Goal: Task Accomplishment & Management: Manage account settings

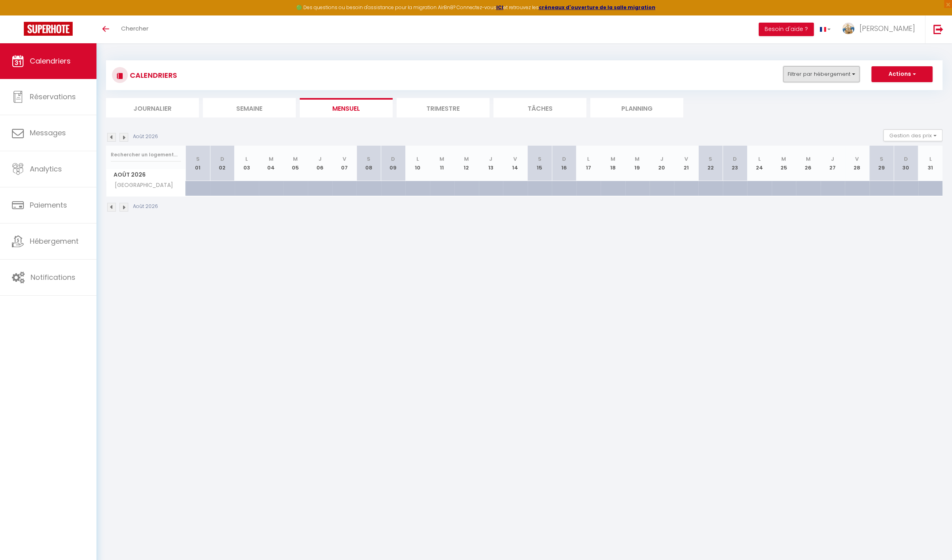
click at [830, 73] on button "Filtrer par hébergement" at bounding box center [821, 74] width 76 height 16
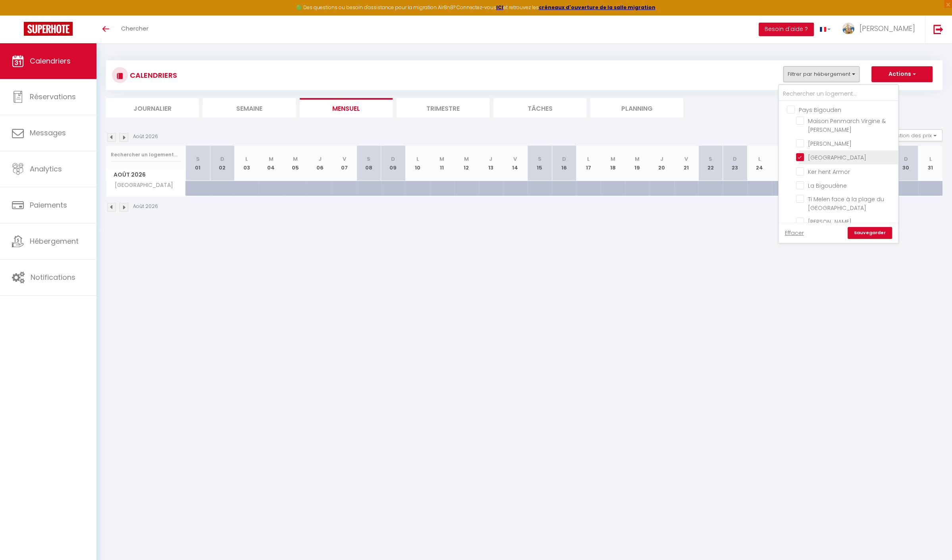
click at [799, 159] on input "[GEOGRAPHIC_DATA]" at bounding box center [845, 157] width 99 height 8
checkbox input "false"
click at [804, 91] on input "text" at bounding box center [838, 94] width 119 height 14
type input "c"
checkbox input "false"
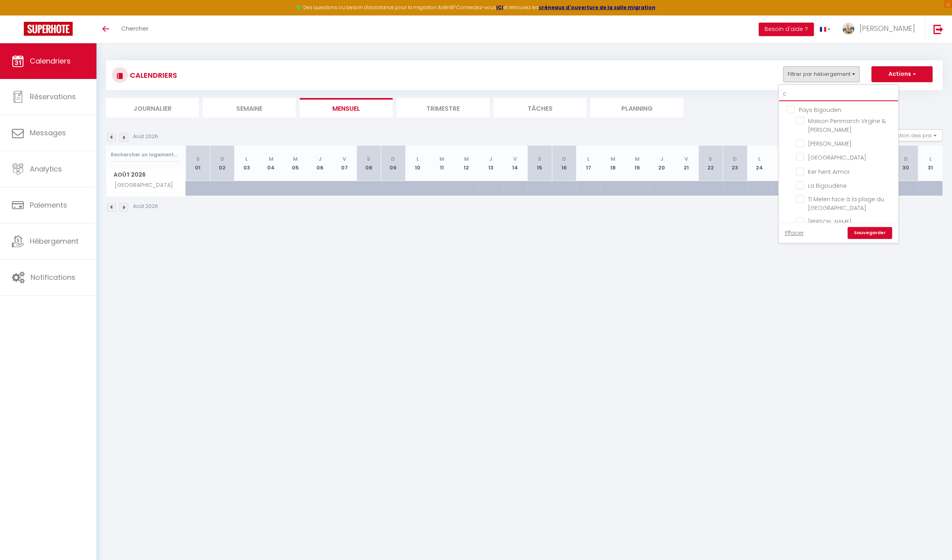
checkbox input "false"
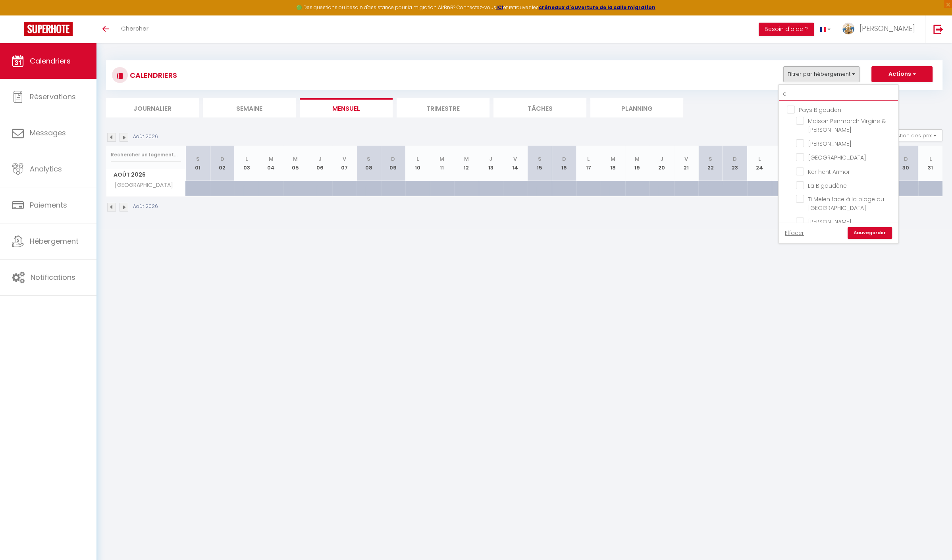
checkbox input "false"
type input "ch"
checkbox input "false"
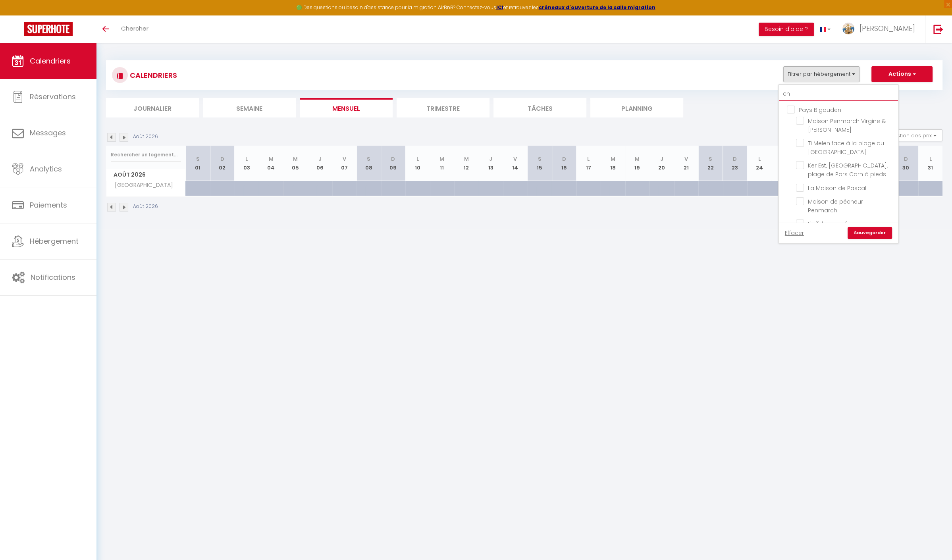
checkbox input "false"
type input "che"
checkbox input "false"
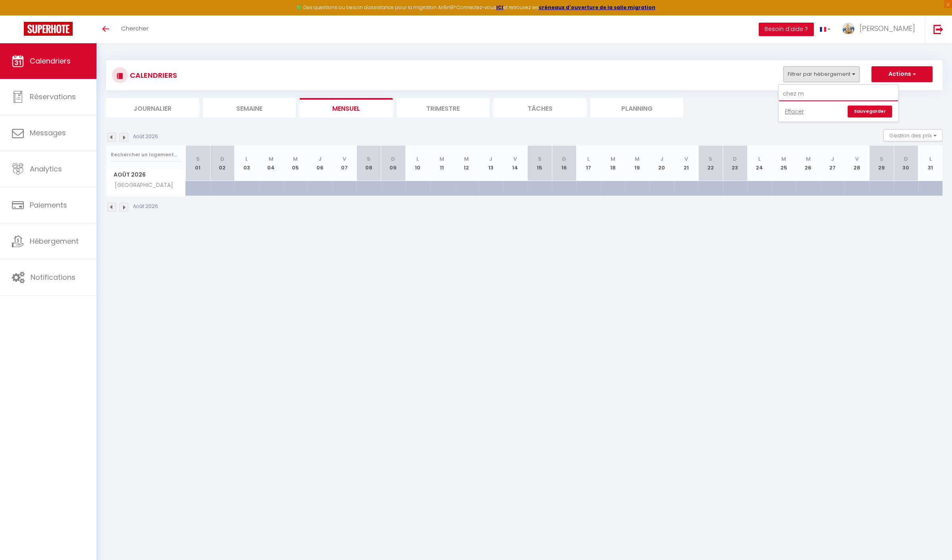
type input "chez ma"
click at [50, 247] on link "Hébergement" at bounding box center [48, 241] width 96 height 36
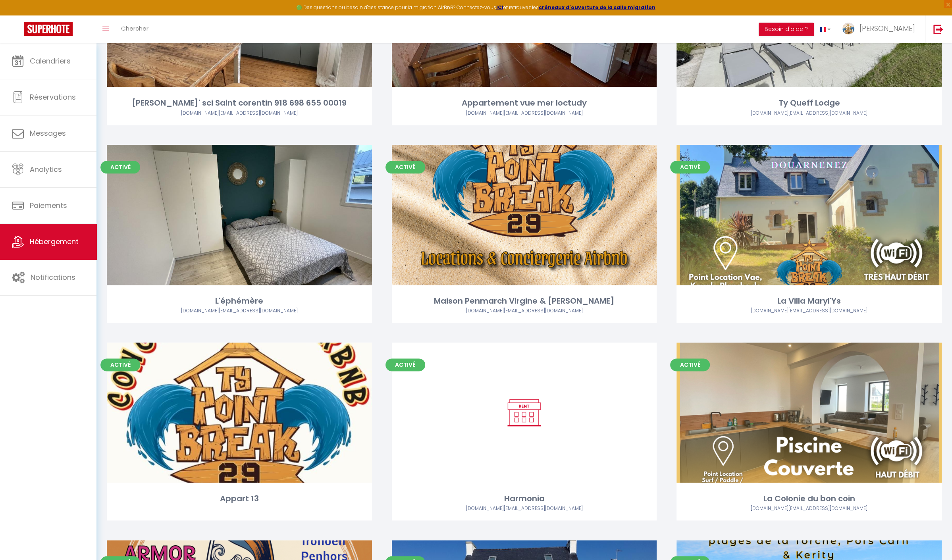
scroll to position [1393, 0]
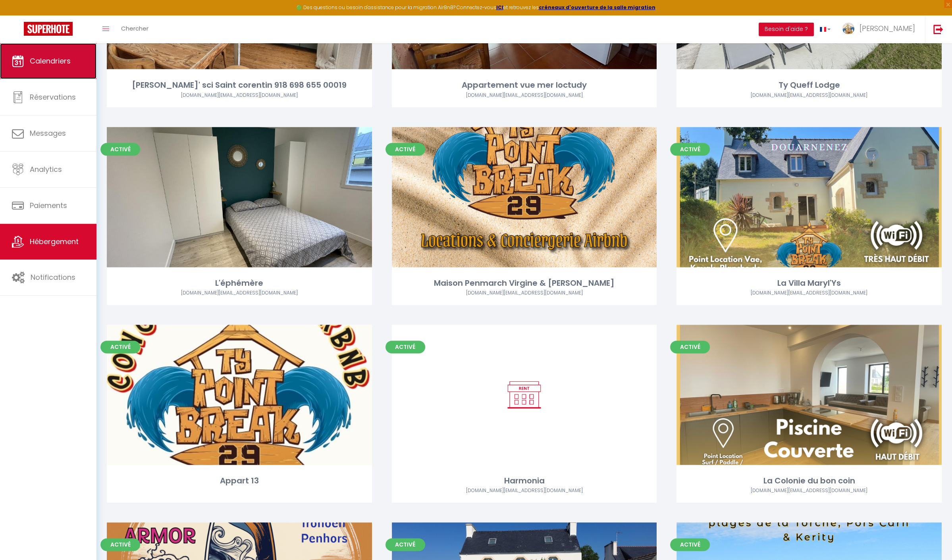
click at [58, 63] on span "Calendriers" at bounding box center [50, 61] width 41 height 10
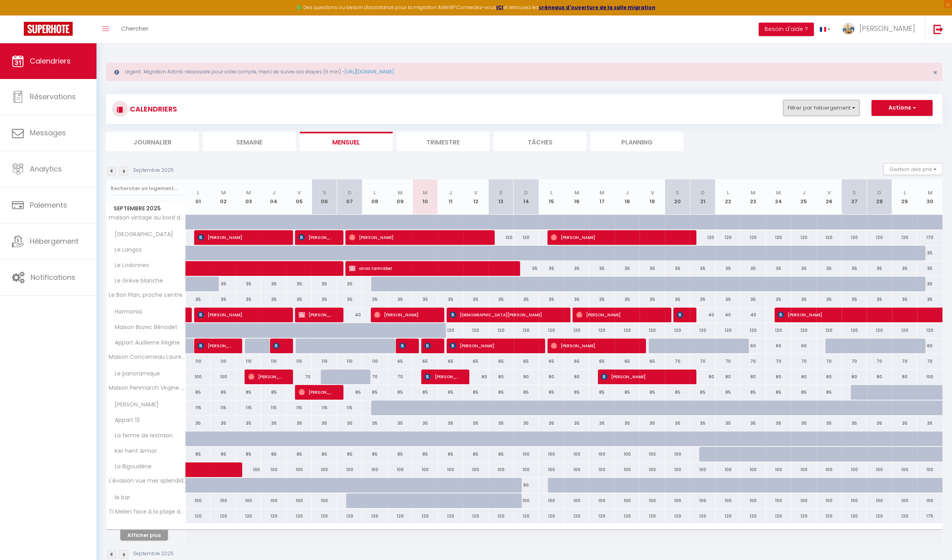
click at [826, 109] on button "Filtrer par hébergement" at bounding box center [821, 108] width 76 height 16
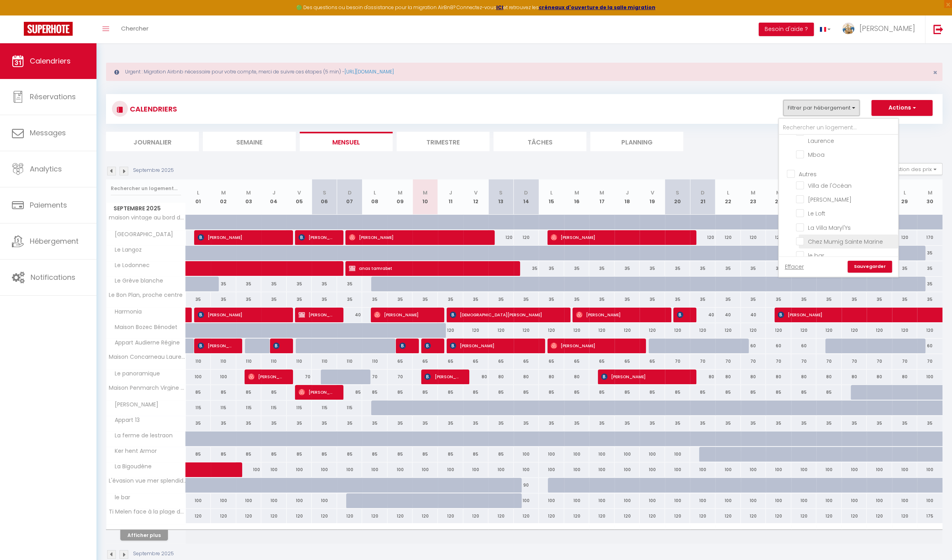
scroll to position [704, 0]
click at [802, 227] on input "La Villa Maryl'Ys" at bounding box center [845, 224] width 99 height 8
checkbox input "true"
checkbox input "false"
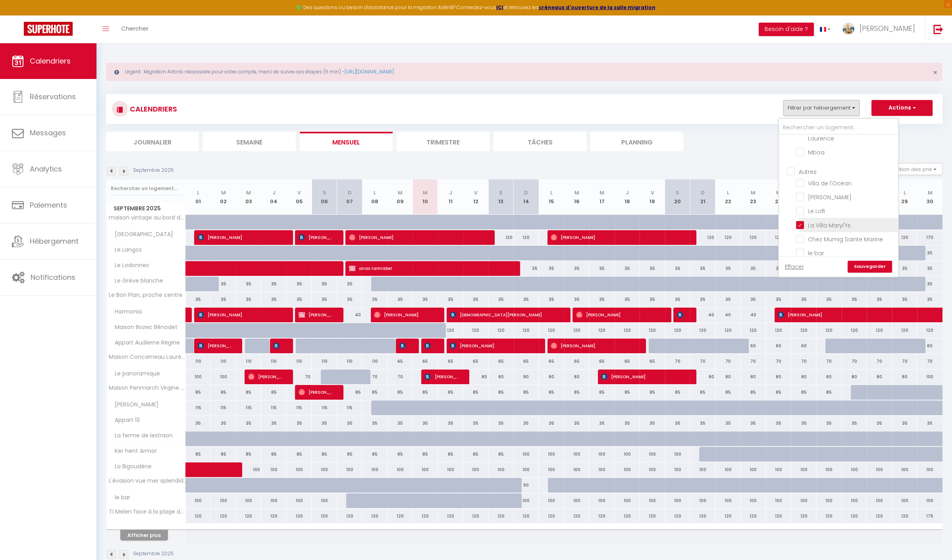
checkbox input "false"
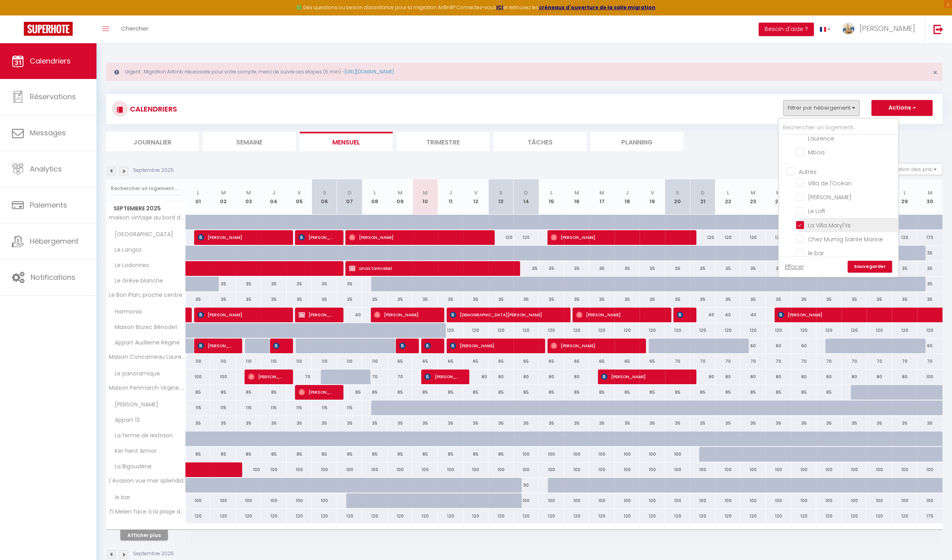
checkbox input "false"
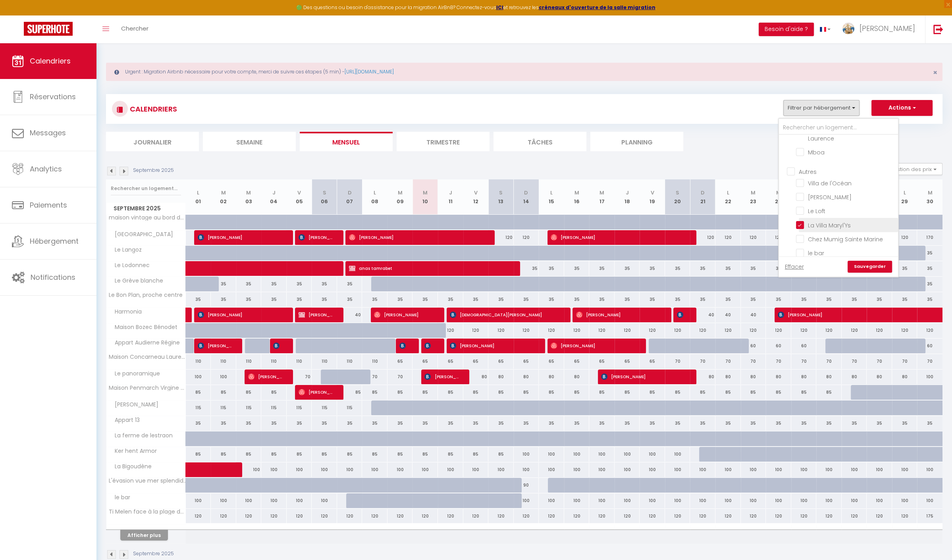
checkbox input "false"
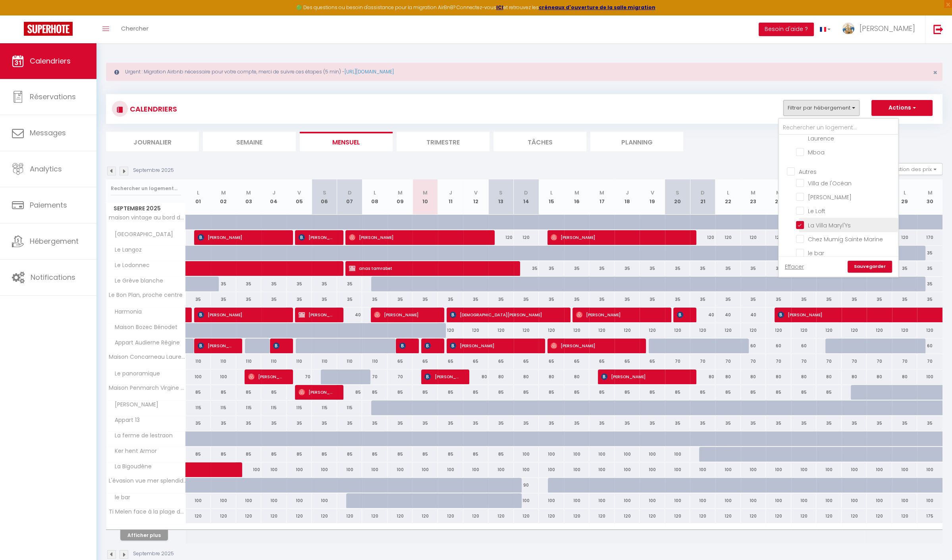
checkbox input "false"
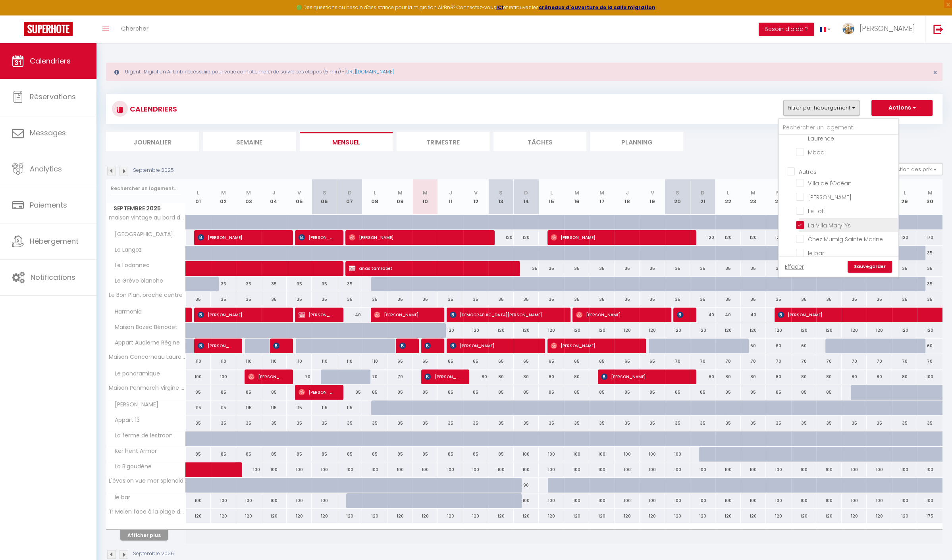
checkbox input "false"
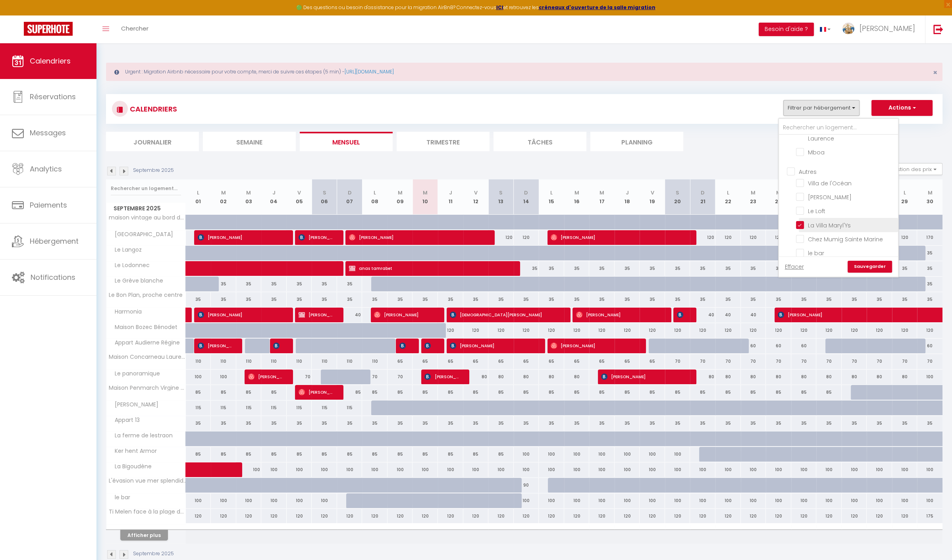
checkbox input "false"
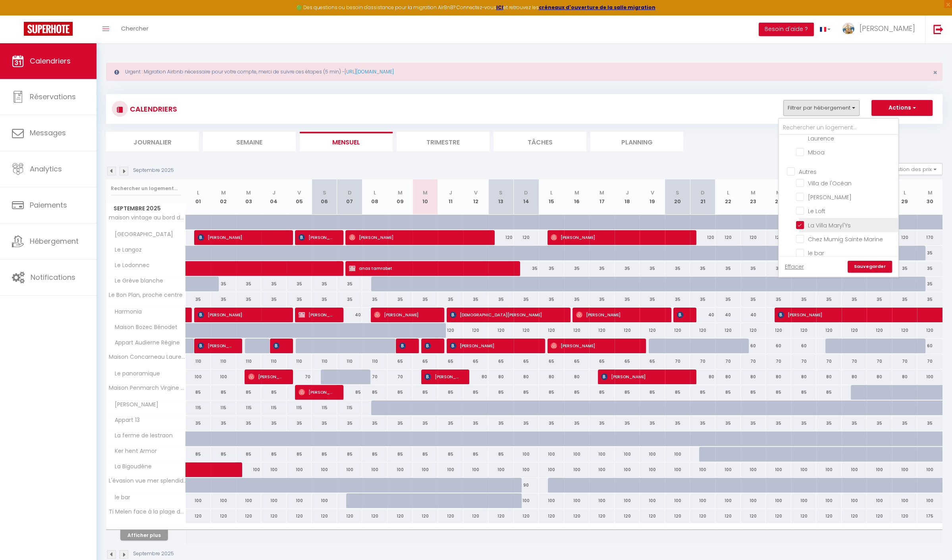
checkbox input "false"
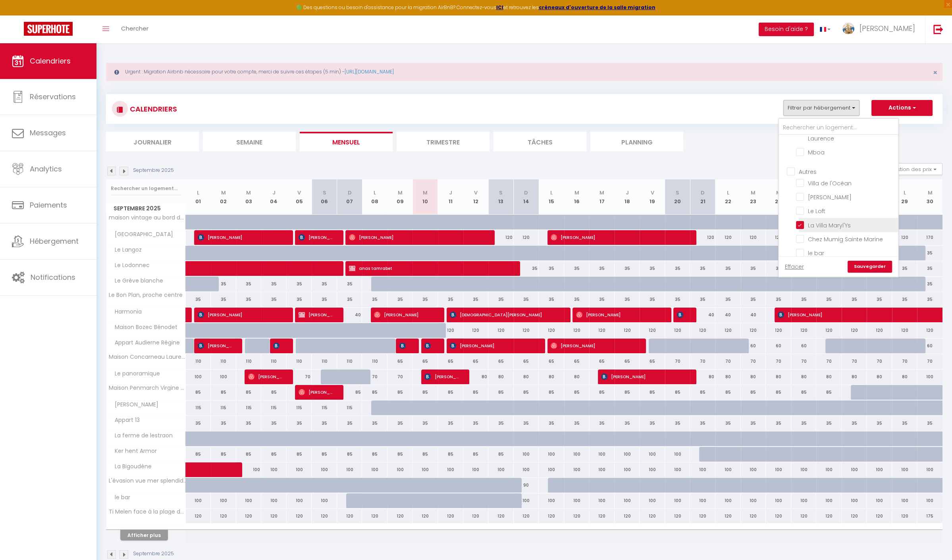
checkbox input "false"
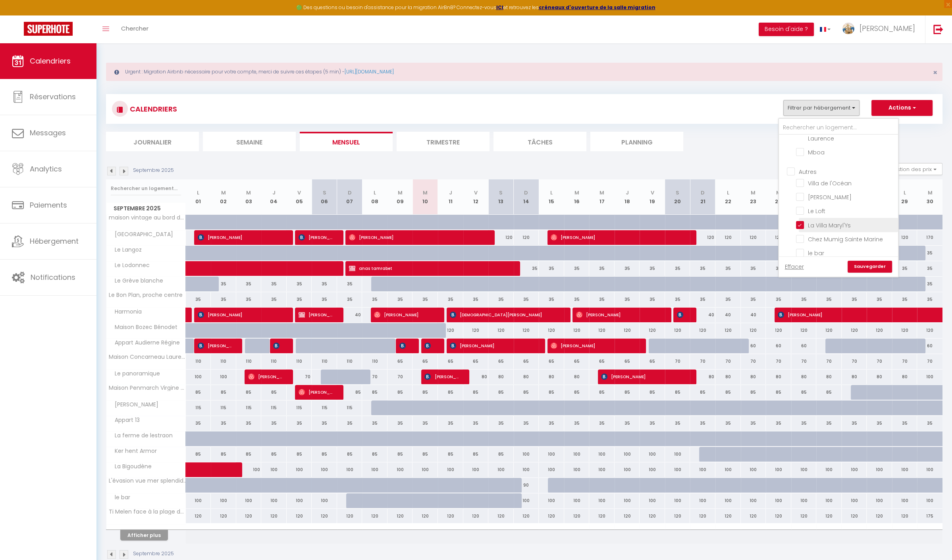
checkbox input "false"
click at [866, 264] on link "Sauvegarder" at bounding box center [869, 267] width 44 height 12
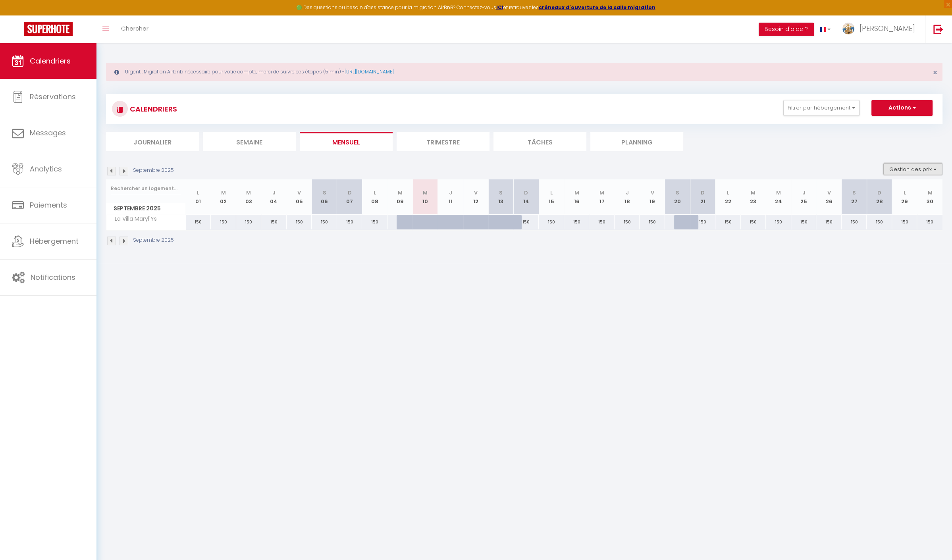
click at [918, 171] on button "Gestion des prix" at bounding box center [912, 169] width 59 height 12
click at [875, 195] on input "Nb Nuits minimum" at bounding box center [905, 194] width 71 height 8
checkbox input "true"
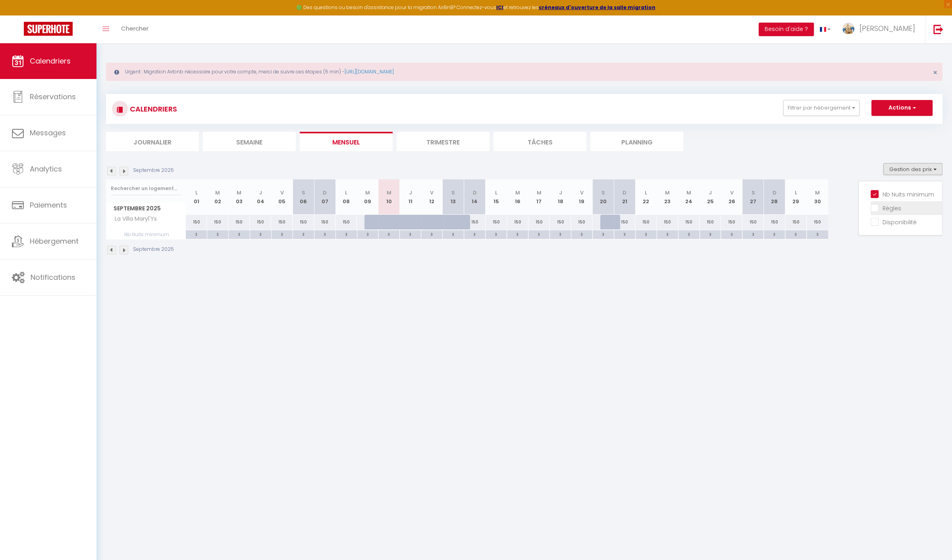
click at [874, 209] on input "Règles" at bounding box center [905, 208] width 71 height 8
checkbox input "true"
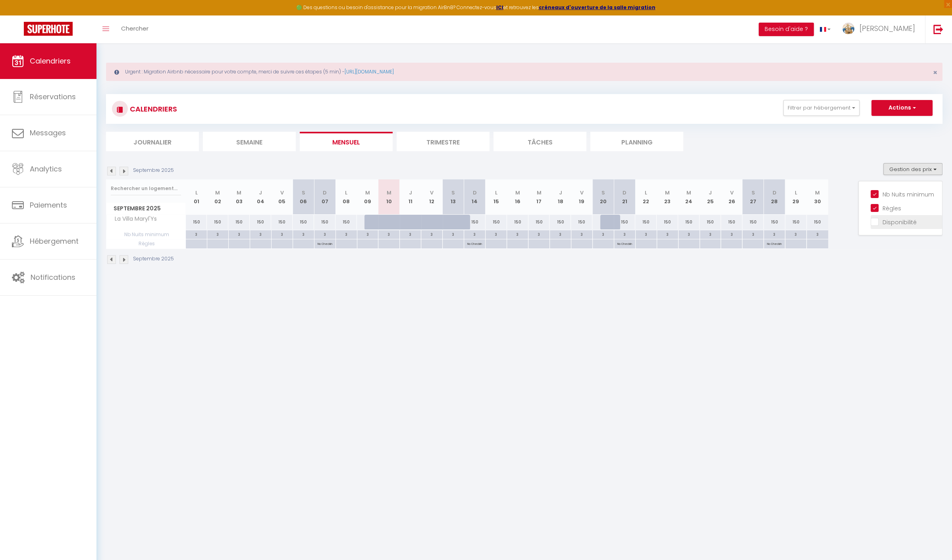
click at [873, 222] on input "Disponibilité" at bounding box center [905, 222] width 71 height 8
checkbox input "true"
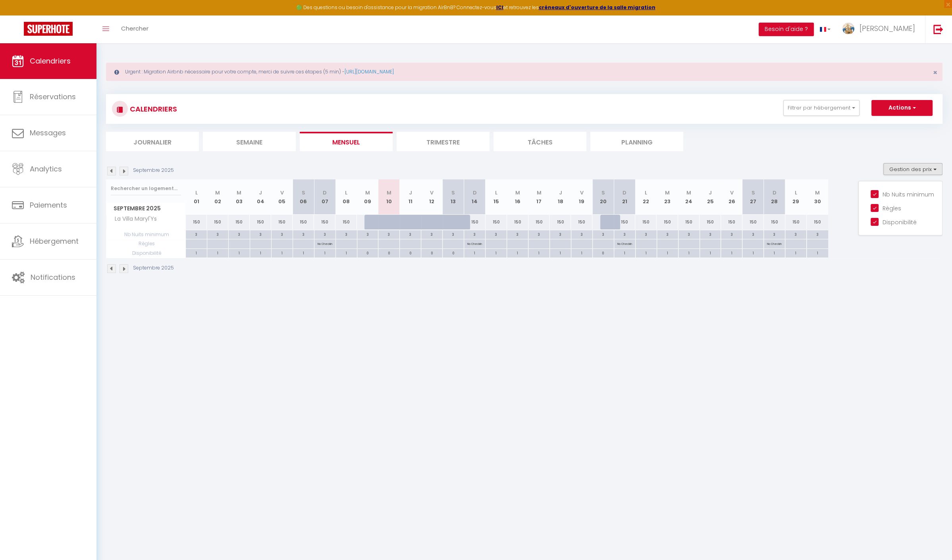
click at [112, 169] on img at bounding box center [111, 171] width 9 height 9
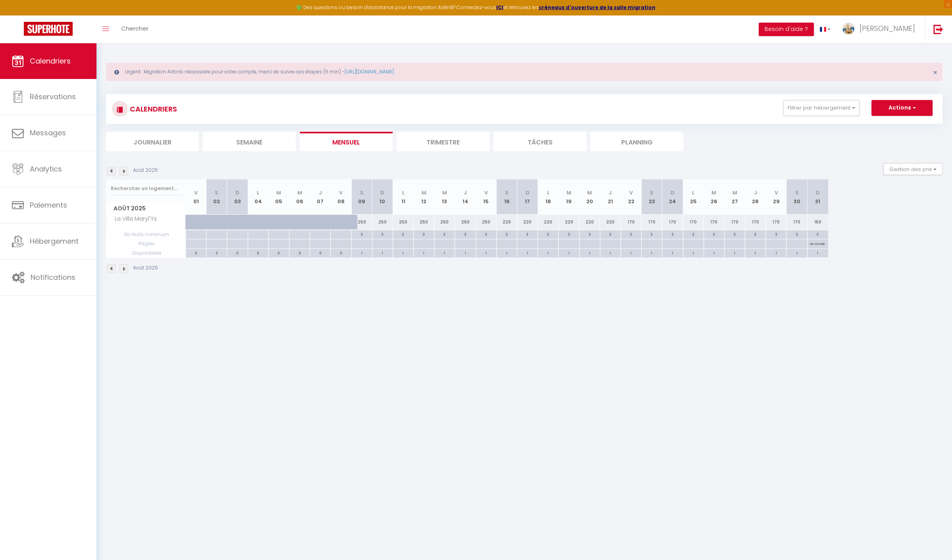
click at [112, 168] on img at bounding box center [111, 171] width 9 height 9
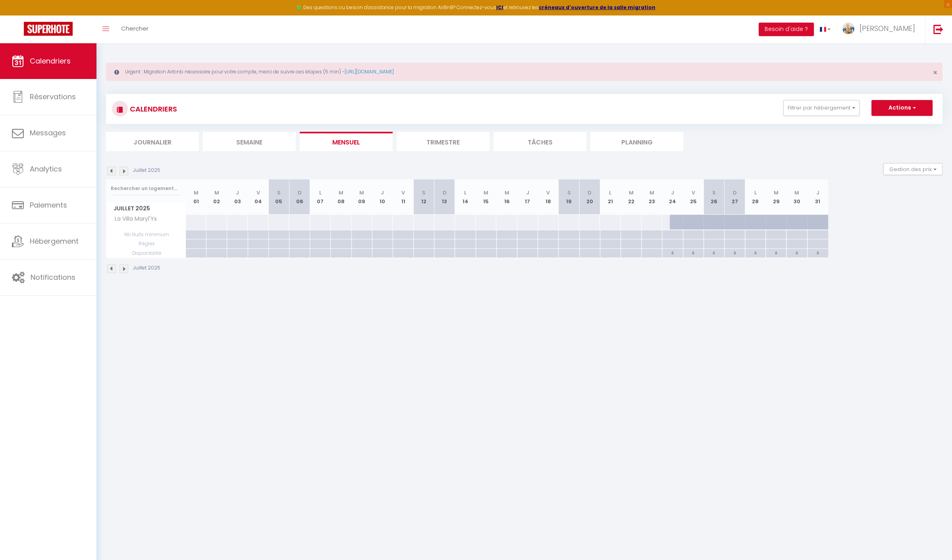
click at [126, 168] on img at bounding box center [123, 171] width 9 height 9
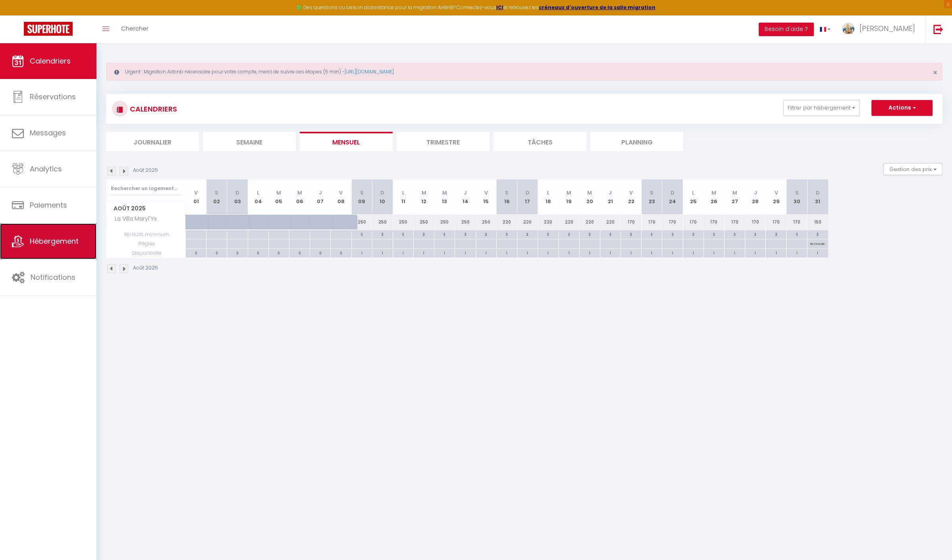
click at [62, 242] on span "Hébergement" at bounding box center [54, 241] width 49 height 10
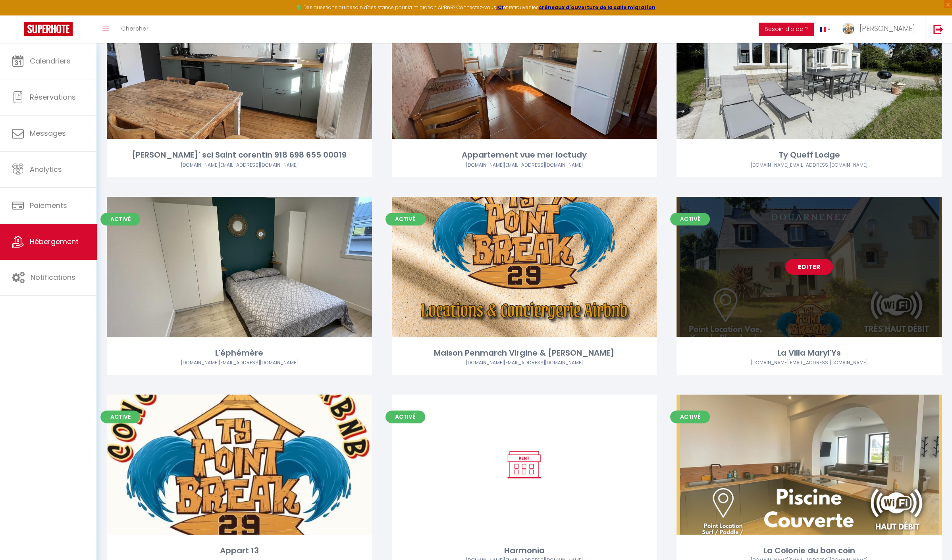
scroll to position [1320, 0]
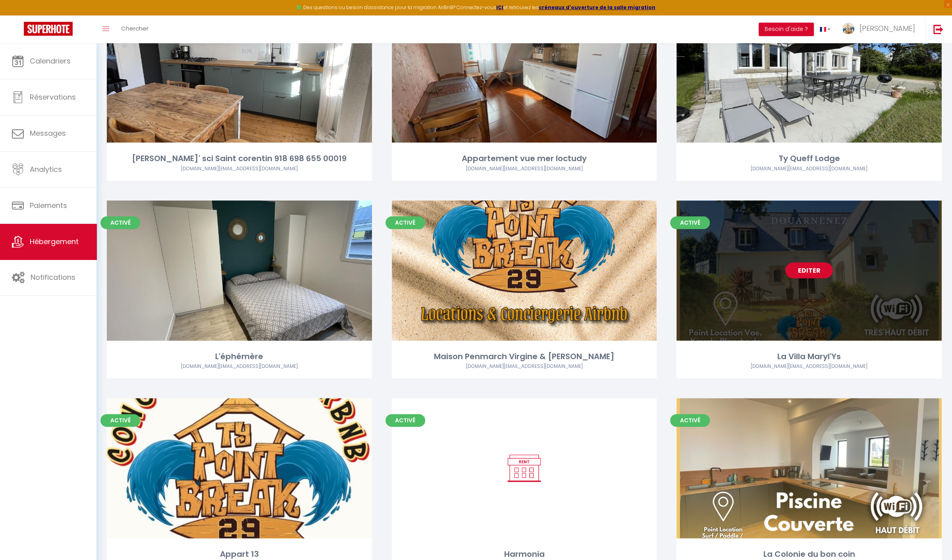
click at [848, 286] on div "Editer" at bounding box center [808, 270] width 265 height 140
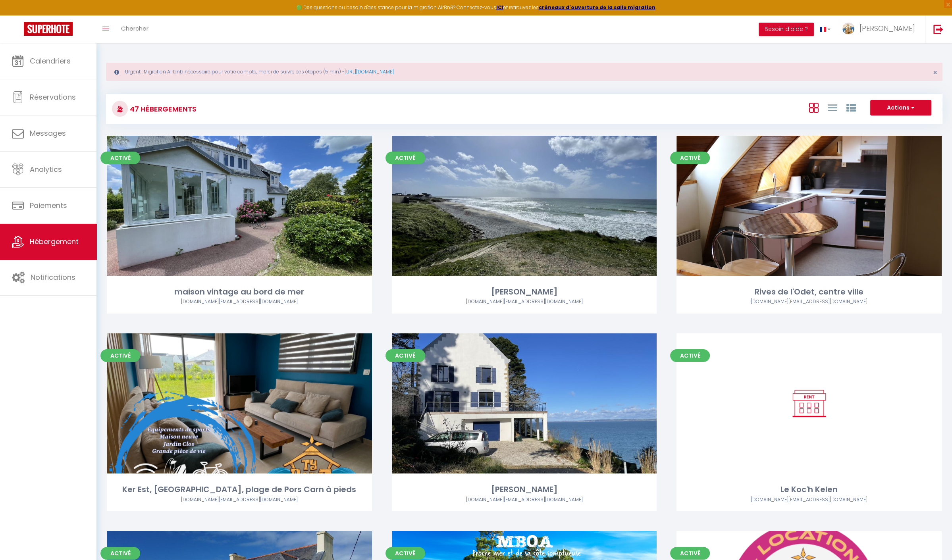
select select "3"
select select "2"
select select "1"
select select
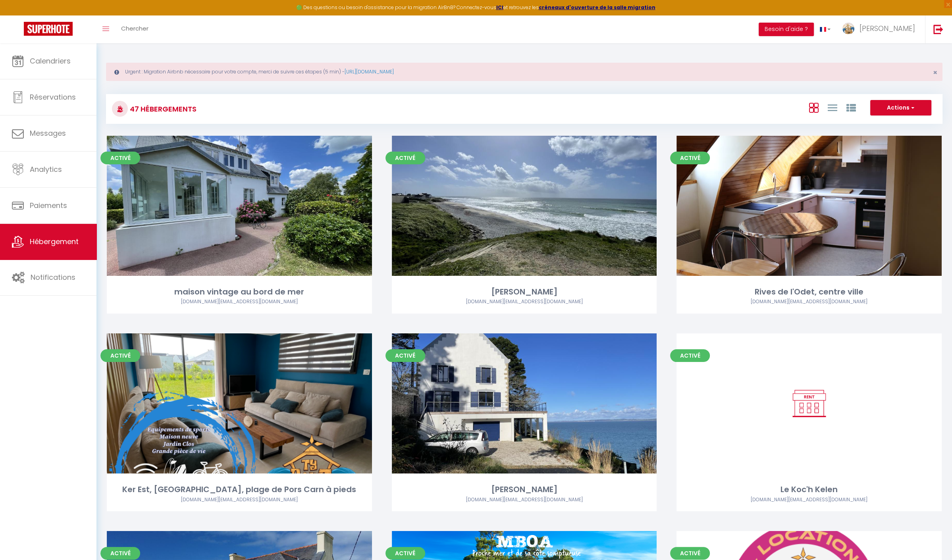
select select "28"
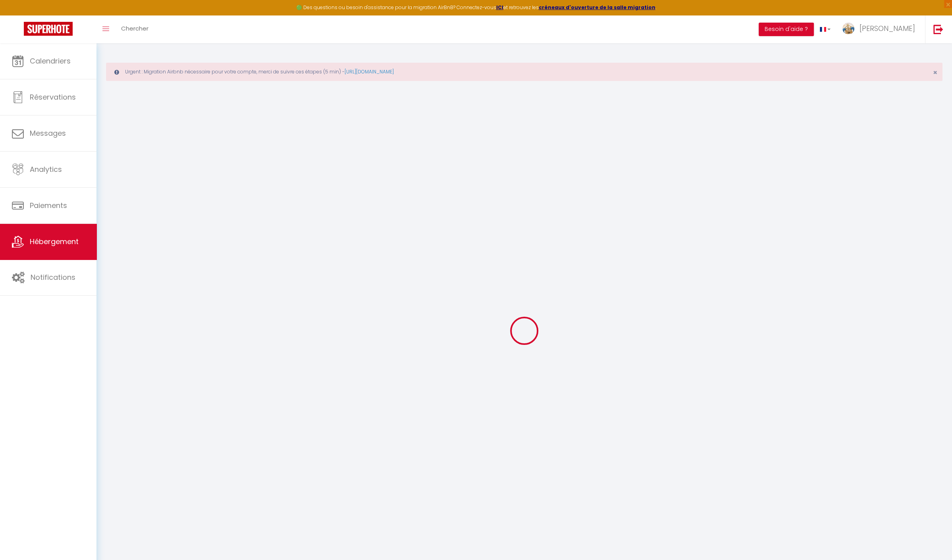
select select
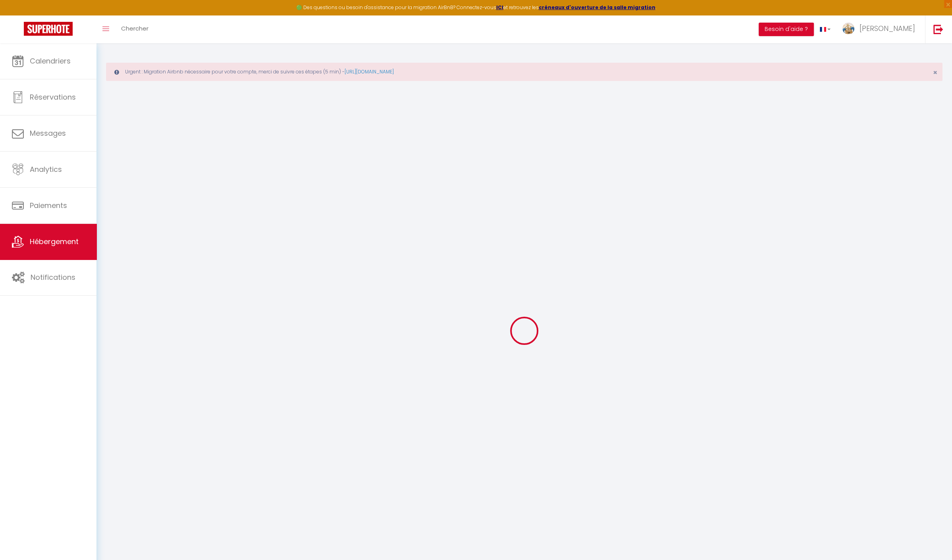
select select
checkbox input "false"
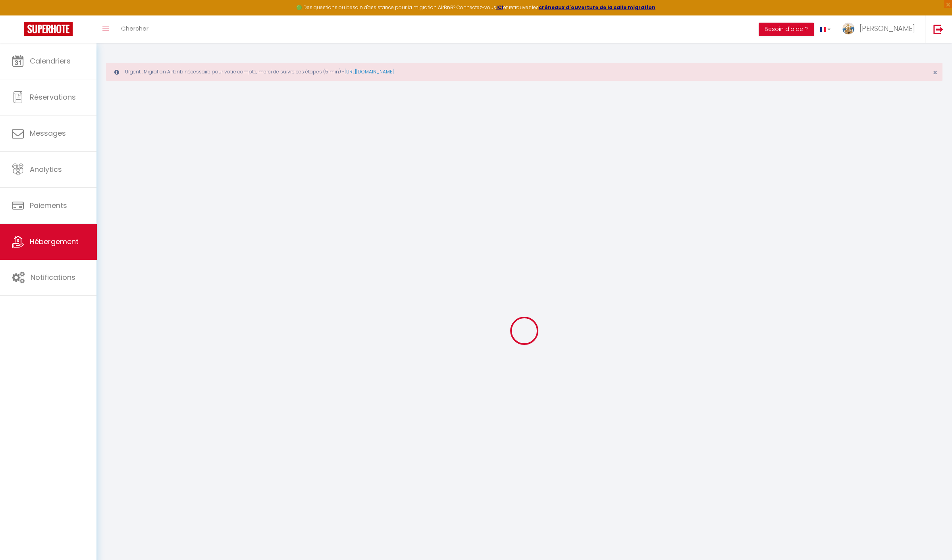
select select
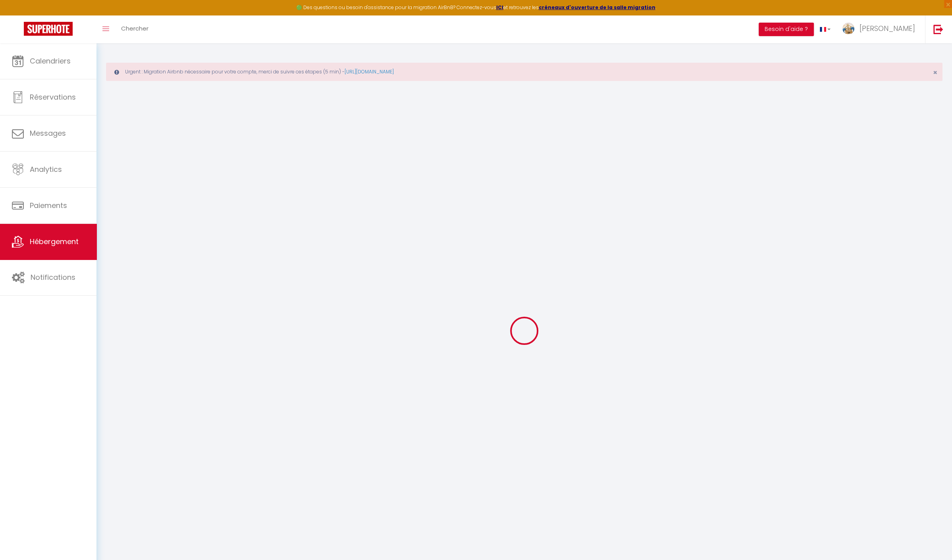
select select
checkbox input "false"
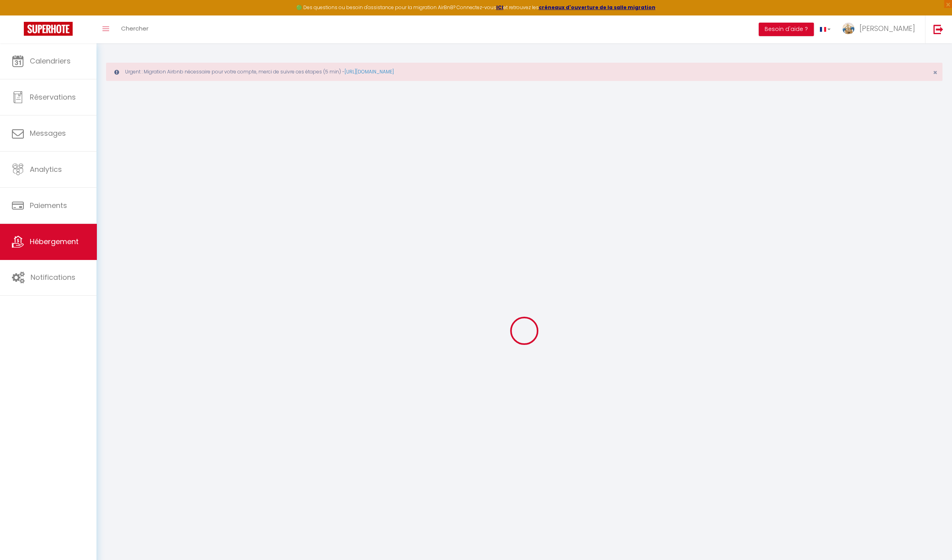
checkbox input "false"
select select
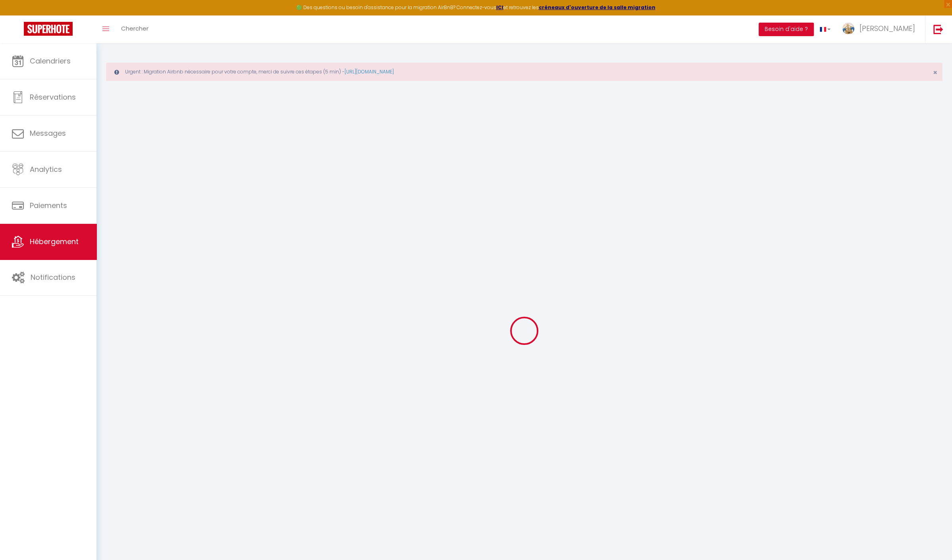
select select
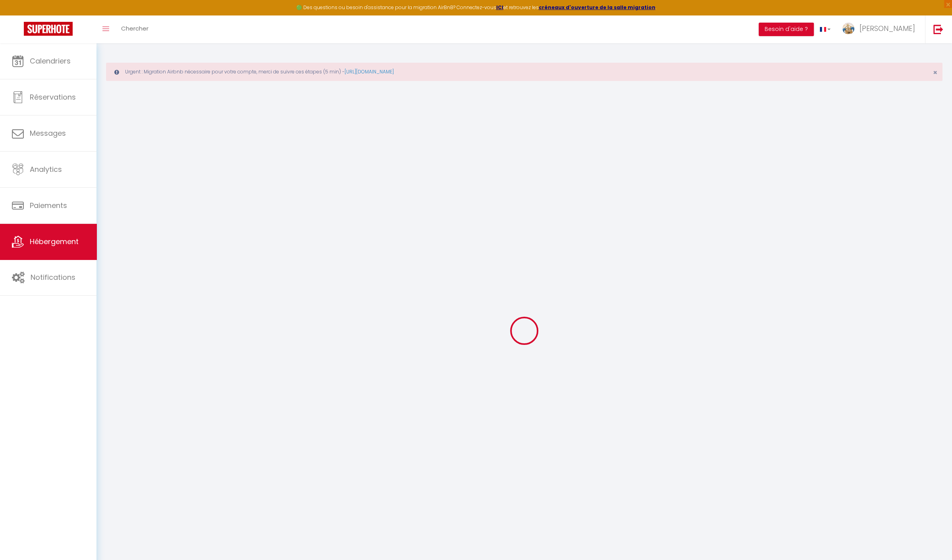
checkbox input "false"
select select
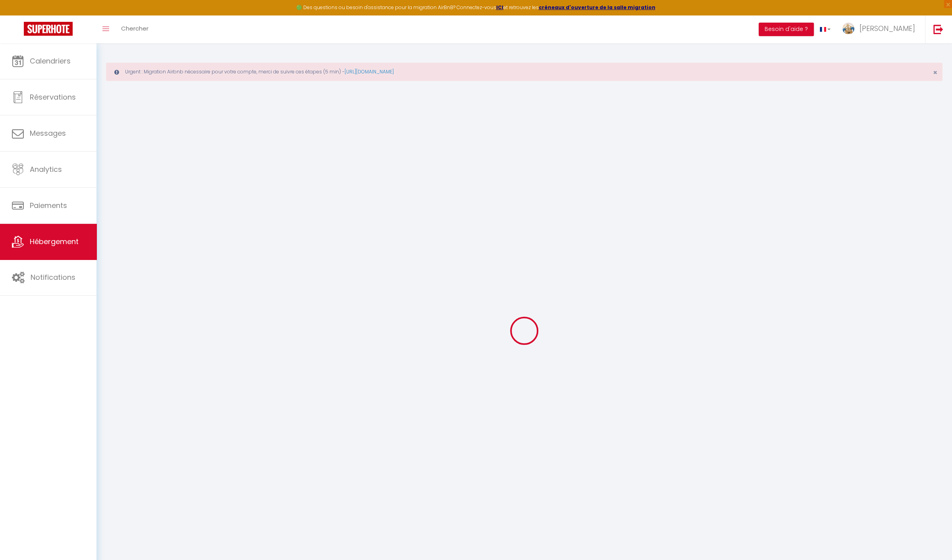
select select
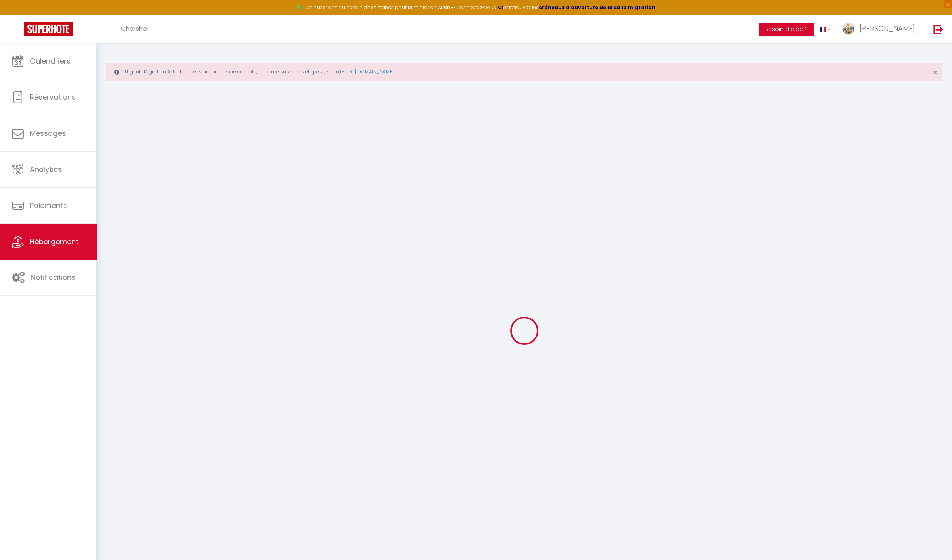
select select
checkbox input "false"
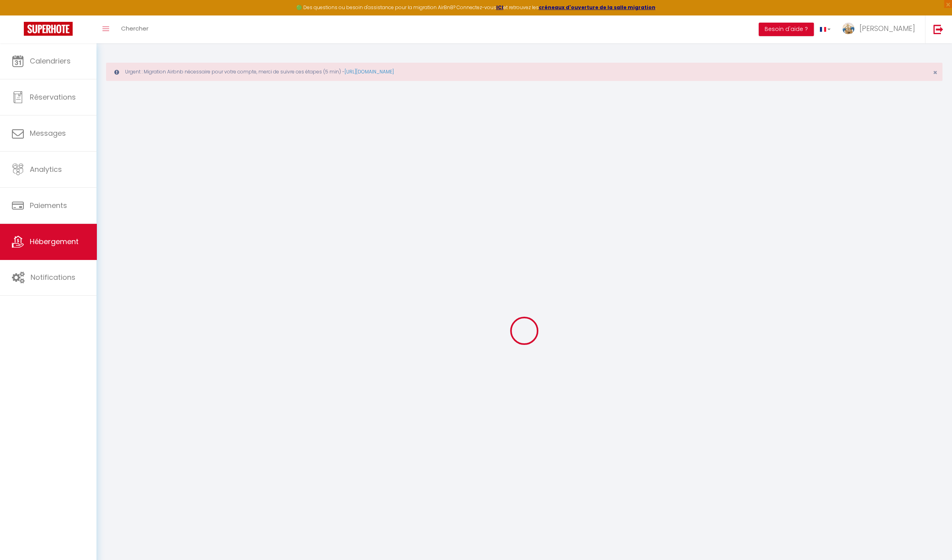
checkbox input "false"
select select
type input "La Villa Maryl'Ys"
type input "Morgane"
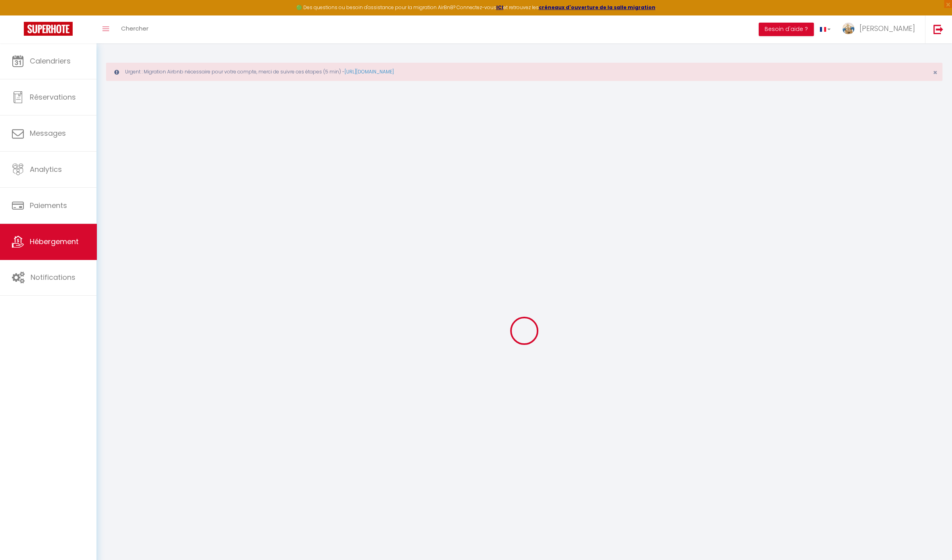
type input "Doudi"
type input "[GEOGRAPHIC_DATA]"
select select "houses"
select select "9"
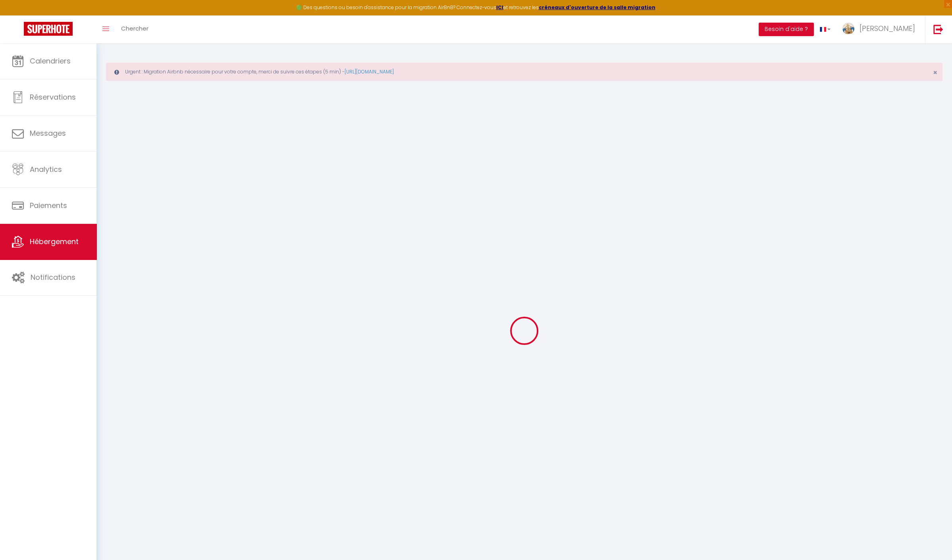
select select "4"
select select "2"
type input "220"
type input "5"
type input "100"
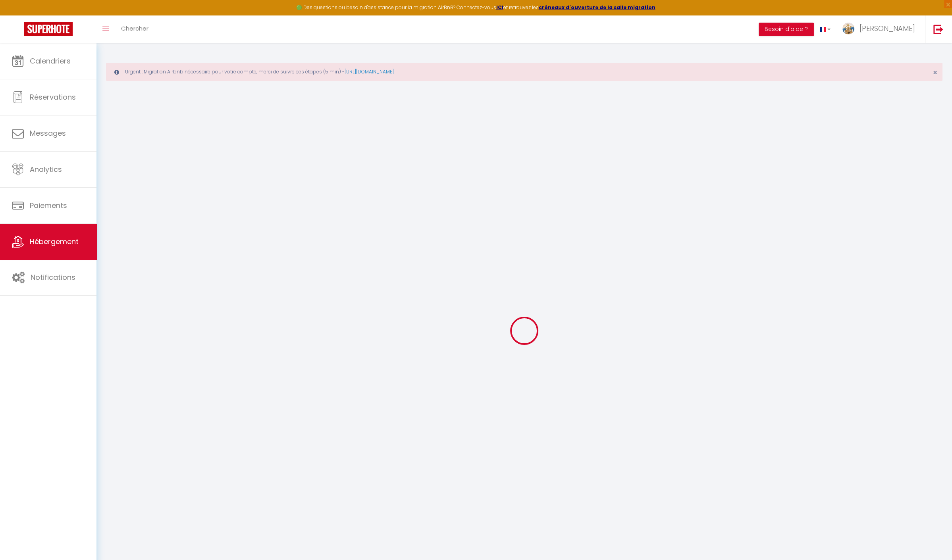
type input "250"
select select
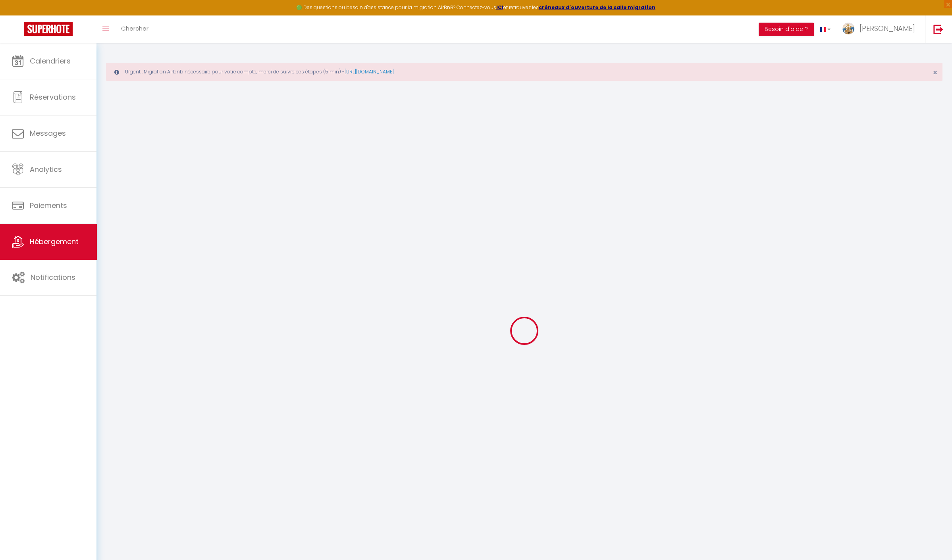
select select
type input "[STREET_ADDRESS]"
type input "29100"
type input "Douarnenez"
type input "[EMAIL_ADDRESS][DOMAIN_NAME]"
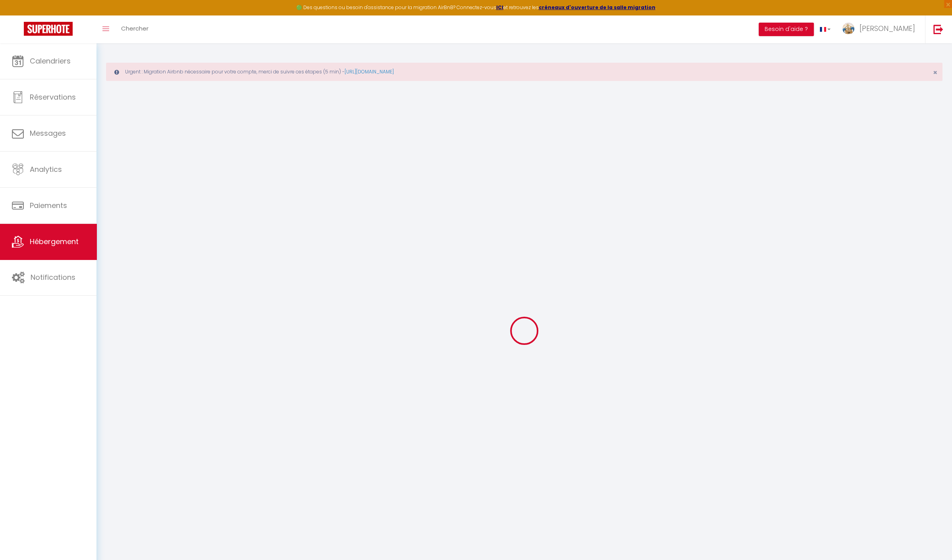
select select
checkbox input "false"
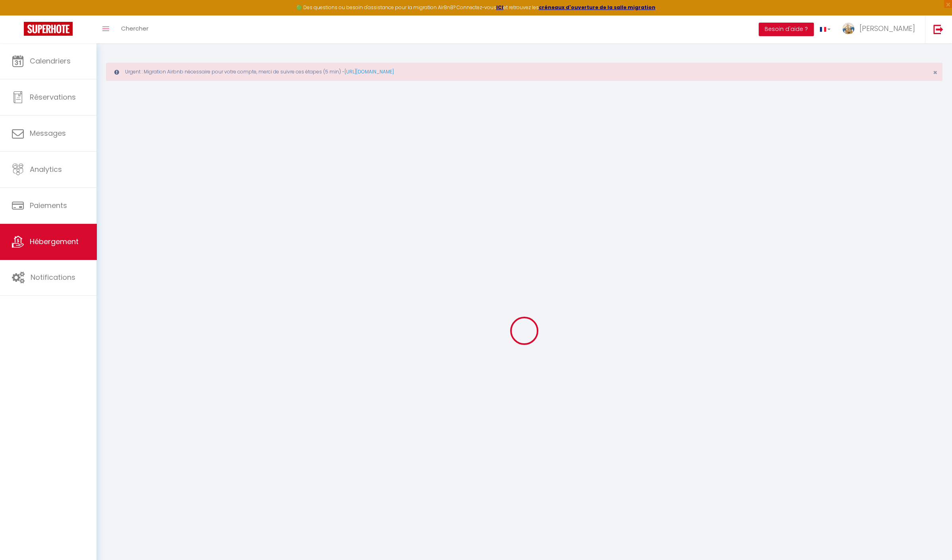
radio input "true"
type input "0"
select select
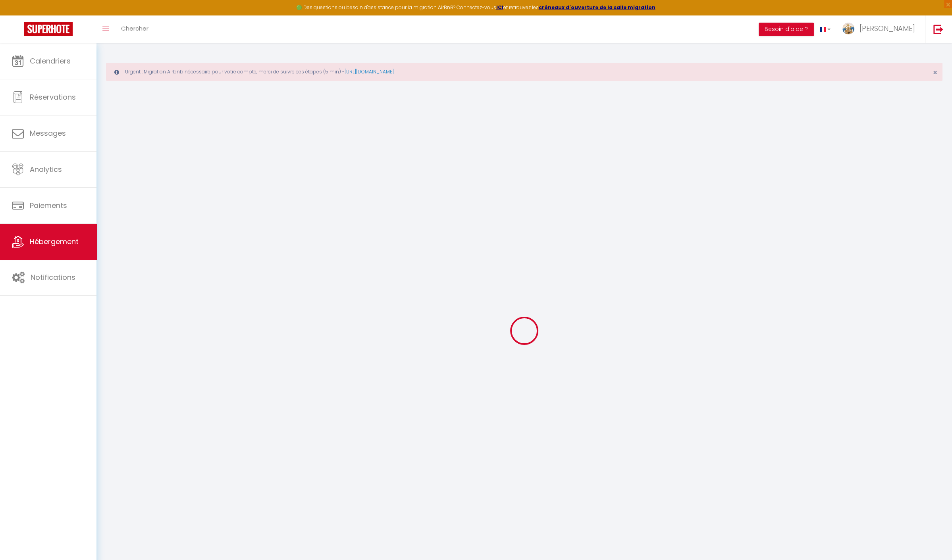
select select
checkbox input "false"
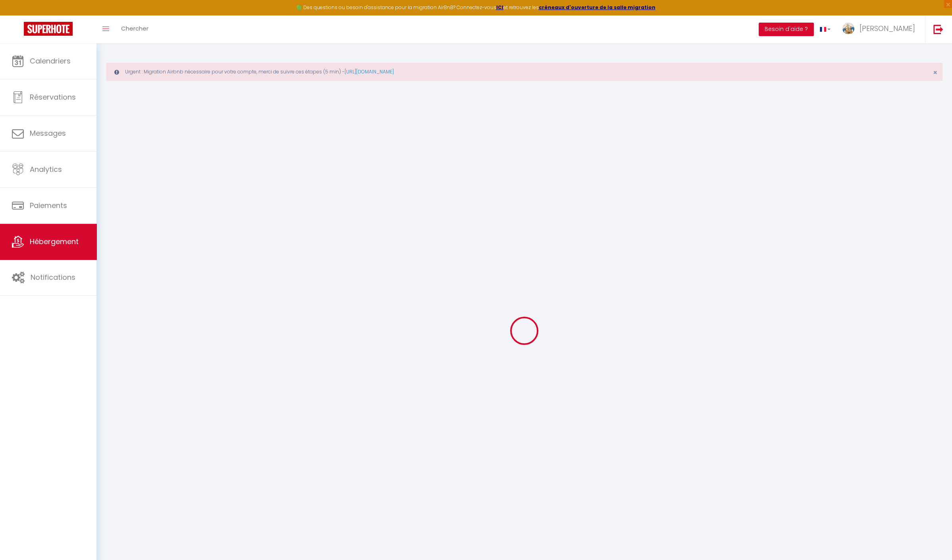
checkbox input "false"
select select
checkbox input "false"
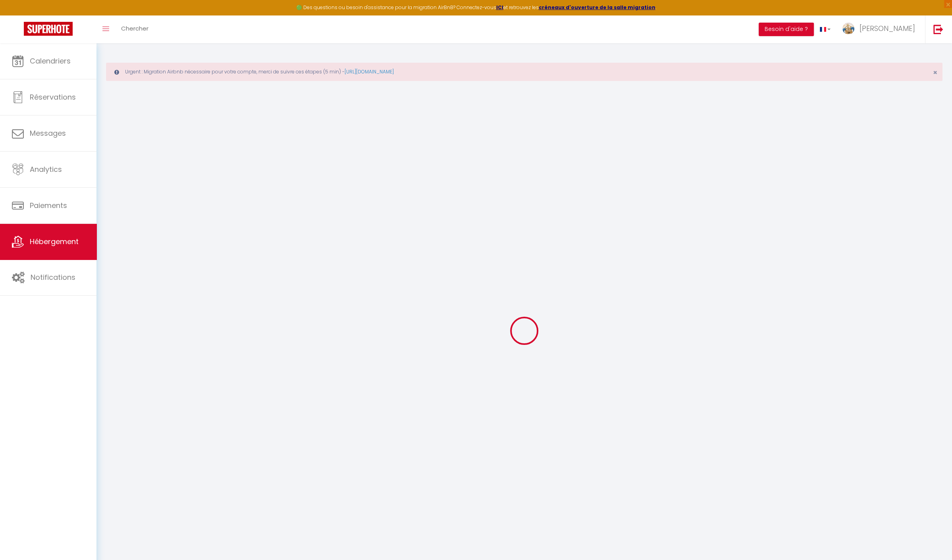
checkbox input "false"
select select
checkbox input "false"
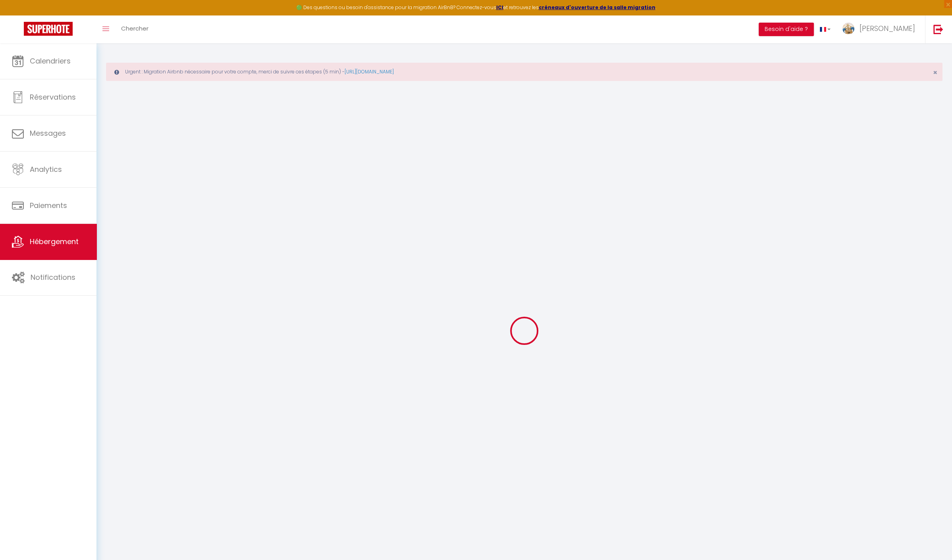
checkbox input "false"
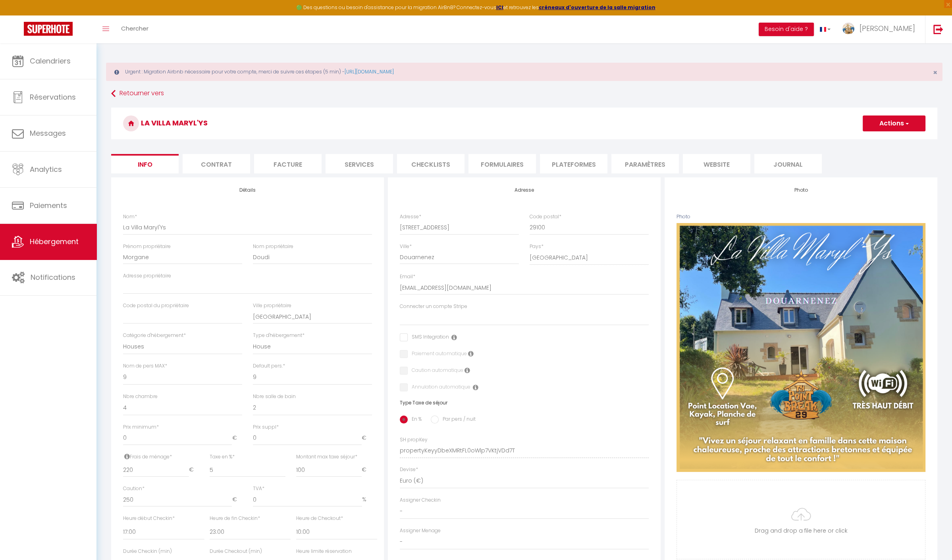
select select
checkbox input "false"
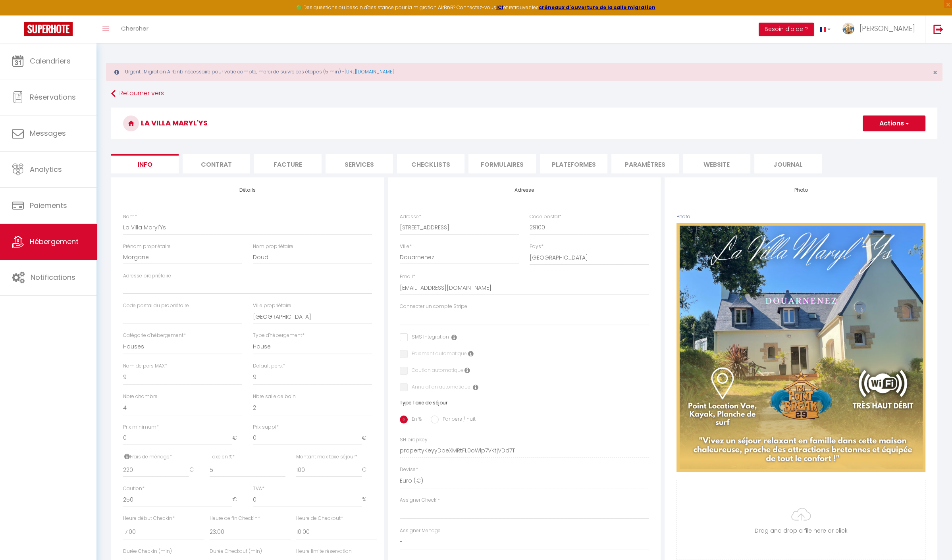
click at [216, 166] on li "Contrat" at bounding box center [216, 163] width 67 height 19
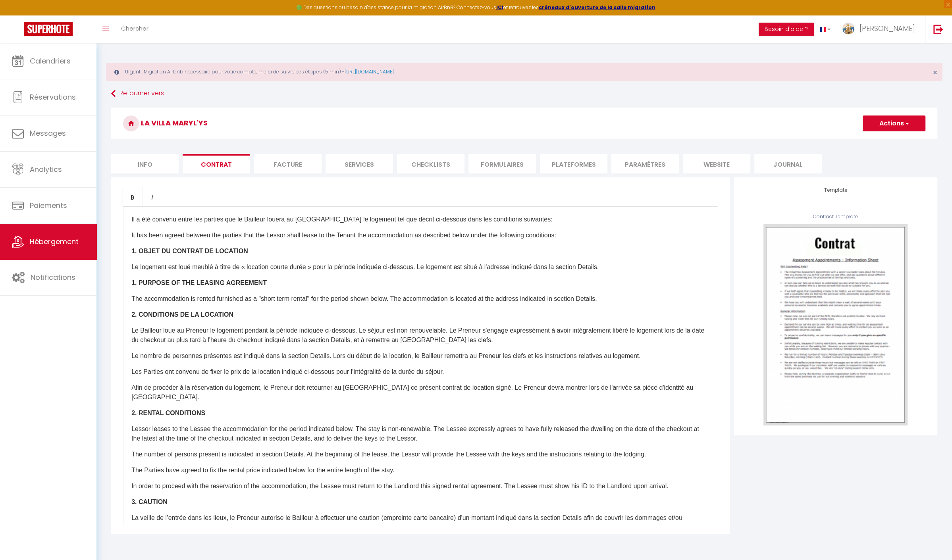
click at [435, 166] on li "Checklists" at bounding box center [430, 163] width 67 height 19
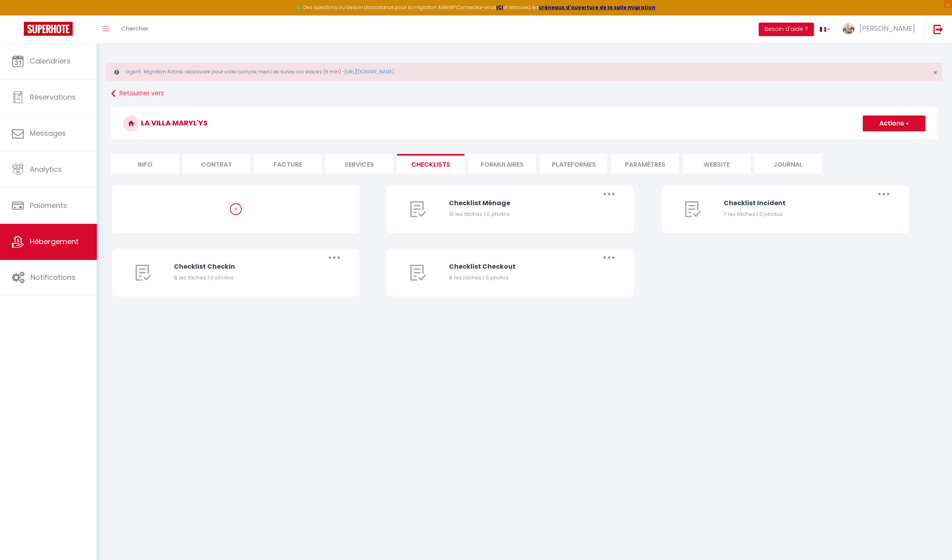
click at [494, 164] on li "Formulaires" at bounding box center [501, 163] width 67 height 19
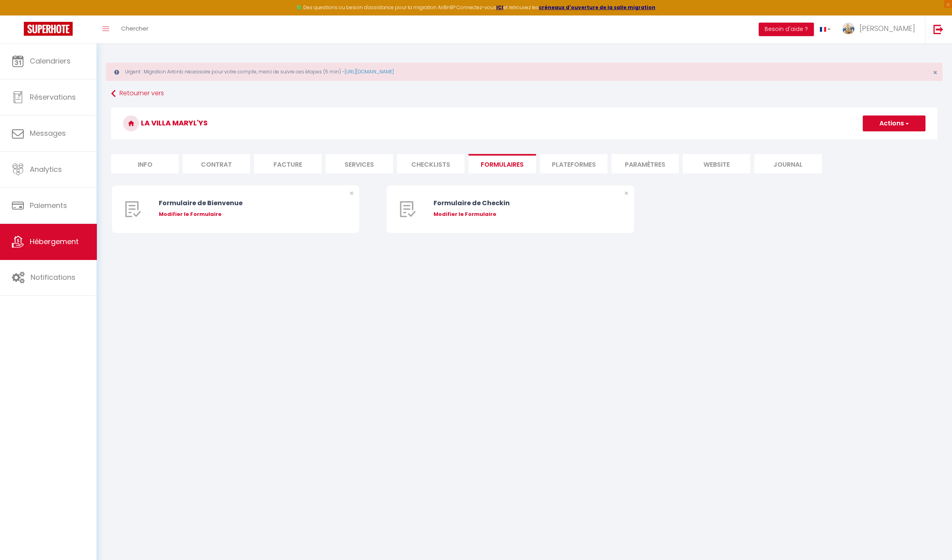
click at [561, 163] on li "Plateformes" at bounding box center [573, 163] width 67 height 19
select select
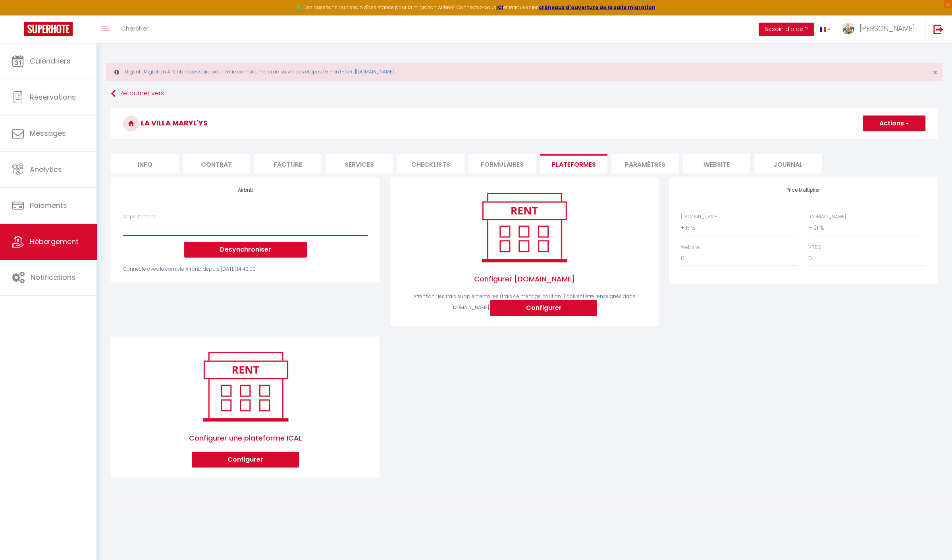
click at [186, 220] on select "Appartement vu sur mer - [DOMAIN_NAME][EMAIL_ADDRESS][DOMAIN_NAME] Appartement …" at bounding box center [245, 227] width 244 height 15
click at [242, 226] on select "Appartement vu sur mer - [DOMAIN_NAME][EMAIL_ADDRESS][DOMAIN_NAME] Appartement …" at bounding box center [245, 227] width 244 height 15
click at [728, 226] on select "0 + 1 % + 2 % + 3 % + 4 % + 5 % + 6 % + 7 % + 8 % + 9 %" at bounding box center [739, 227] width 117 height 15
select select "+ 15 %"
click at [681, 220] on select "0 + 1 % + 2 % + 3 % + 4 % + 5 % + 6 % + 7 % + 8 % + 9 %" at bounding box center [739, 227] width 117 height 15
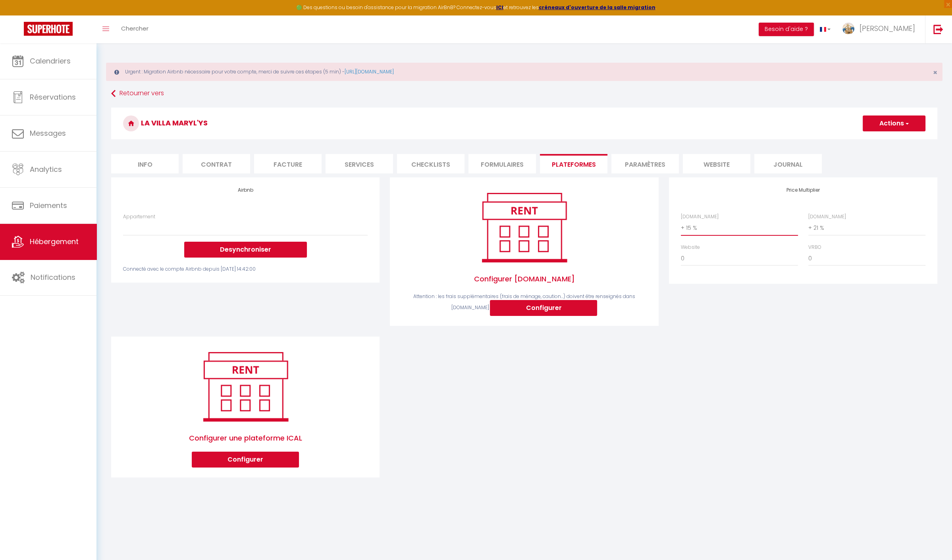
select select
click at [513, 306] on button "Configurer" at bounding box center [543, 308] width 107 height 16
select select
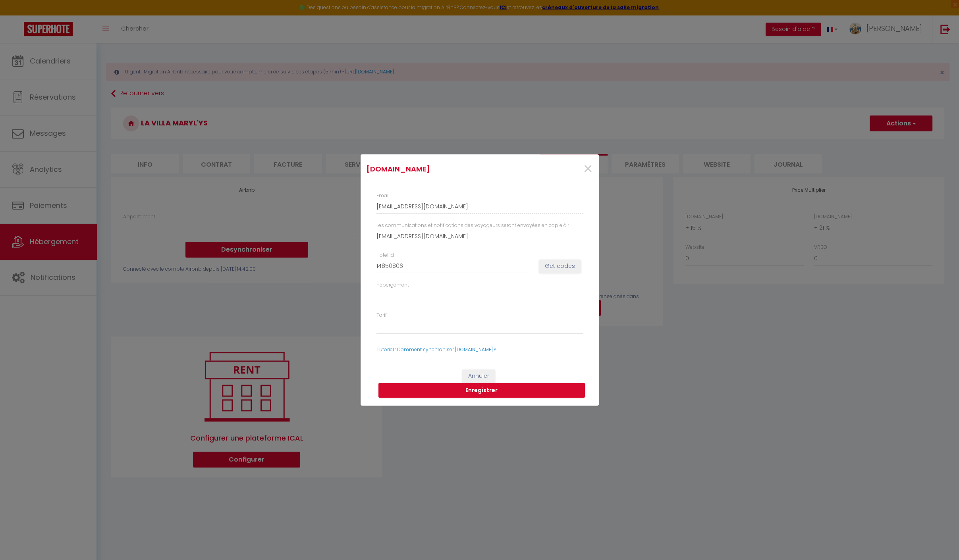
click at [728, 353] on div "[DOMAIN_NAME] × Email [EMAIL_ADDRESS][DOMAIN_NAME] Les communications et notifi…" at bounding box center [479, 280] width 959 height 560
click at [588, 169] on span "×" at bounding box center [588, 169] width 10 height 24
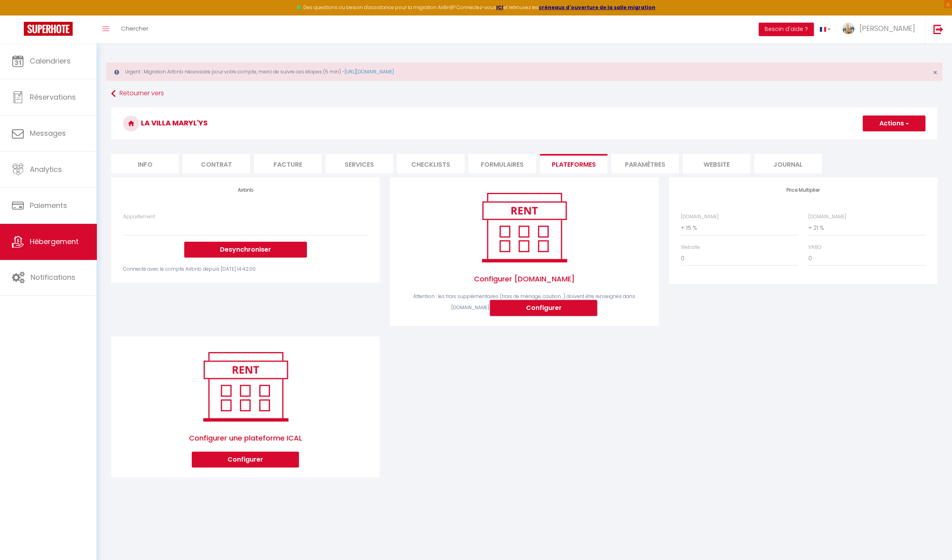
click at [528, 307] on button "Configurer" at bounding box center [543, 308] width 107 height 16
type input "[EMAIL_ADDRESS][DOMAIN_NAME]"
type input "14850806"
select select
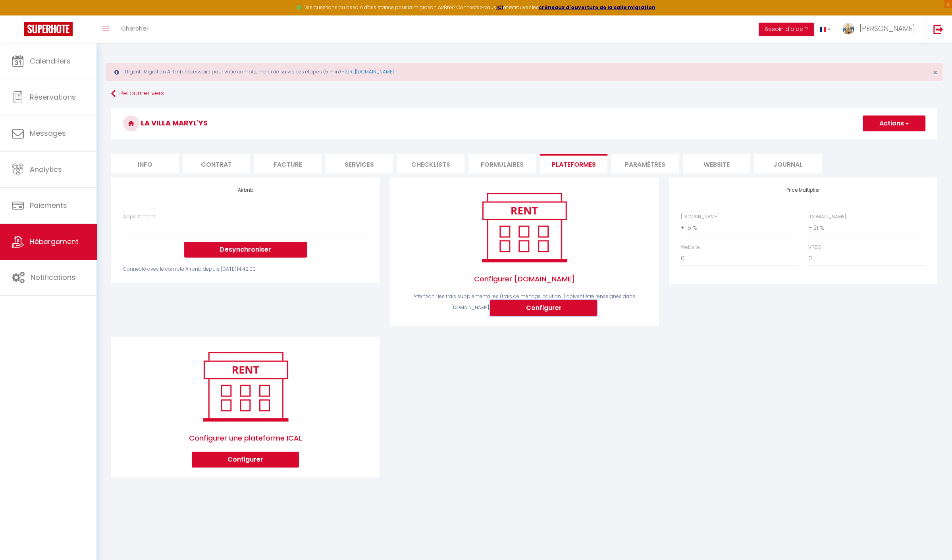
select select
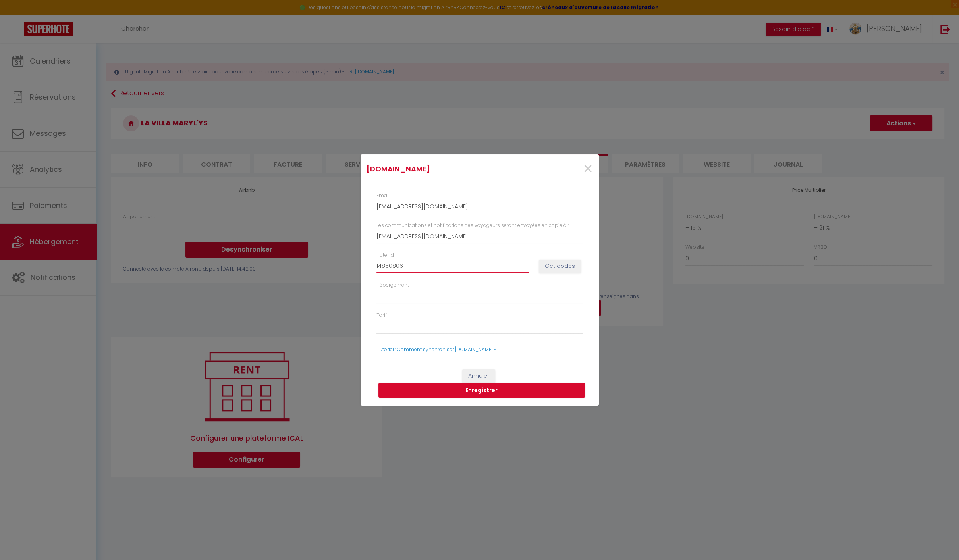
drag, startPoint x: 419, startPoint y: 268, endPoint x: 226, endPoint y: 269, distance: 192.9
click at [237, 268] on div "[DOMAIN_NAME] × Email [EMAIL_ADDRESS][DOMAIN_NAME] Les communications et notifi…" at bounding box center [479, 280] width 959 height 560
type input "1"
select select
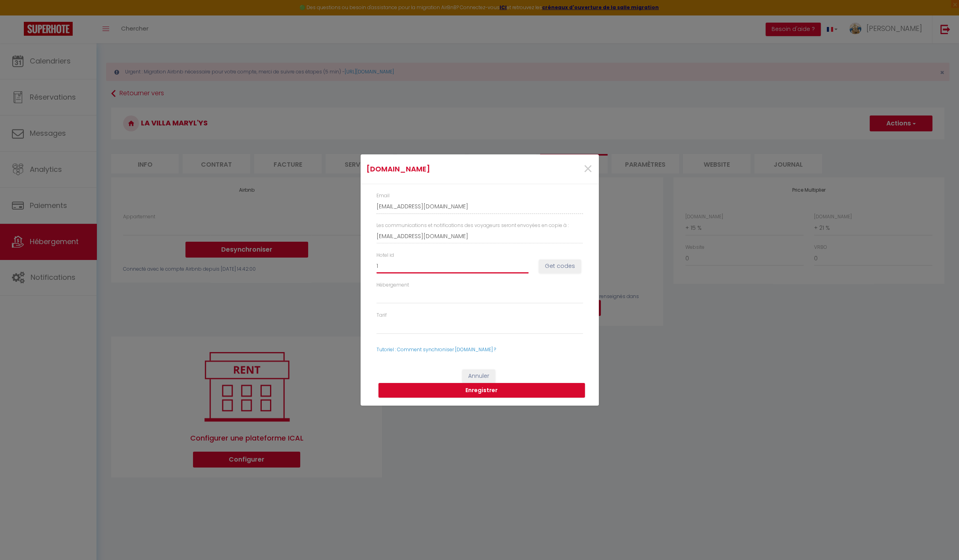
select select
type input "14"
select select
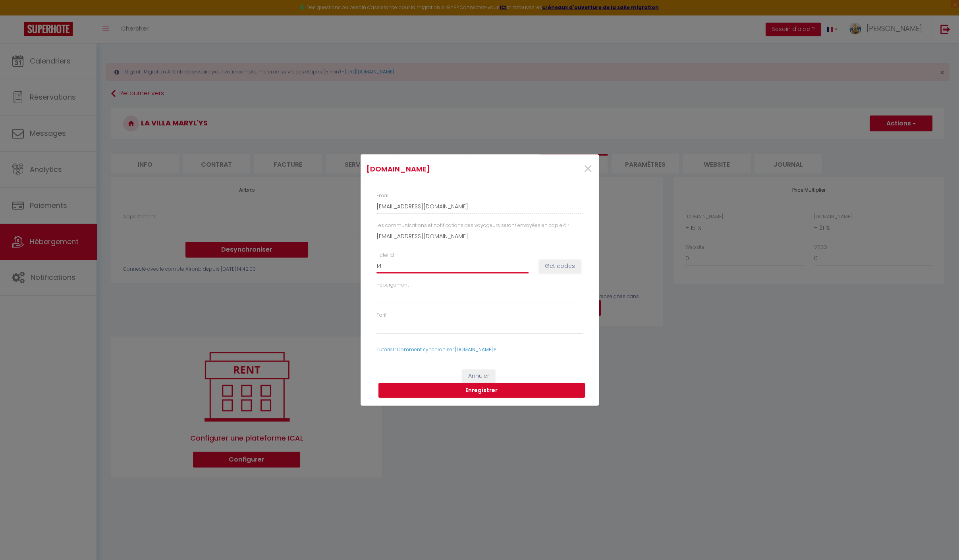
type input "149"
select select
click at [559, 268] on button "Get codes" at bounding box center [560, 266] width 42 height 13
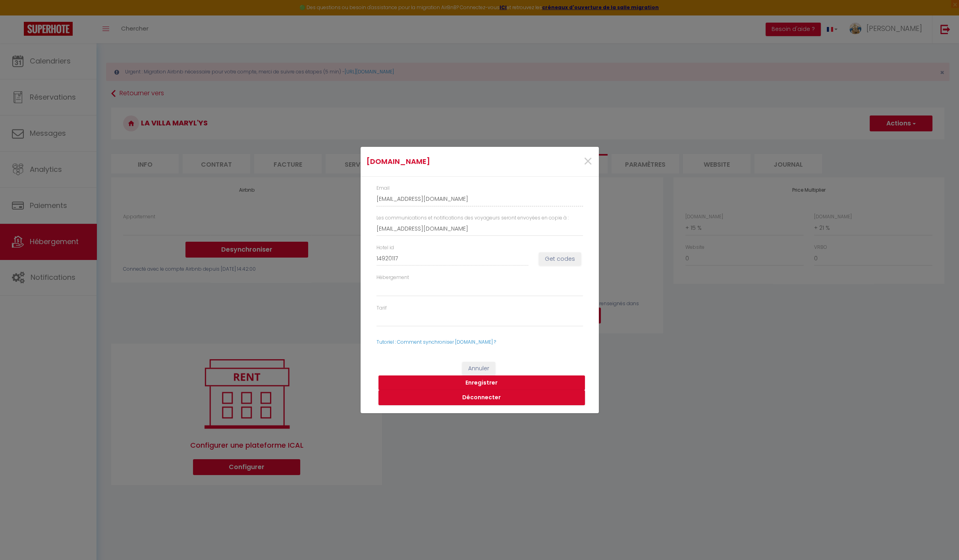
click at [481, 379] on button "Enregistrer" at bounding box center [481, 382] width 206 height 15
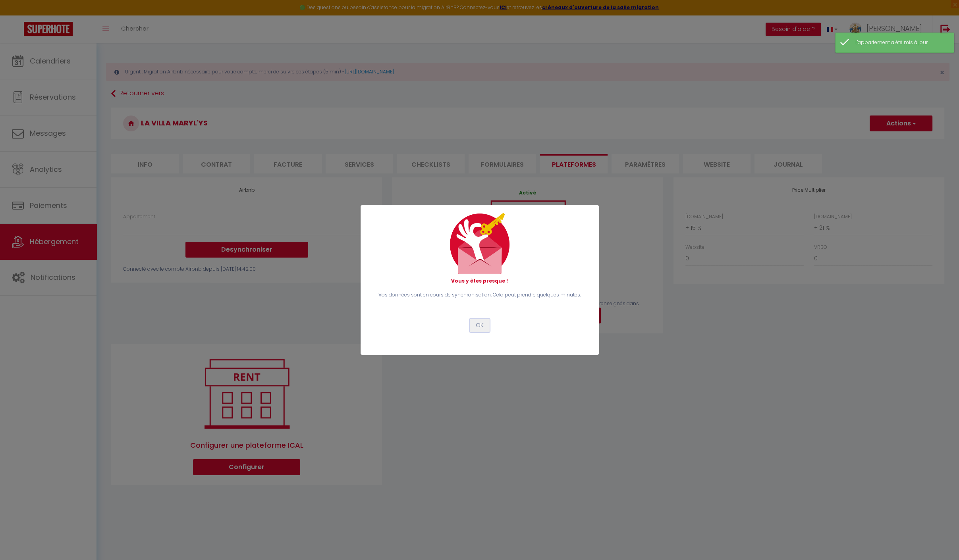
click at [478, 319] on button "OK" at bounding box center [480, 325] width 20 height 13
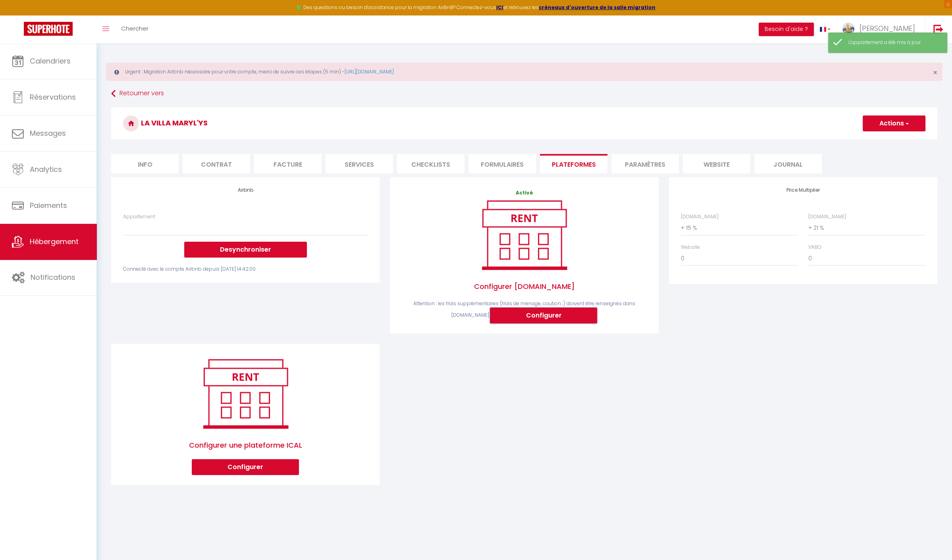
click at [520, 311] on button "Configurer" at bounding box center [543, 316] width 107 height 16
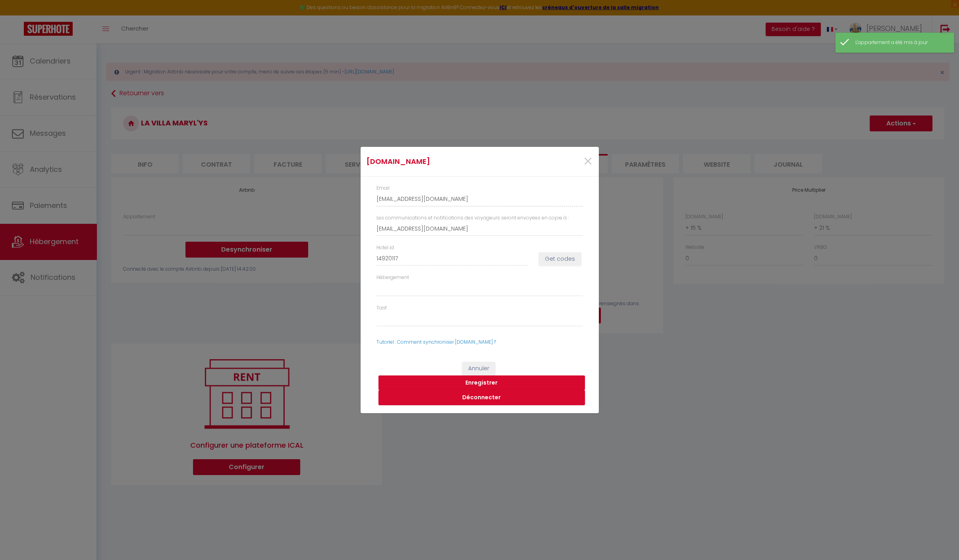
click at [476, 380] on button "Enregistrer" at bounding box center [481, 382] width 206 height 15
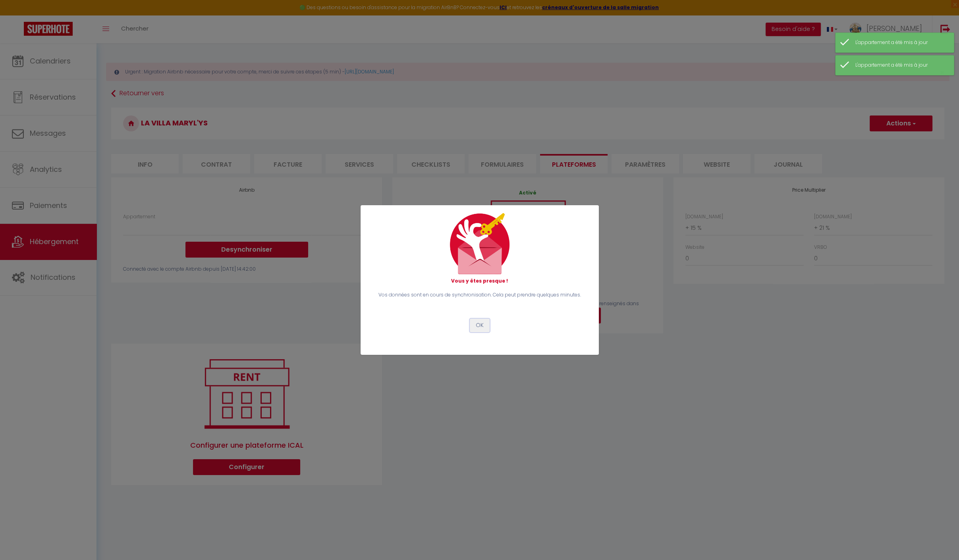
click at [480, 328] on button "OK" at bounding box center [480, 325] width 20 height 13
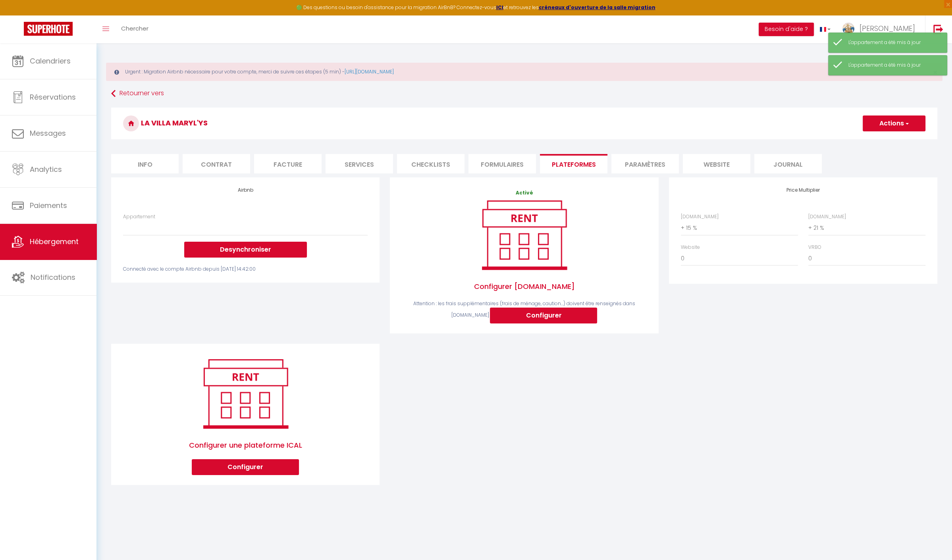
click at [468, 418] on div "Airbnb Appartement Appartement vu sur mer - [DOMAIN_NAME][EMAIL_ADDRESS][DOMAIN…" at bounding box center [524, 336] width 836 height 318
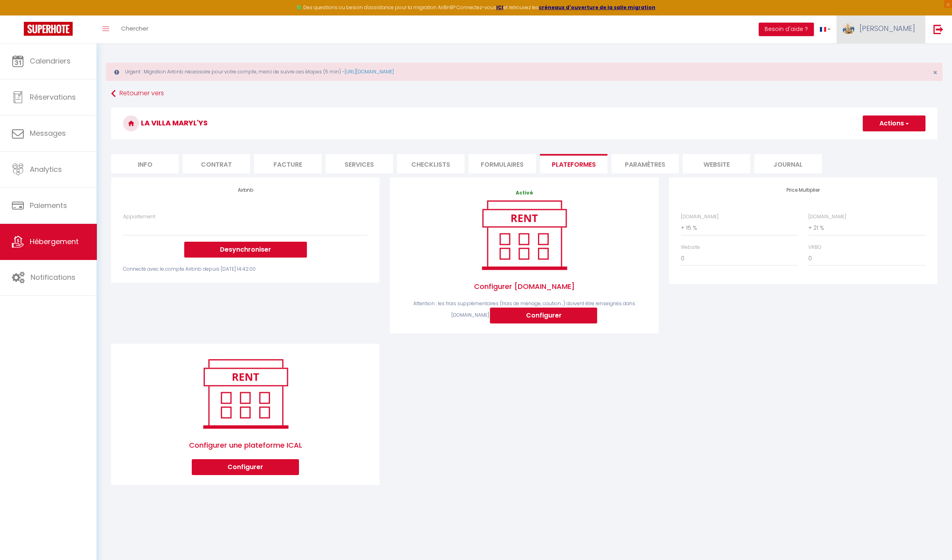
click at [891, 31] on link "[PERSON_NAME]" at bounding box center [880, 29] width 89 height 28
click at [889, 55] on link "Paramètres" at bounding box center [893, 54] width 59 height 13
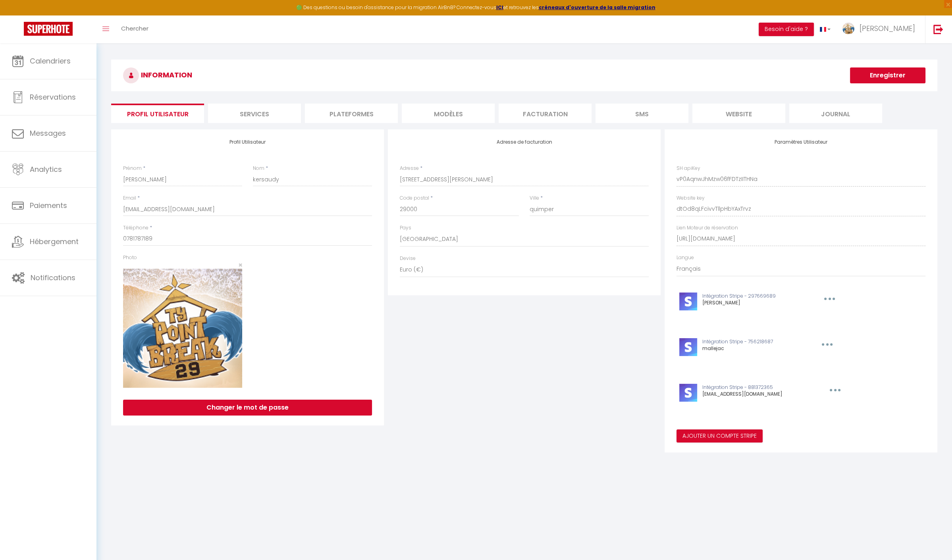
click at [366, 113] on li "Plateformes" at bounding box center [351, 113] width 93 height 19
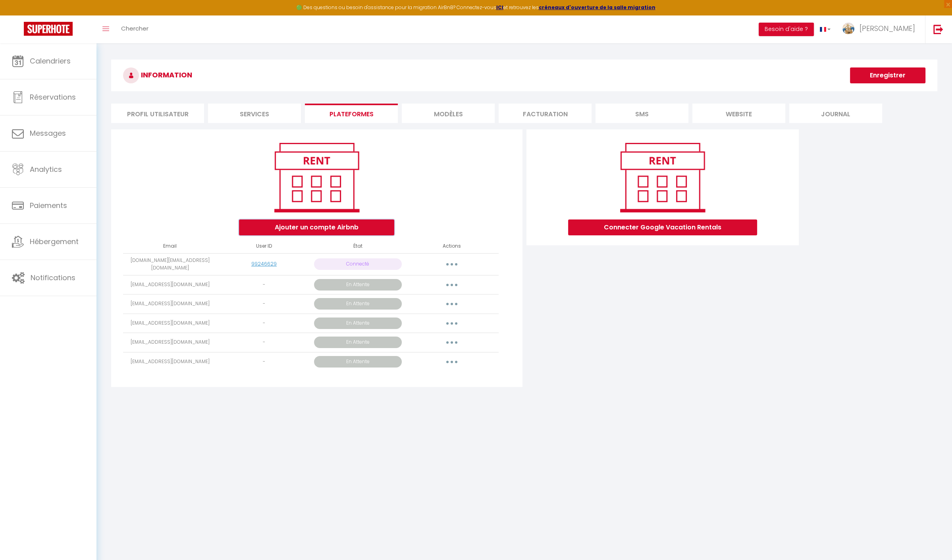
click at [348, 230] on button "Ajouter un compte Airbnb" at bounding box center [316, 227] width 155 height 16
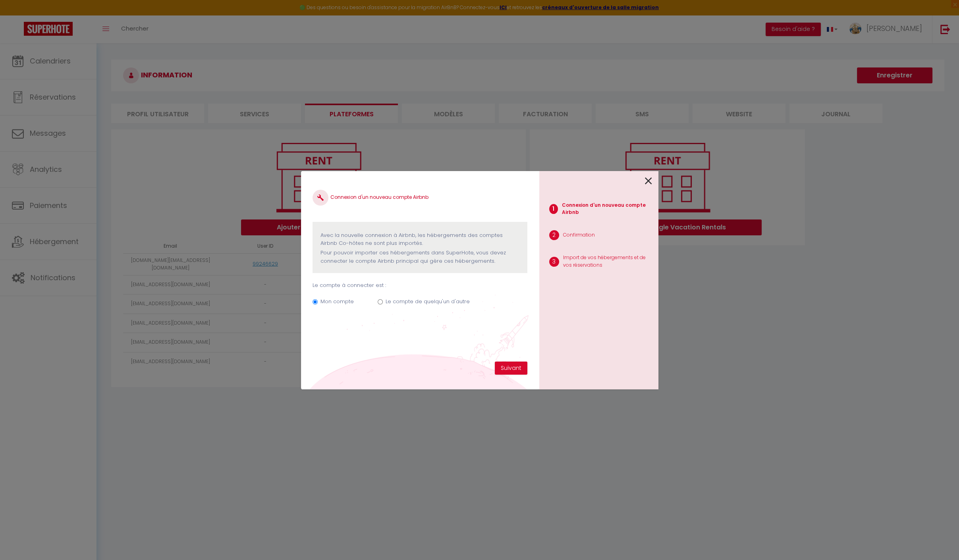
click at [393, 310] on div "Mon compte Le compte de quelqu'un d'autre" at bounding box center [419, 303] width 214 height 27
click at [395, 305] on label "Le compte de quelqu'un d'autre" at bounding box center [427, 302] width 84 height 8
click at [383, 304] on input "Le compte de quelqu'un d'autre" at bounding box center [379, 301] width 5 height 5
click at [359, 343] on input "Email connexion Airbnb" at bounding box center [419, 341] width 214 height 14
paste input "facture conciergerie"
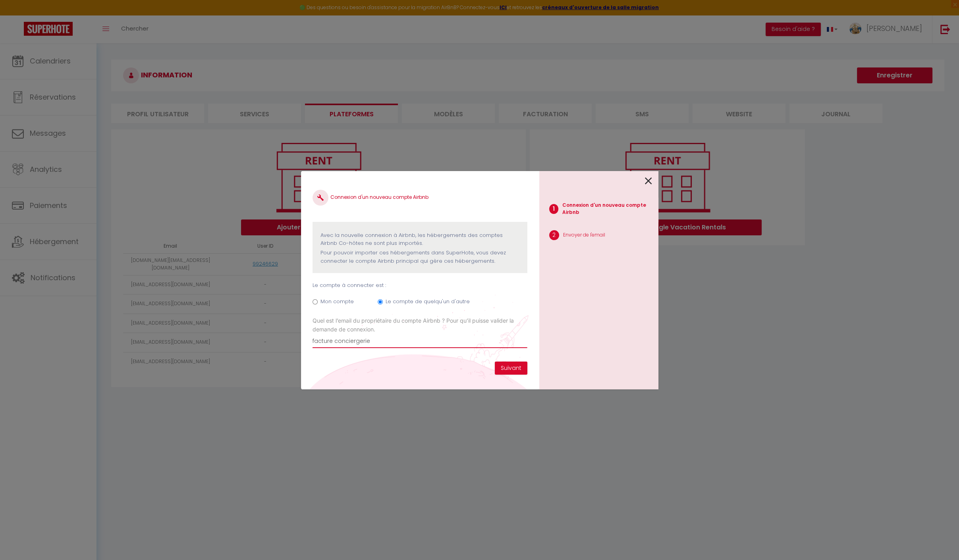
drag, startPoint x: 335, startPoint y: 343, endPoint x: 198, endPoint y: 346, distance: 137.8
click at [203, 348] on div "Connexion d'un nouveau compte Airbnb Avec la nouvelle connexion à [GEOGRAPHIC_D…" at bounding box center [479, 280] width 959 height 560
drag, startPoint x: 369, startPoint y: 340, endPoint x: 275, endPoint y: 338, distance: 93.3
click at [275, 338] on div "Connexion d'un nouveau compte Airbnb Avec la nouvelle connexion à [GEOGRAPHIC_D…" at bounding box center [479, 280] width 959 height 560
paste input "[EMAIL_ADDRESS][DOMAIN_NAME]"
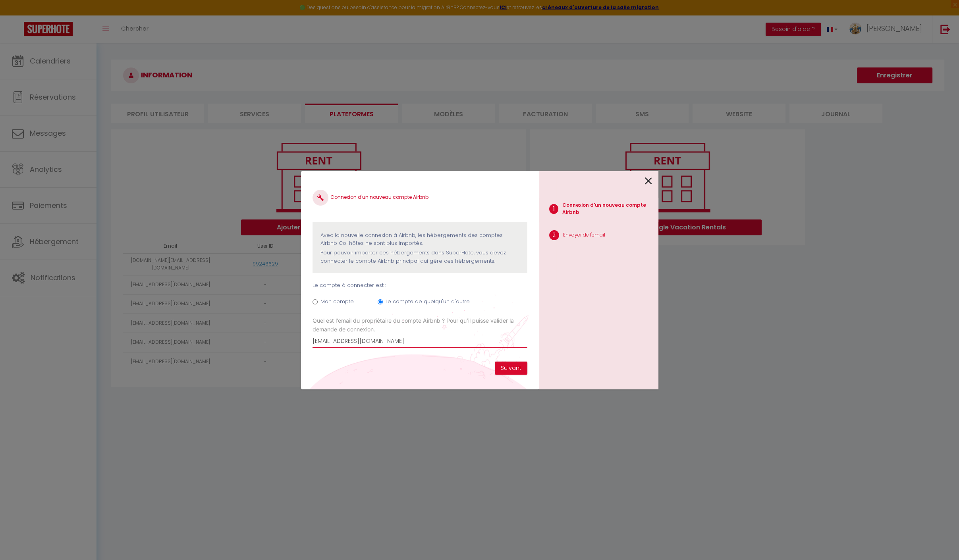
drag, startPoint x: 402, startPoint y: 342, endPoint x: 217, endPoint y: 345, distance: 184.6
click at [217, 345] on div "Connexion d'un nouveau compte Airbnb Avec la nouvelle connexion à [GEOGRAPHIC_D…" at bounding box center [479, 280] width 959 height 560
click at [514, 363] on button "Suivant" at bounding box center [511, 368] width 33 height 13
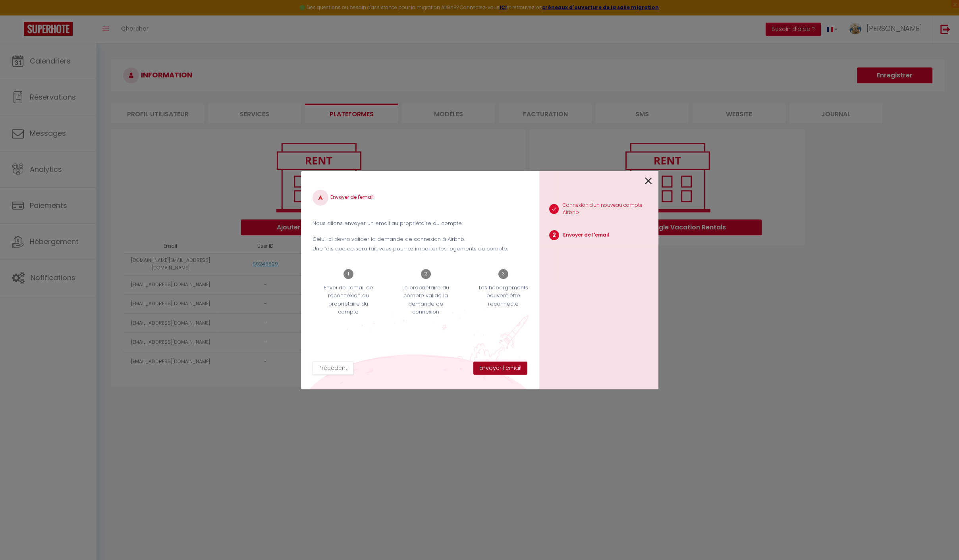
click at [511, 369] on button "Envoyer l'email" at bounding box center [500, 368] width 54 height 13
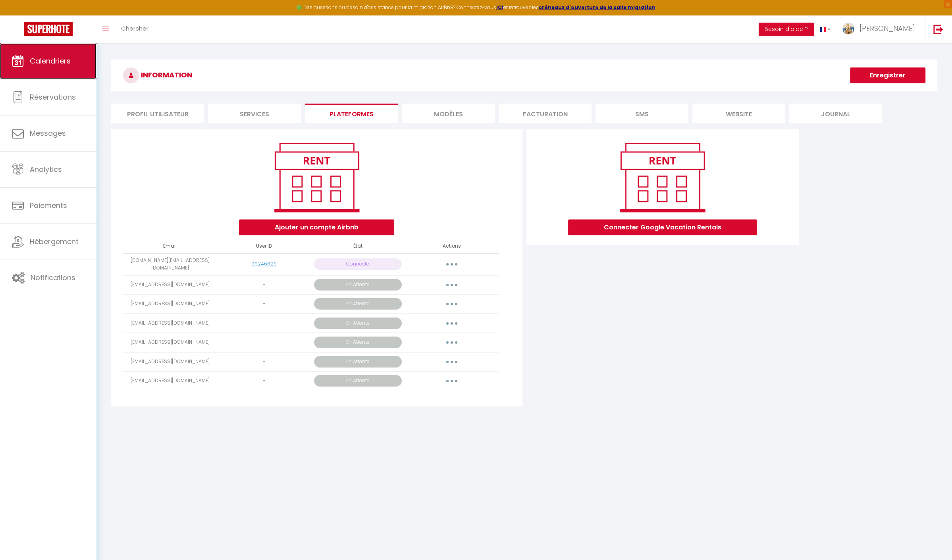
click at [48, 61] on span "Calendriers" at bounding box center [50, 61] width 41 height 10
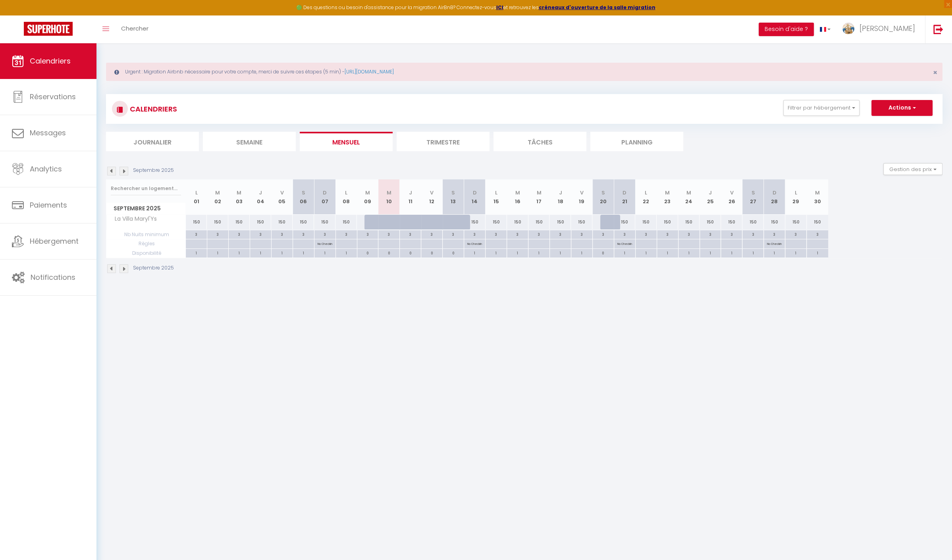
click at [475, 252] on div "1" at bounding box center [474, 253] width 21 height 8
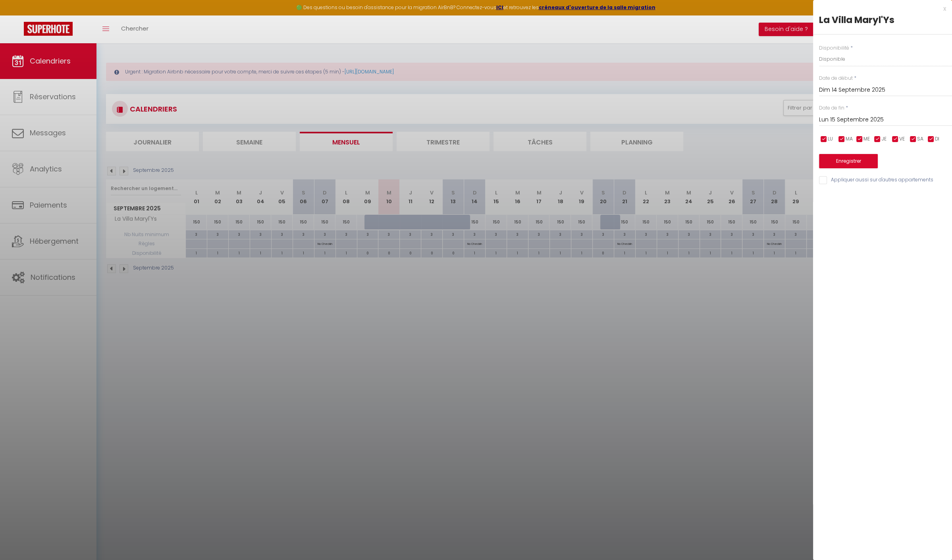
click at [891, 116] on input "Lun 15 Septembre 2025" at bounding box center [885, 120] width 133 height 10
click at [932, 133] on span ">" at bounding box center [928, 133] width 17 height 16
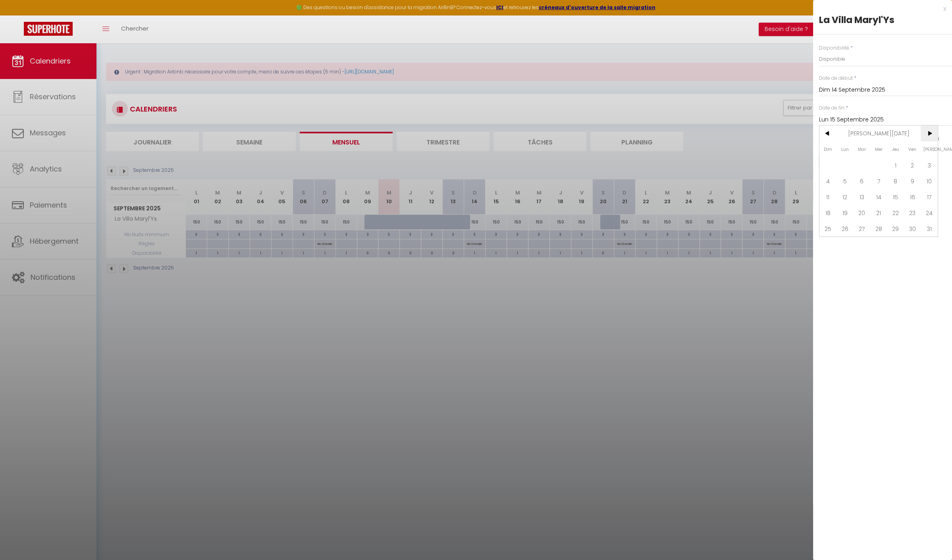
click at [932, 133] on span ">" at bounding box center [928, 133] width 17 height 16
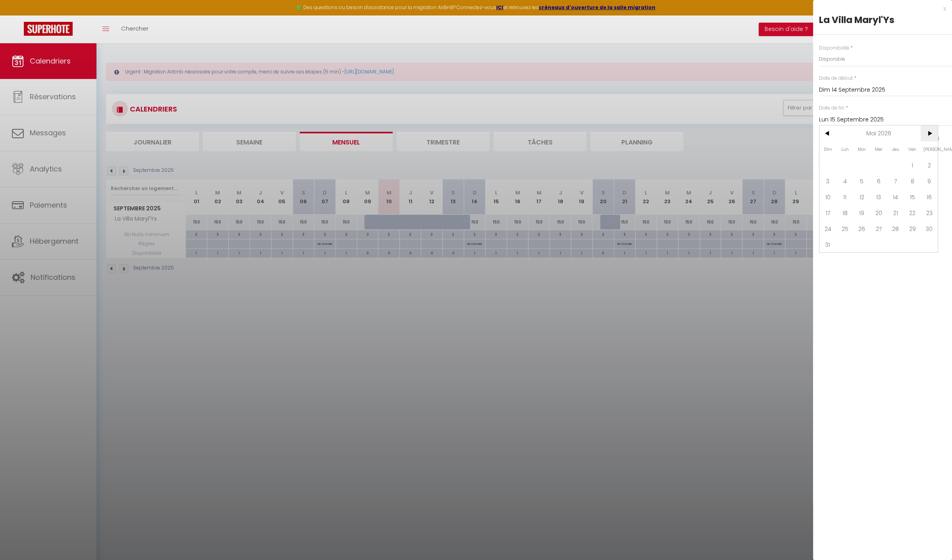
click at [932, 133] on span ">" at bounding box center [928, 133] width 17 height 16
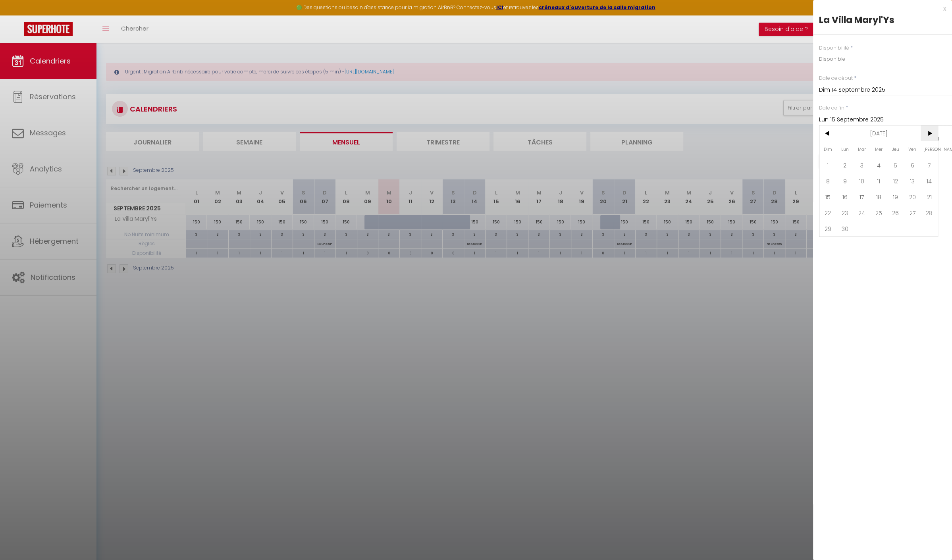
click at [932, 133] on span ">" at bounding box center [928, 133] width 17 height 16
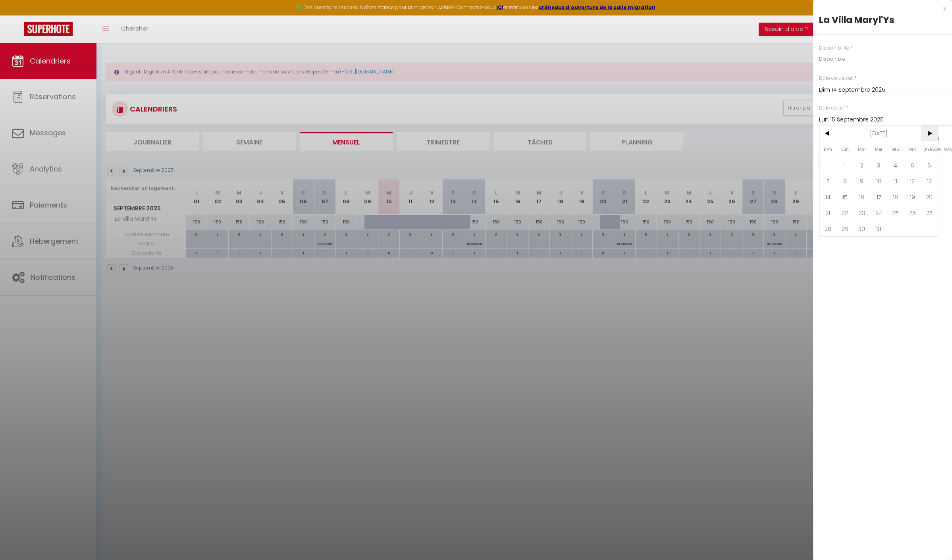
click at [932, 133] on span ">" at bounding box center [928, 133] width 17 height 16
click at [927, 228] on span "31" at bounding box center [928, 229] width 17 height 16
click at [845, 159] on button "Enregistrer" at bounding box center [848, 161] width 59 height 14
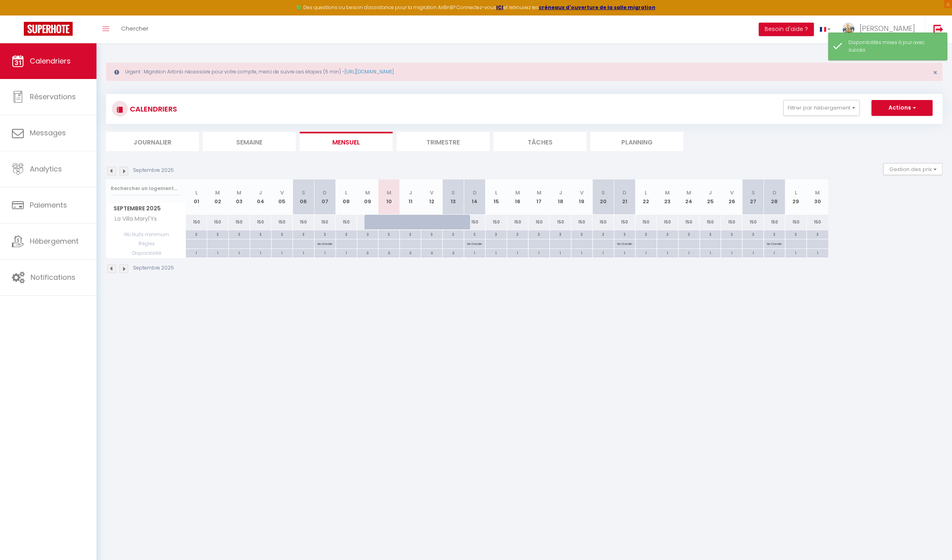
click at [475, 225] on div "150" at bounding box center [474, 222] width 21 height 15
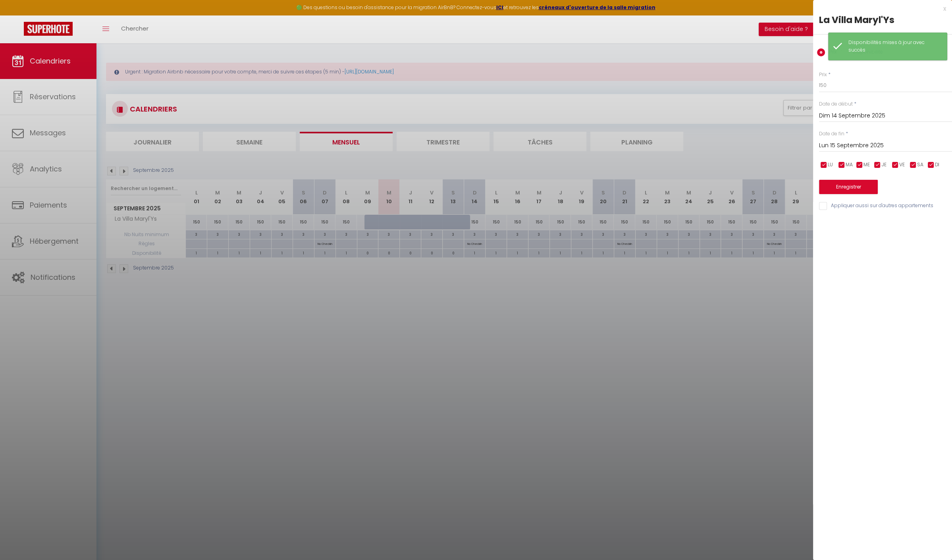
click at [868, 154] on div "Prix * 150 Statut * Disponible Indisponible Date de début * [DATE] < [DATE] > D…" at bounding box center [882, 136] width 139 height 150
click at [872, 147] on input "Lun 15 Septembre 2025" at bounding box center [885, 146] width 133 height 10
click at [929, 155] on span ">" at bounding box center [928, 159] width 17 height 16
drag, startPoint x: 912, startPoint y: 256, endPoint x: 903, endPoint y: 230, distance: 26.9
click at [912, 253] on span "31" at bounding box center [912, 254] width 17 height 16
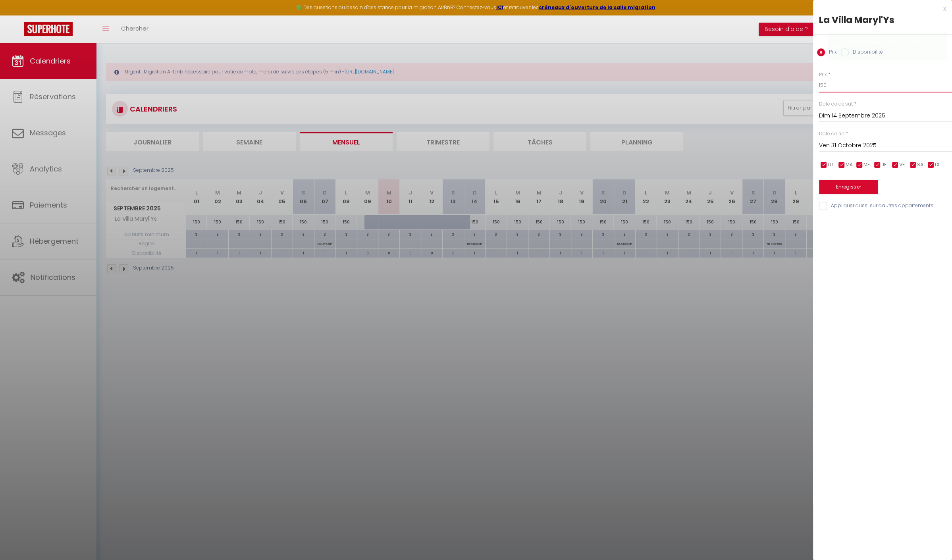
drag, startPoint x: 832, startPoint y: 88, endPoint x: 786, endPoint y: 90, distance: 46.5
click at [786, 90] on body "🟢 Des questions ou besoin d'assistance pour la migration AirBnB? Connectez-vous…" at bounding box center [476, 323] width 952 height 560
click at [853, 185] on button "Enregistrer" at bounding box center [848, 187] width 59 height 14
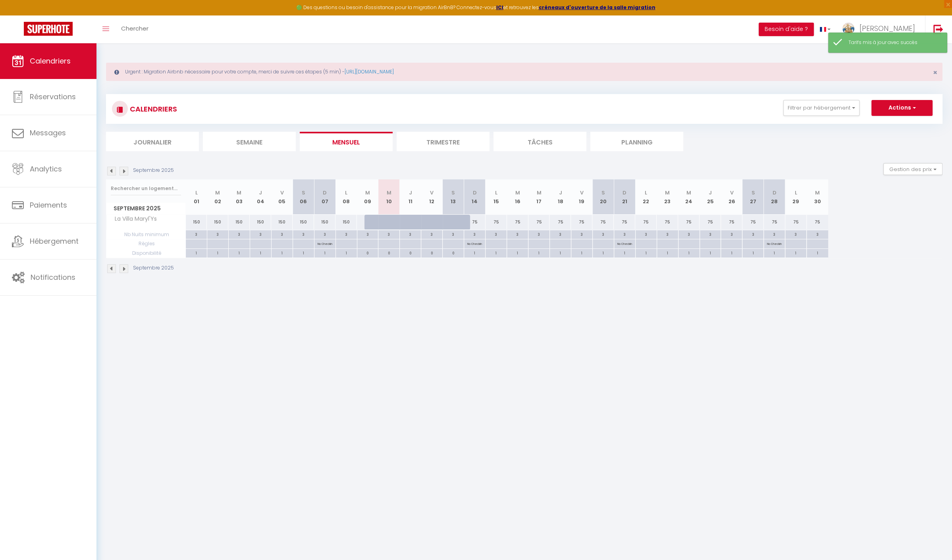
click at [479, 234] on div "3" at bounding box center [474, 234] width 21 height 8
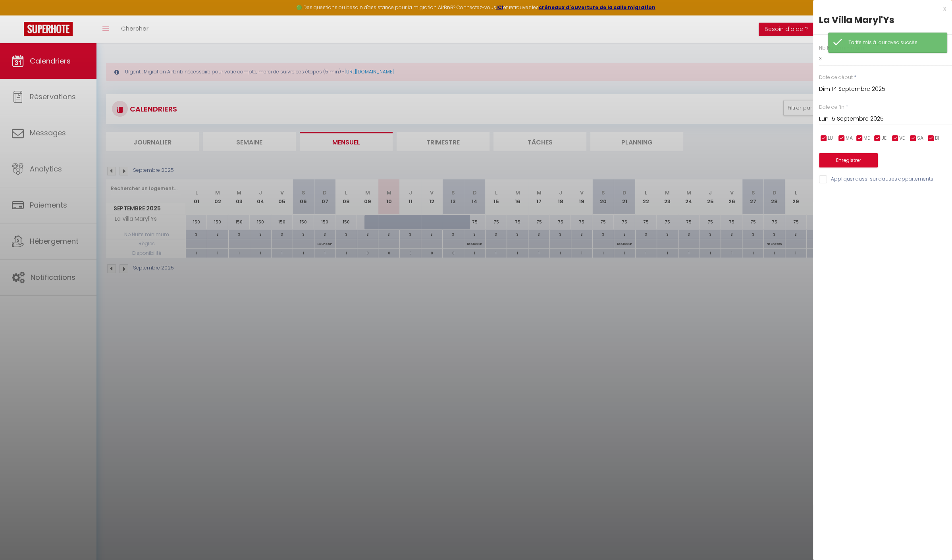
drag, startPoint x: 875, startPoint y: 119, endPoint x: 909, endPoint y: 112, distance: 34.4
click at [876, 119] on input "Lun 15 Septembre 2025" at bounding box center [885, 119] width 133 height 10
click at [931, 132] on span ">" at bounding box center [928, 133] width 17 height 16
drag, startPoint x: 915, startPoint y: 225, endPoint x: 892, endPoint y: 166, distance: 62.9
click at [915, 224] on span "31" at bounding box center [912, 228] width 17 height 16
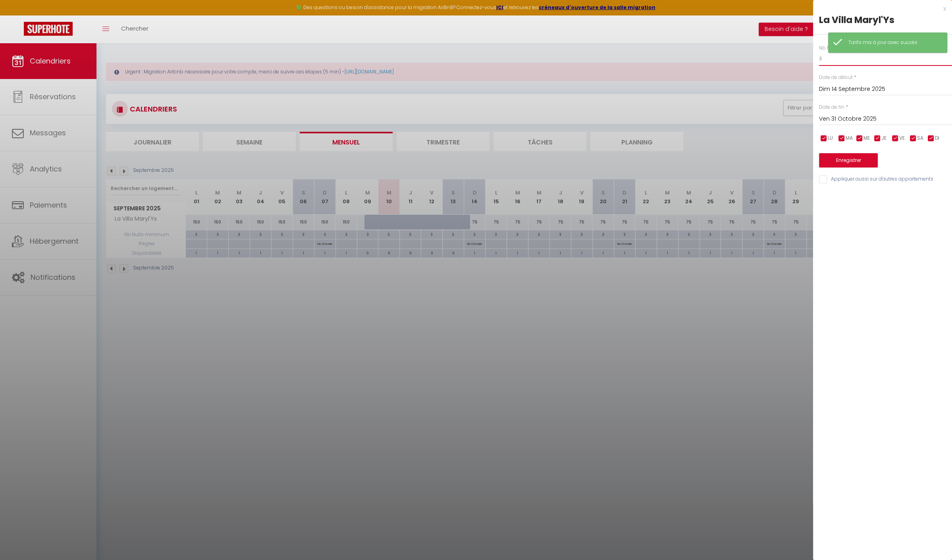
drag, startPoint x: 831, startPoint y: 59, endPoint x: 804, endPoint y: 60, distance: 27.4
click at [804, 60] on body "🟢 Des questions ou besoin d'assistance pour la migration AirBnB? Connectez-vous…" at bounding box center [476, 323] width 952 height 560
click at [846, 157] on button "Enregistrer" at bounding box center [848, 160] width 59 height 14
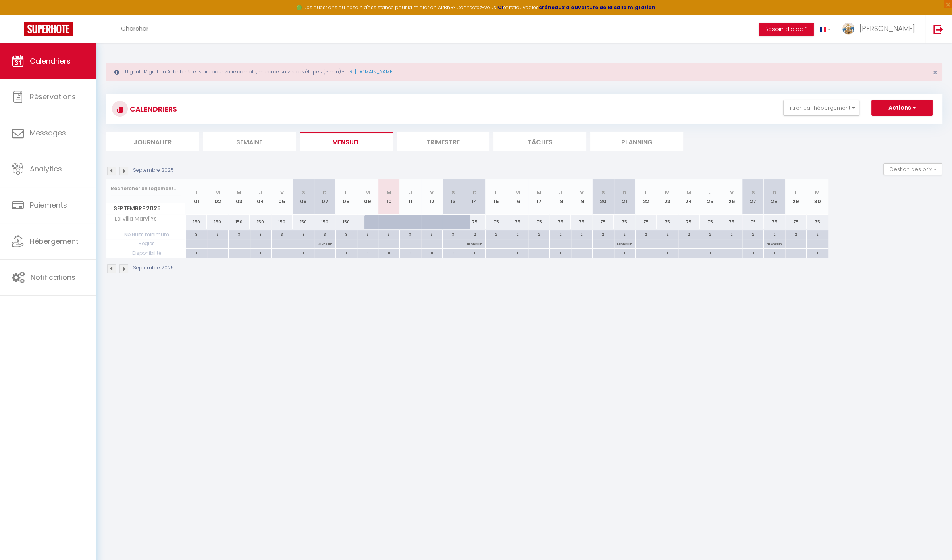
click at [124, 168] on img at bounding box center [123, 171] width 9 height 9
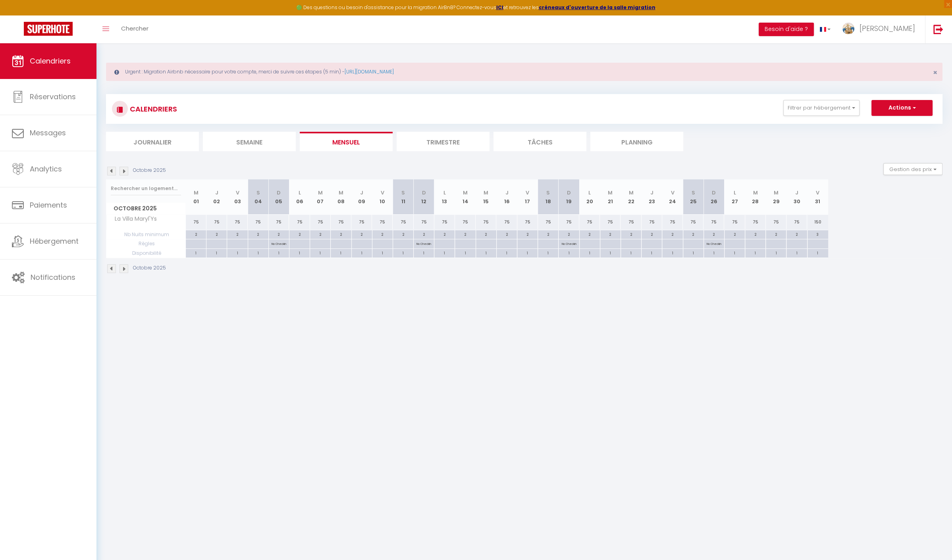
click at [124, 168] on img at bounding box center [123, 171] width 9 height 9
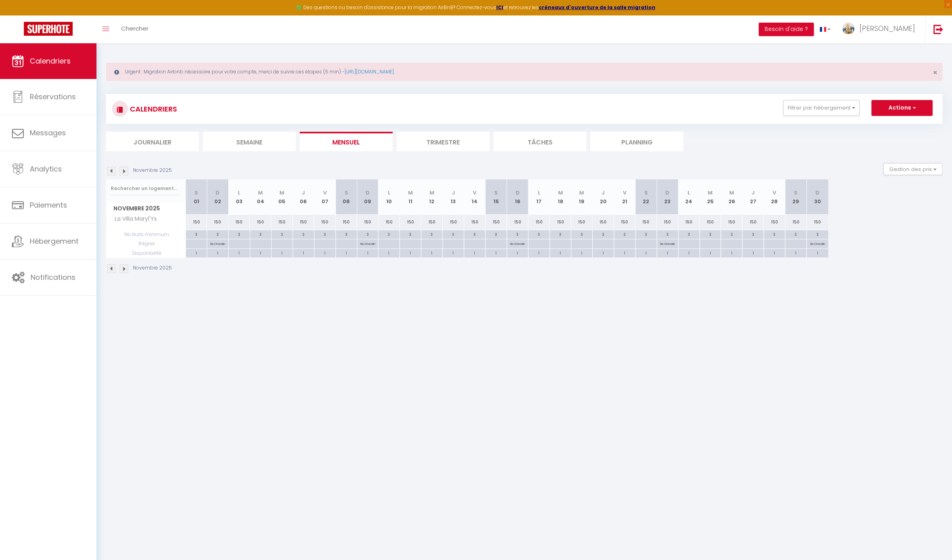
click at [196, 222] on div "150" at bounding box center [196, 222] width 21 height 15
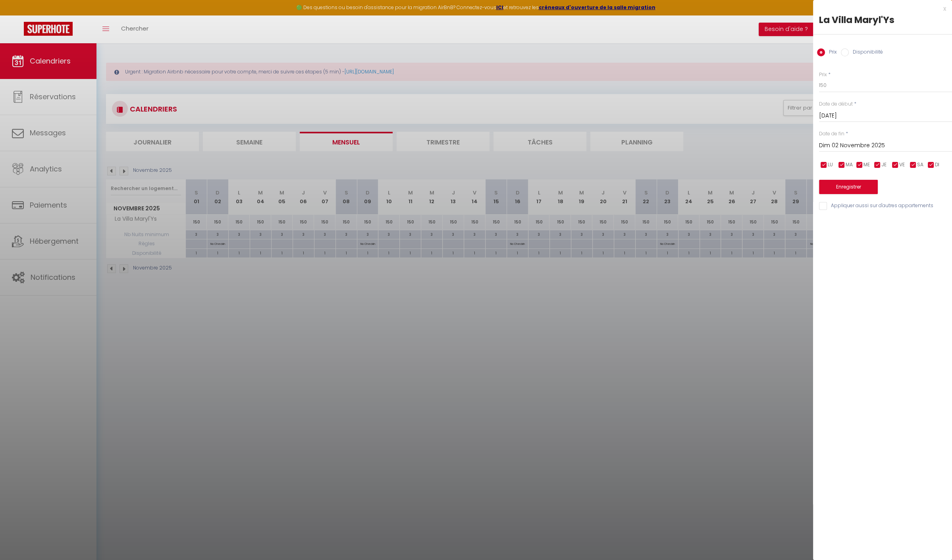
click at [909, 148] on input "Dim 02 Novembre 2025" at bounding box center [885, 146] width 133 height 10
click at [932, 160] on span ">" at bounding box center [928, 159] width 17 height 16
click at [687, 314] on div at bounding box center [476, 280] width 952 height 560
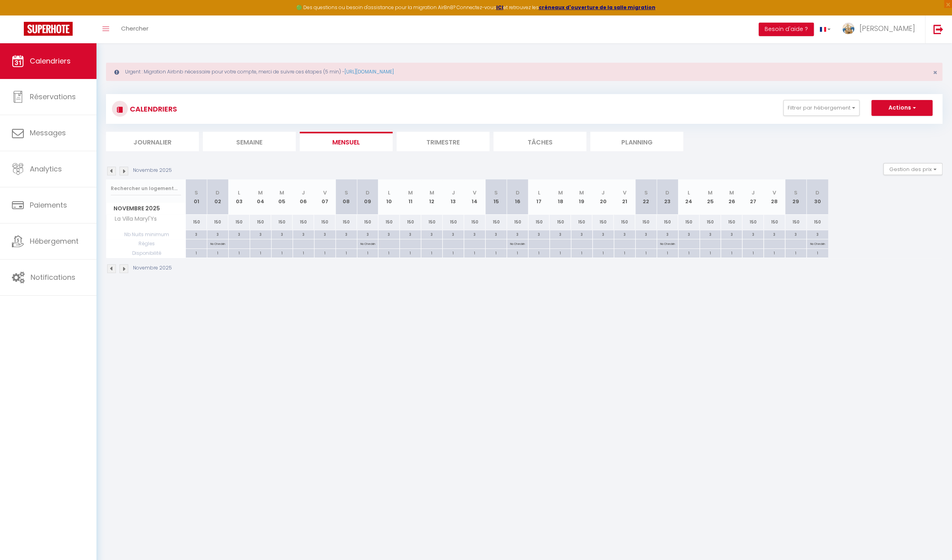
click at [196, 219] on div "150" at bounding box center [196, 222] width 21 height 15
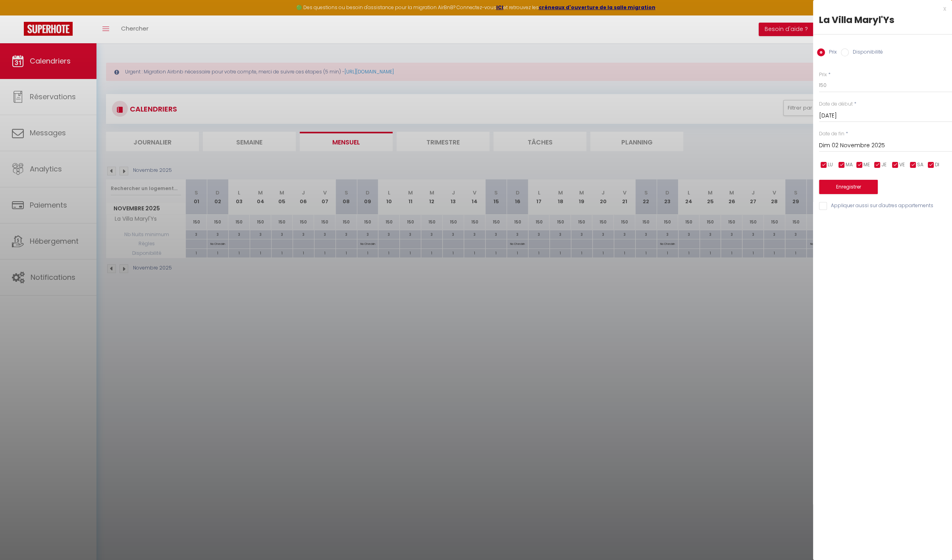
click at [876, 138] on div "[DATE] < [DATE] > Dim Lun Mar Mer Jeu Ven Sam 1 2 3 4 5 6 7 8 9 10 11 12 13 14 …" at bounding box center [885, 145] width 133 height 14
click at [874, 144] on input "Dim 02 Novembre 2025" at bounding box center [885, 146] width 133 height 10
click at [928, 157] on span ">" at bounding box center [928, 159] width 17 height 16
click at [929, 156] on span ">" at bounding box center [928, 159] width 17 height 16
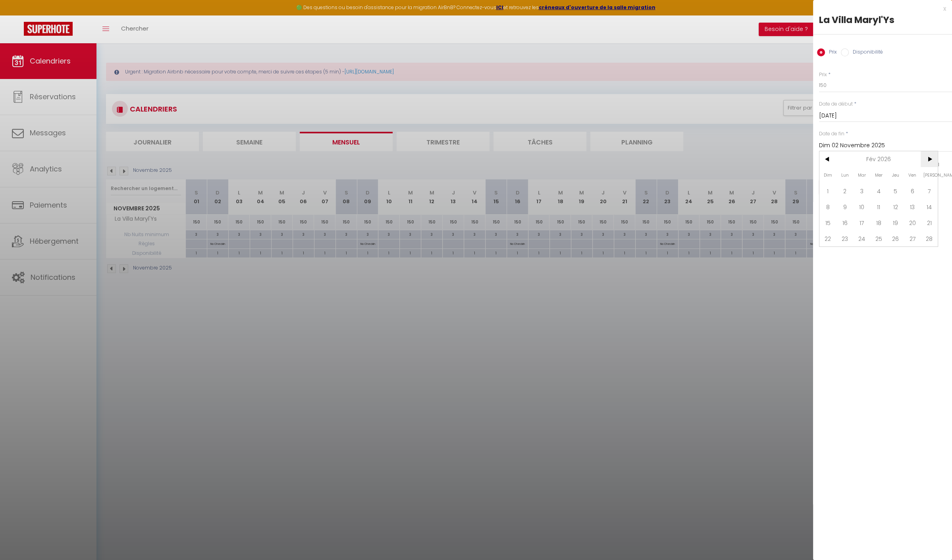
click at [929, 156] on span ">" at bounding box center [928, 159] width 17 height 16
drag, startPoint x: 864, startPoint y: 251, endPoint x: 864, endPoint y: 167, distance: 84.1
click at [864, 247] on span "31" at bounding box center [861, 254] width 17 height 16
click at [862, 52] on label "Disponibilité" at bounding box center [866, 52] width 34 height 9
click at [849, 52] on input "Disponibilité" at bounding box center [845, 52] width 8 height 8
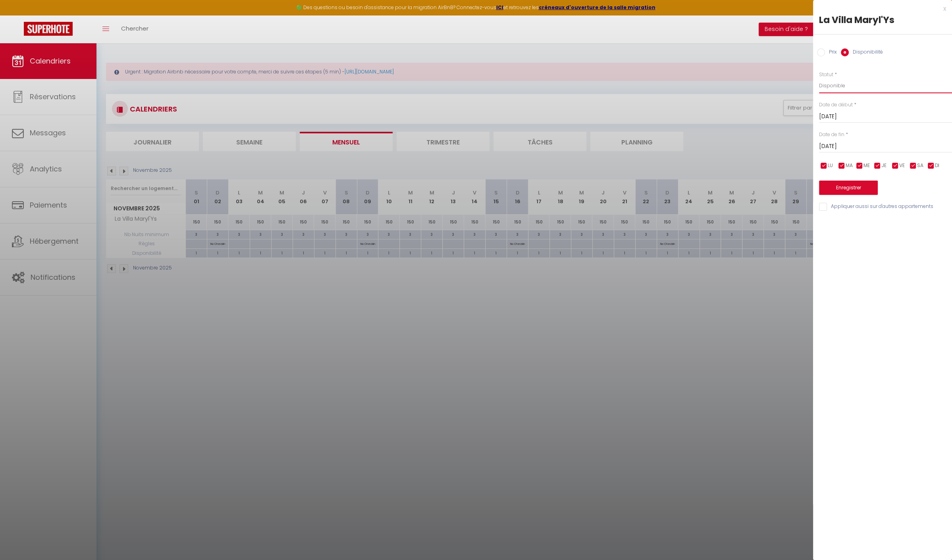
click at [861, 85] on select "Disponible Indisponible" at bounding box center [885, 85] width 133 height 15
click at [819, 78] on select "Disponible Indisponible" at bounding box center [885, 85] width 133 height 15
click at [843, 187] on button "Enregistrer" at bounding box center [848, 188] width 59 height 14
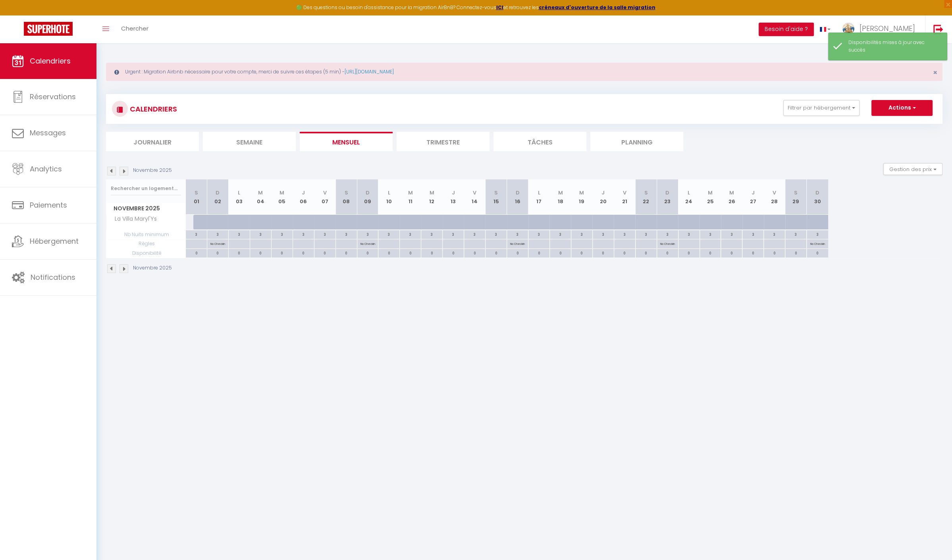
click at [123, 169] on img at bounding box center [123, 171] width 9 height 9
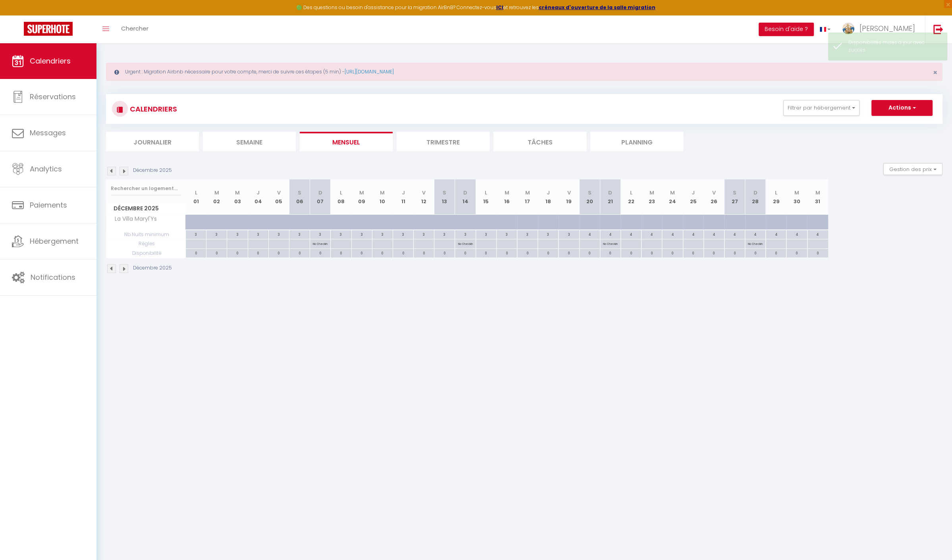
click at [588, 221] on div at bounding box center [597, 226] width 21 height 15
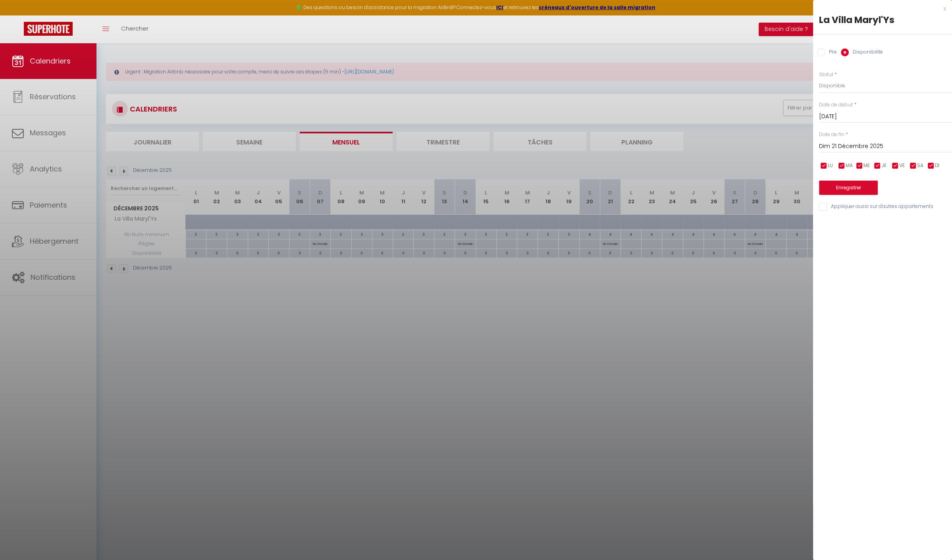
click at [873, 144] on input "Dim 21 Décembre 2025" at bounding box center [885, 146] width 133 height 10
click at [928, 159] on span ">" at bounding box center [928, 160] width 17 height 16
drag, startPoint x: 830, startPoint y: 204, endPoint x: 841, endPoint y: 151, distance: 54.7
click at [831, 203] on span "4" at bounding box center [827, 208] width 17 height 16
click at [848, 187] on button "Enregistrer" at bounding box center [848, 188] width 59 height 14
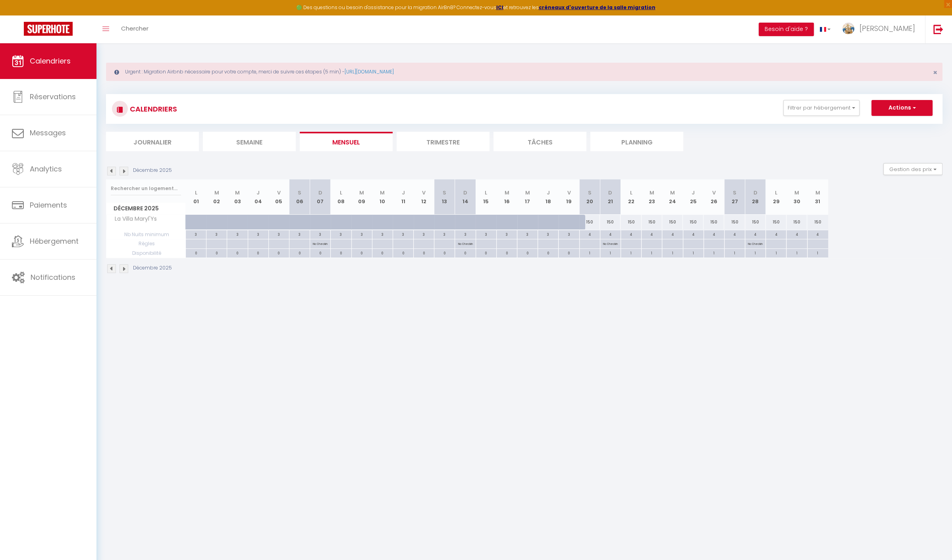
click at [736, 219] on div "150" at bounding box center [734, 222] width 21 height 15
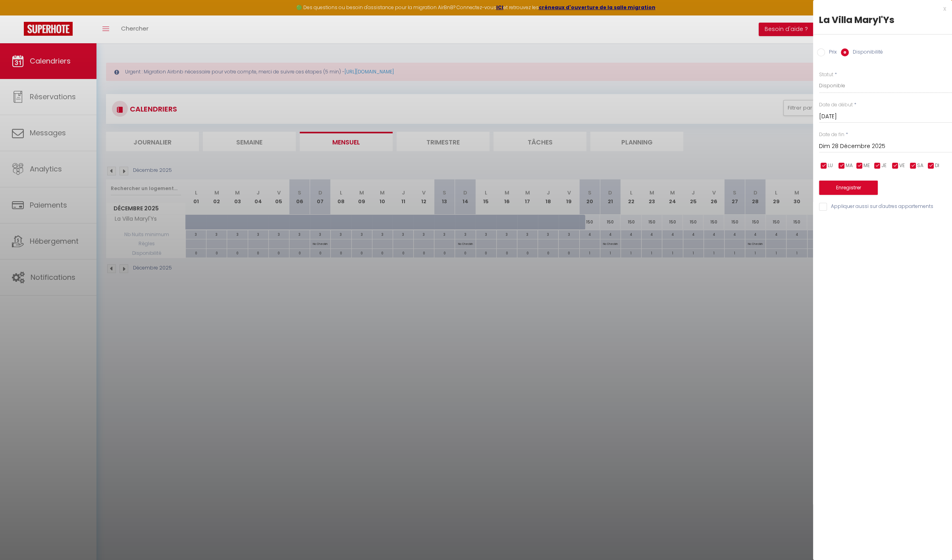
click at [872, 149] on input "Dim 28 Décembre 2025" at bounding box center [885, 146] width 133 height 10
click at [926, 159] on span ">" at bounding box center [928, 160] width 17 height 16
drag, startPoint x: 831, startPoint y: 208, endPoint x: 837, endPoint y: 183, distance: 25.3
click at [832, 205] on span "4" at bounding box center [827, 208] width 17 height 16
click at [828, 52] on label "Prix" at bounding box center [831, 52] width 12 height 9
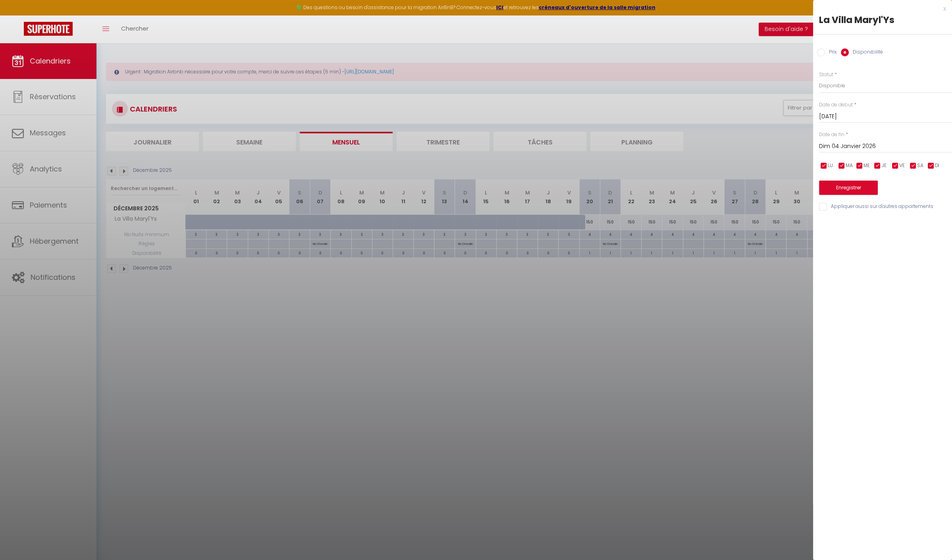
click at [825, 52] on input "Prix" at bounding box center [821, 52] width 8 height 8
drag, startPoint x: 843, startPoint y: 87, endPoint x: 773, endPoint y: 98, distance: 71.5
click at [780, 90] on body "🟢 Des questions ou besoin d'assistance pour la migration AirBnB? Connectez-vous…" at bounding box center [476, 323] width 952 height 560
click at [849, 187] on button "Enregistrer" at bounding box center [848, 187] width 59 height 14
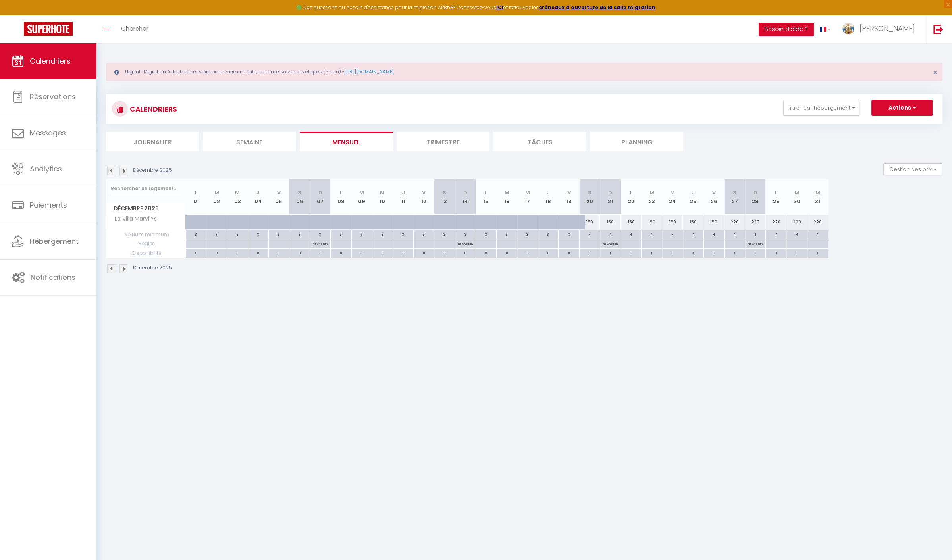
click at [127, 170] on img at bounding box center [123, 171] width 9 height 9
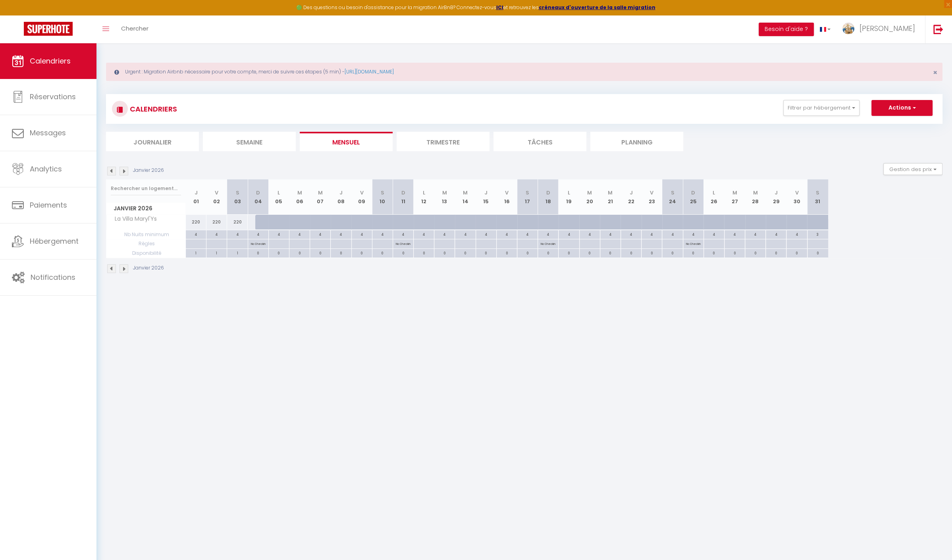
click at [127, 169] on img at bounding box center [123, 171] width 9 height 9
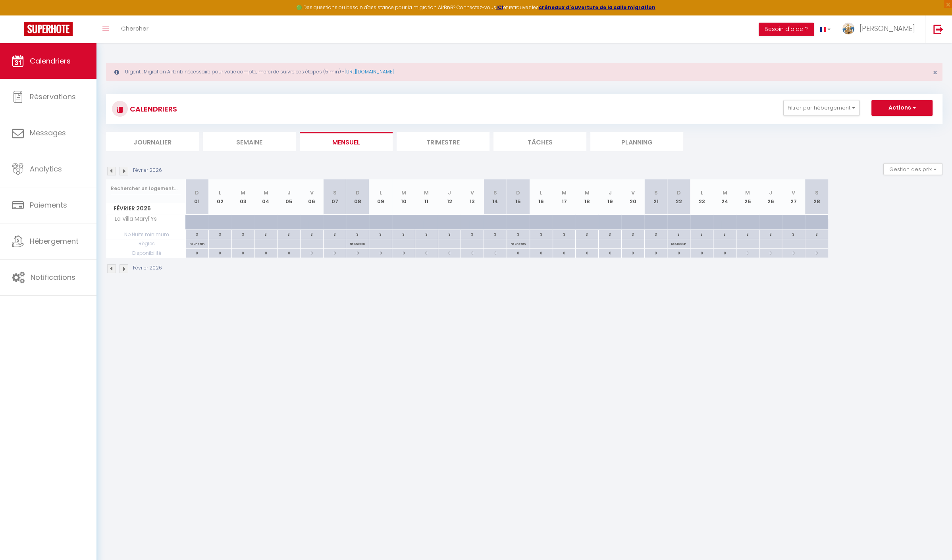
click at [127, 169] on img at bounding box center [123, 171] width 9 height 9
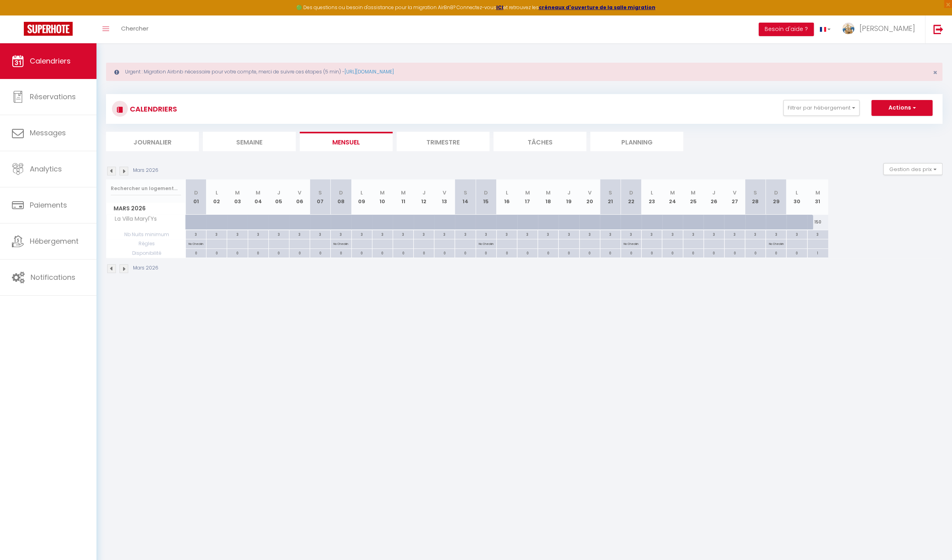
click at [127, 169] on img at bounding box center [123, 171] width 9 height 9
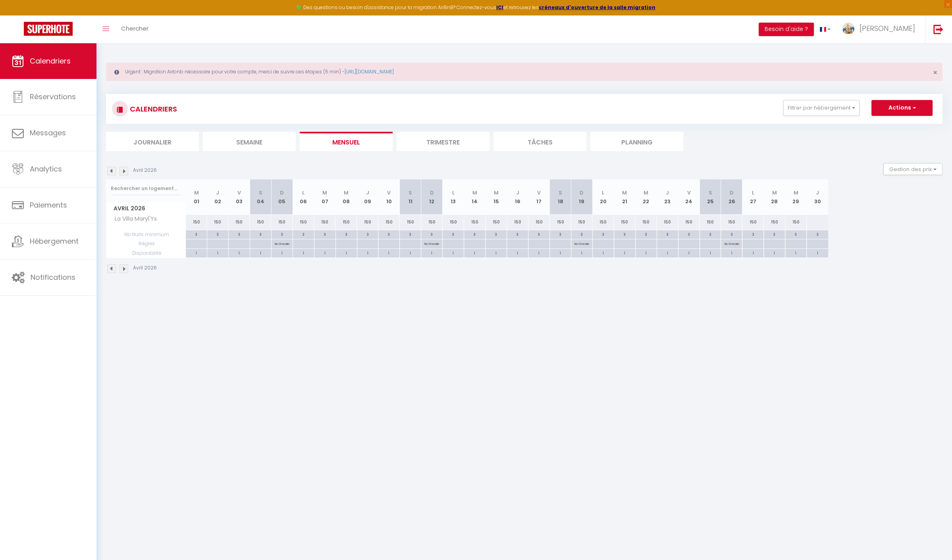
click at [123, 170] on img at bounding box center [123, 171] width 9 height 9
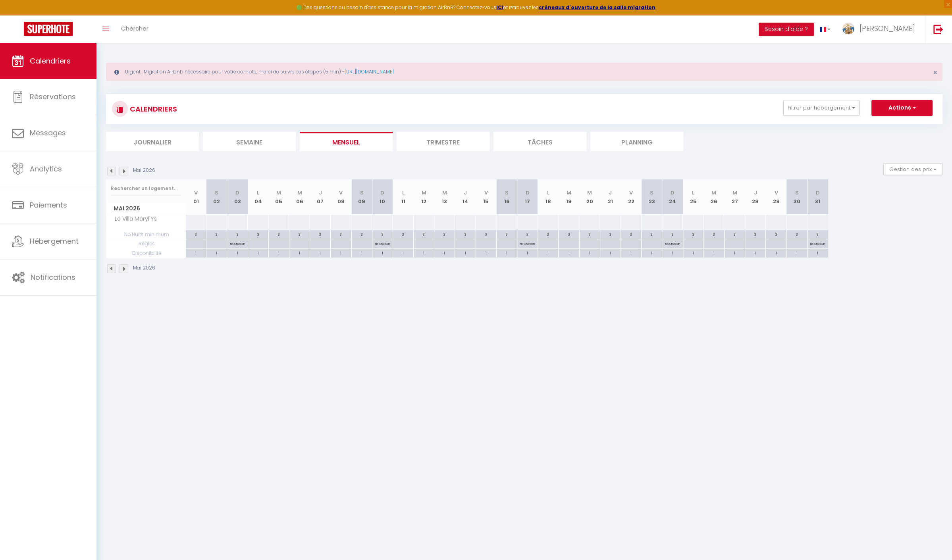
click at [200, 220] on div at bounding box center [195, 222] width 21 height 15
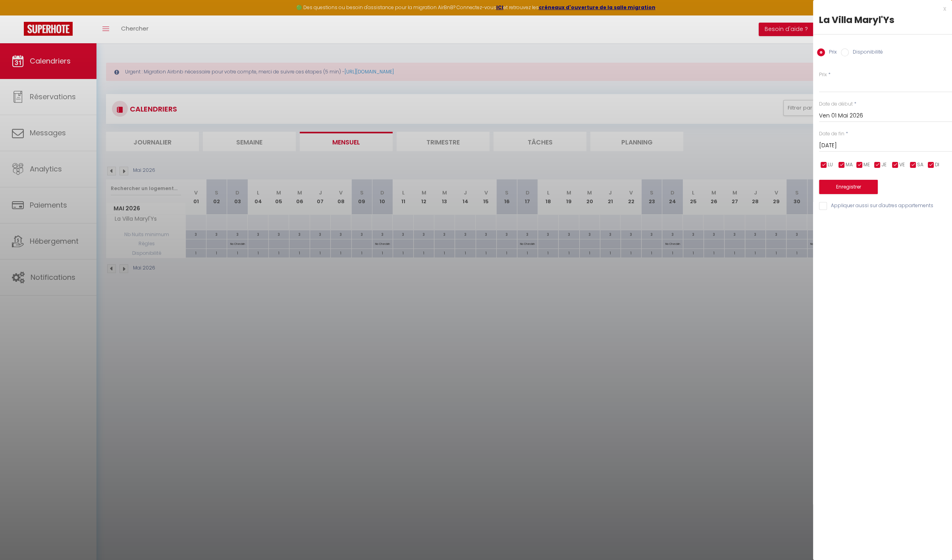
click at [883, 144] on input "[DATE]" at bounding box center [885, 146] width 133 height 10
click at [914, 189] on span "1" at bounding box center [912, 191] width 17 height 16
click at [889, 112] on input "Ven 01 Mai 2026" at bounding box center [885, 116] width 133 height 10
click at [930, 126] on span ">" at bounding box center [928, 129] width 17 height 16
drag, startPoint x: 862, startPoint y: 223, endPoint x: 862, endPoint y: 212, distance: 10.4
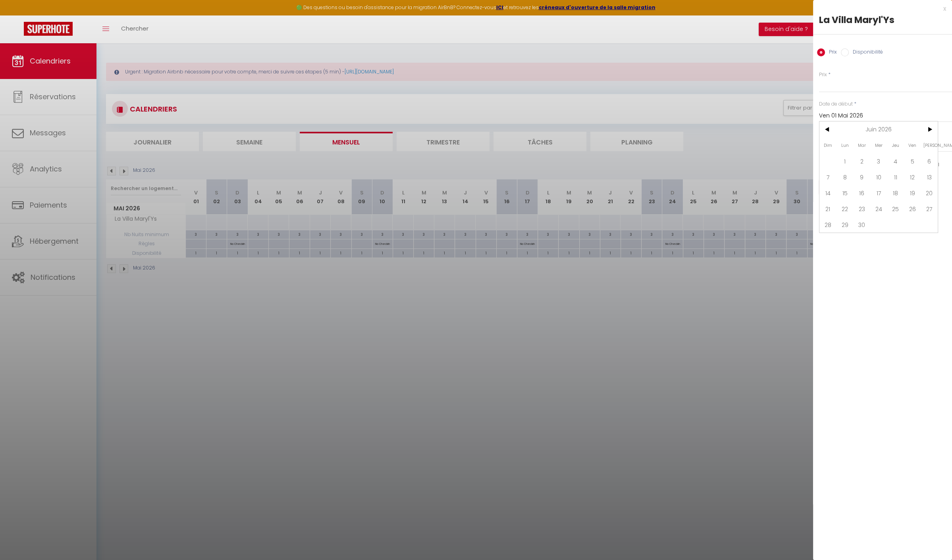
click at [862, 219] on span "30" at bounding box center [861, 225] width 17 height 16
click at [828, 84] on input "Prix" at bounding box center [885, 85] width 133 height 14
click at [848, 178] on div "Enregistrer" at bounding box center [885, 182] width 133 height 24
click at [850, 187] on button "Enregistrer" at bounding box center [848, 187] width 59 height 14
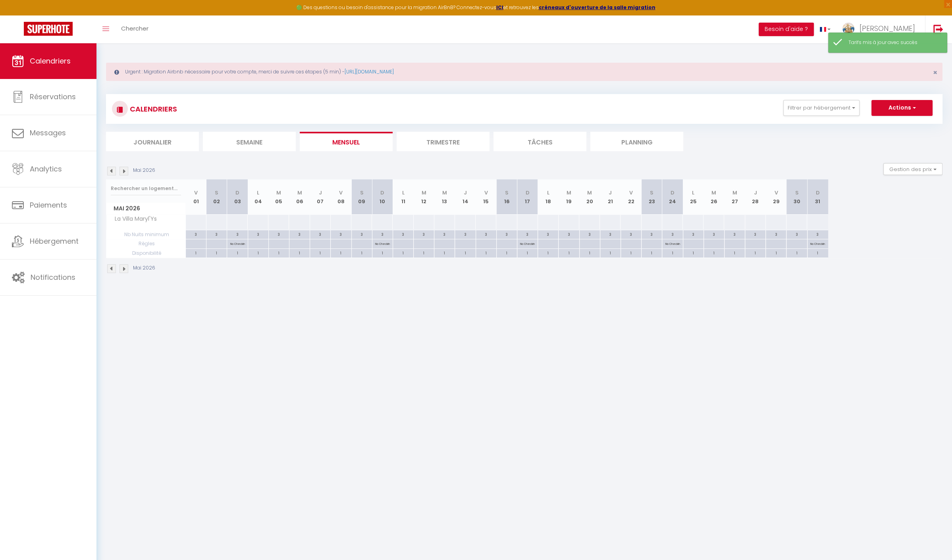
click at [190, 222] on div at bounding box center [195, 222] width 21 height 15
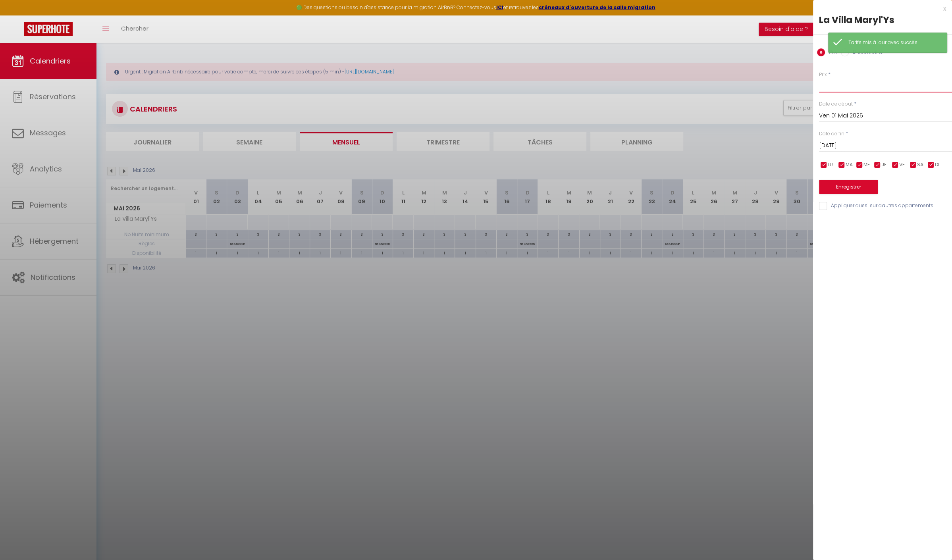
click at [836, 79] on input "Prix" at bounding box center [885, 85] width 133 height 14
click at [883, 144] on input "[DATE]" at bounding box center [885, 146] width 133 height 10
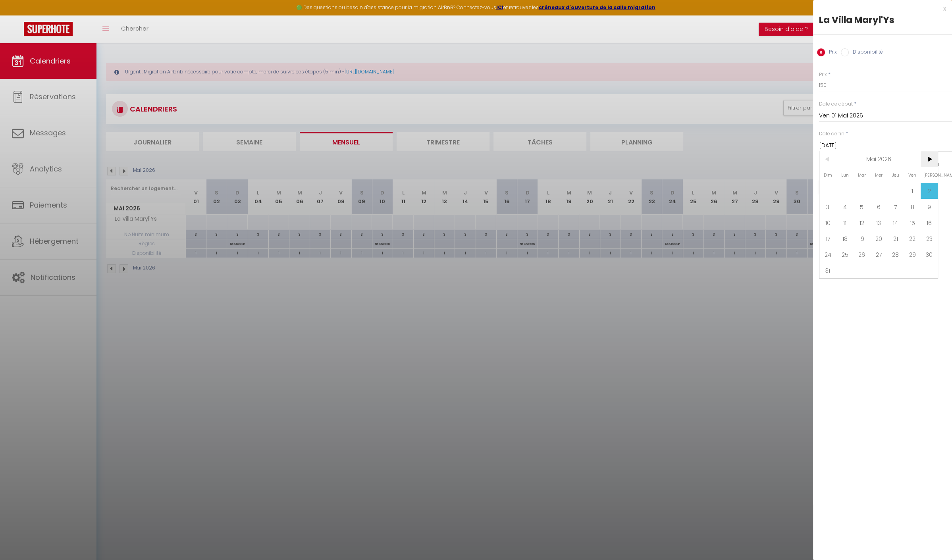
click at [933, 155] on span ">" at bounding box center [928, 159] width 17 height 16
drag, startPoint x: 862, startPoint y: 252, endPoint x: 864, endPoint y: 246, distance: 5.7
click at [862, 252] on span "30" at bounding box center [861, 254] width 17 height 16
click at [850, 189] on button "Enregistrer" at bounding box center [848, 187] width 59 height 14
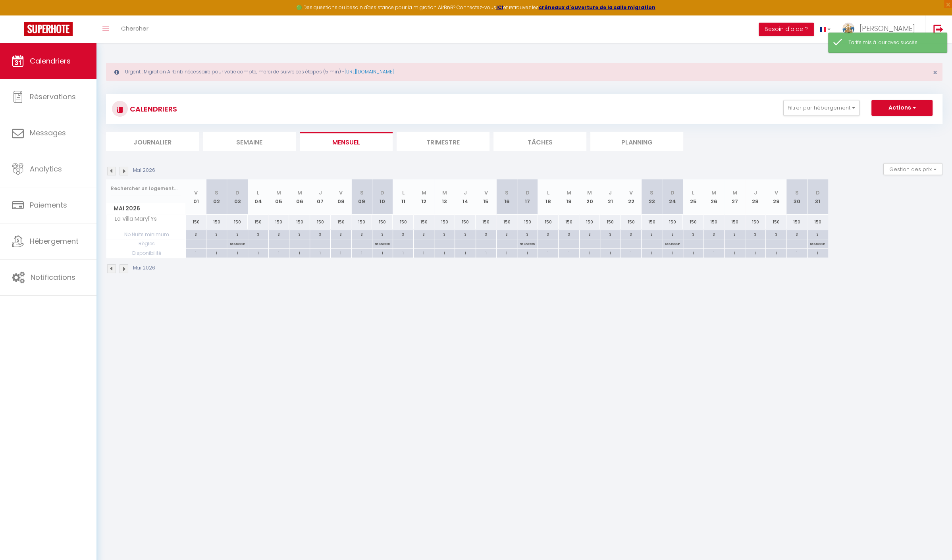
click at [112, 172] on img at bounding box center [111, 171] width 9 height 9
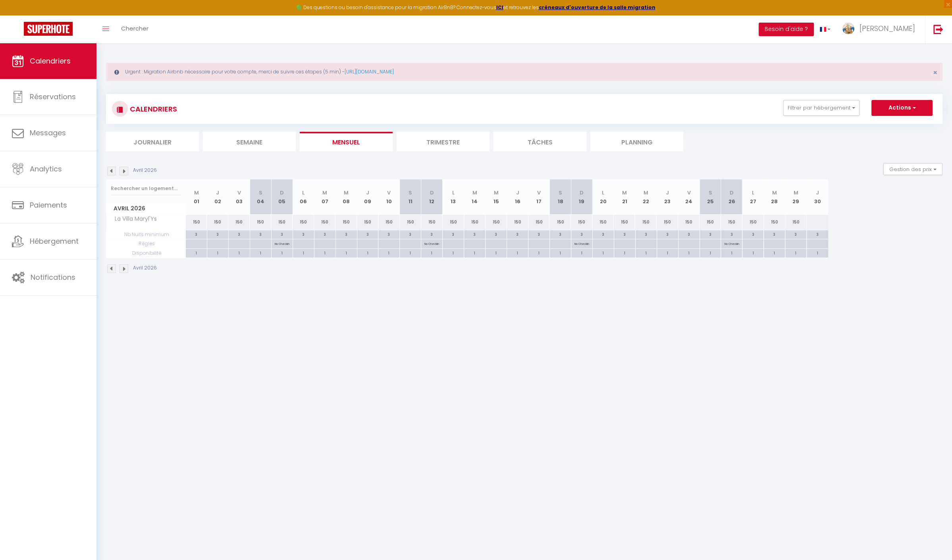
click at [198, 221] on div "150" at bounding box center [196, 222] width 21 height 15
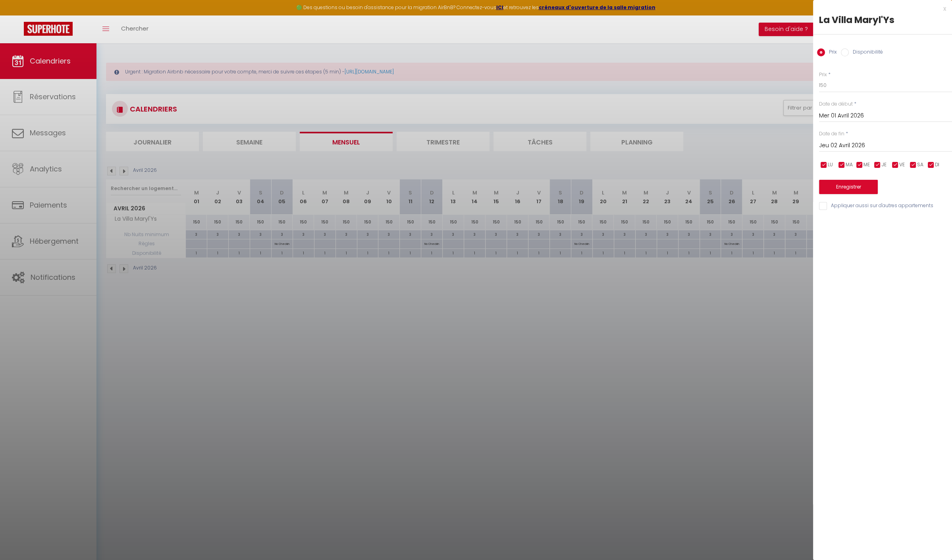
drag, startPoint x: 899, startPoint y: 141, endPoint x: 904, endPoint y: 142, distance: 4.8
click at [899, 141] on input "Jeu 02 Avril 2026" at bounding box center [885, 146] width 133 height 10
click at [898, 258] on span "30" at bounding box center [895, 254] width 17 height 16
drag, startPoint x: 834, startPoint y: 88, endPoint x: 764, endPoint y: 82, distance: 70.5
click at [802, 85] on body "🟢 Des questions ou besoin d'assistance pour la migration AirBnB? Connectez-vous…" at bounding box center [476, 323] width 952 height 560
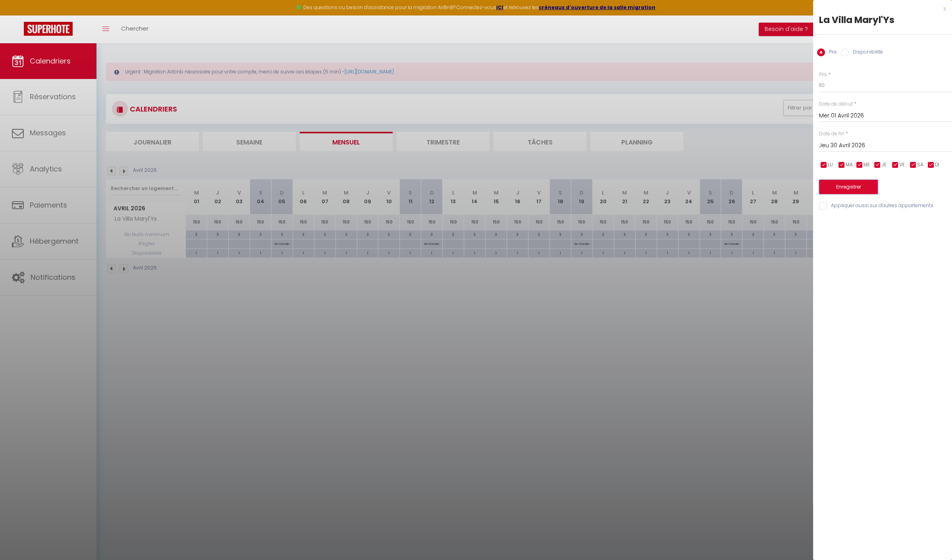
drag, startPoint x: 852, startPoint y: 189, endPoint x: 809, endPoint y: 194, distance: 44.0
click at [851, 189] on button "Enregistrer" at bounding box center [848, 187] width 59 height 14
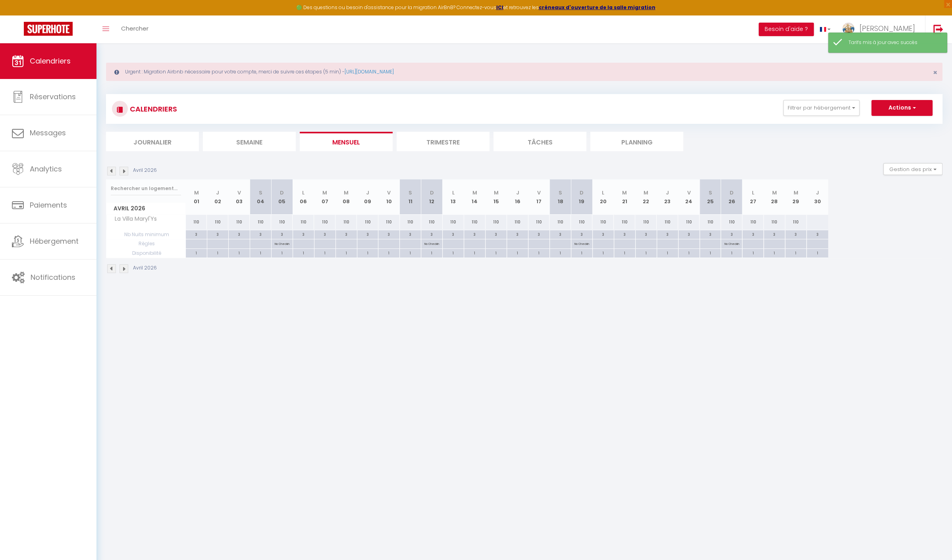
click at [815, 222] on div at bounding box center [817, 222] width 22 height 15
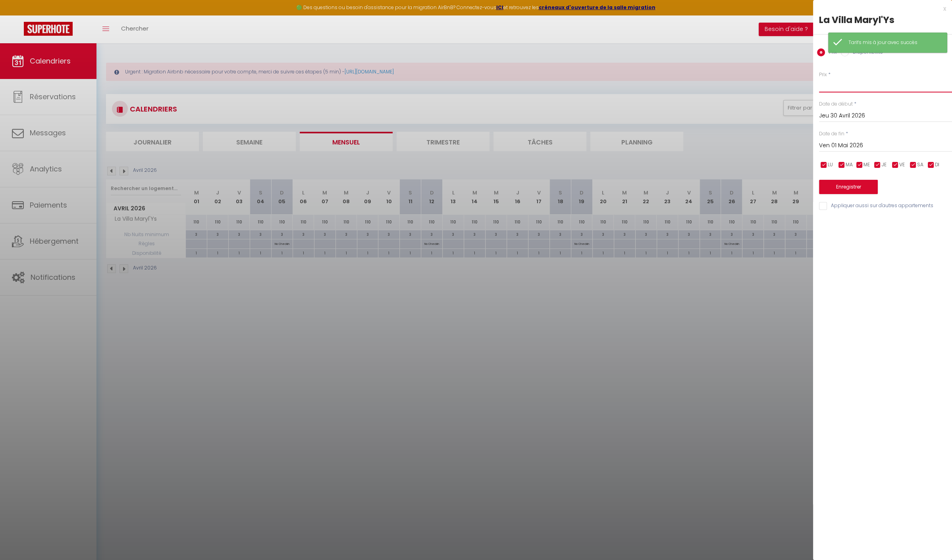
click at [836, 83] on input "Prix" at bounding box center [885, 85] width 133 height 14
click at [857, 195] on div "Prix * 110 Statut * Disponible Indisponible Date de début * [DATE] < [DATE] > D…" at bounding box center [882, 136] width 139 height 150
click at [856, 187] on button "Enregistrer" at bounding box center [848, 187] width 59 height 14
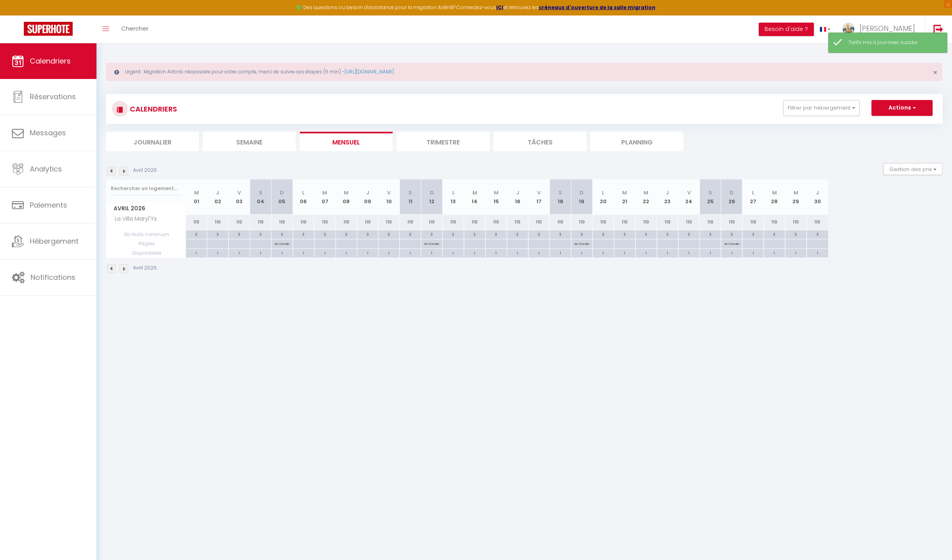
click at [123, 171] on img at bounding box center [123, 171] width 9 height 9
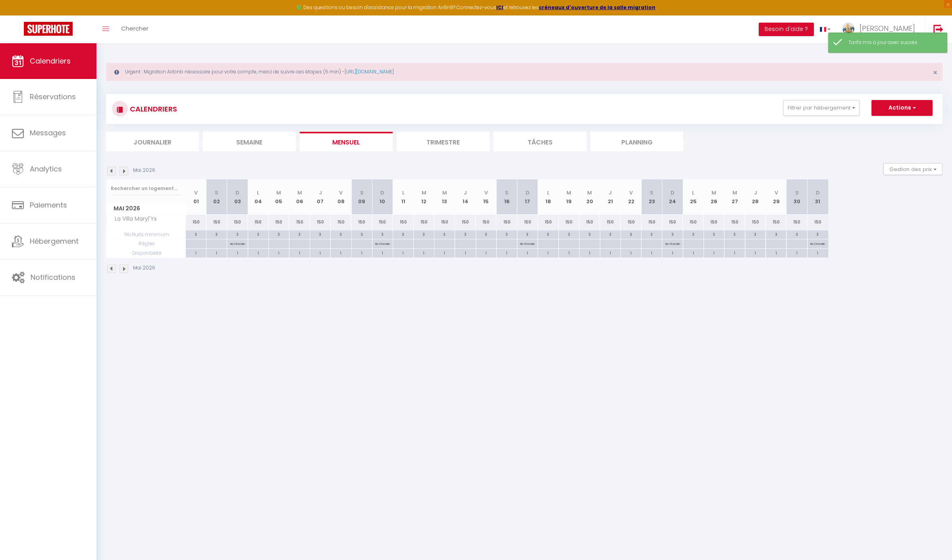
click at [123, 171] on img at bounding box center [123, 171] width 9 height 9
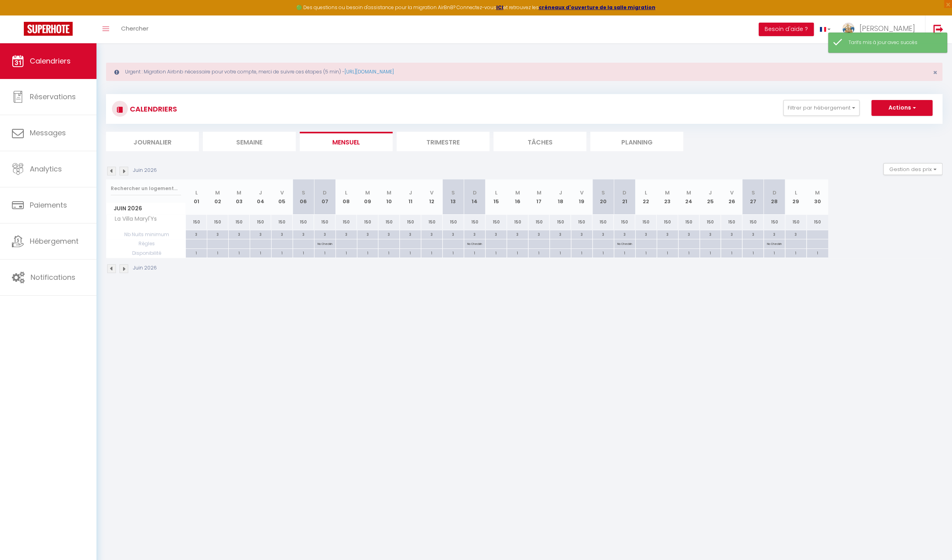
click at [123, 170] on img at bounding box center [123, 171] width 9 height 9
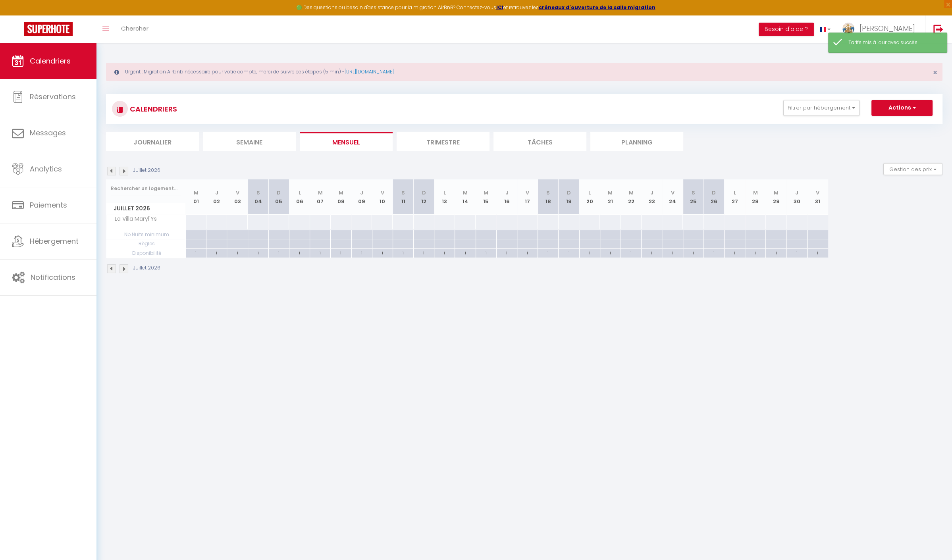
click at [191, 221] on div at bounding box center [195, 222] width 21 height 15
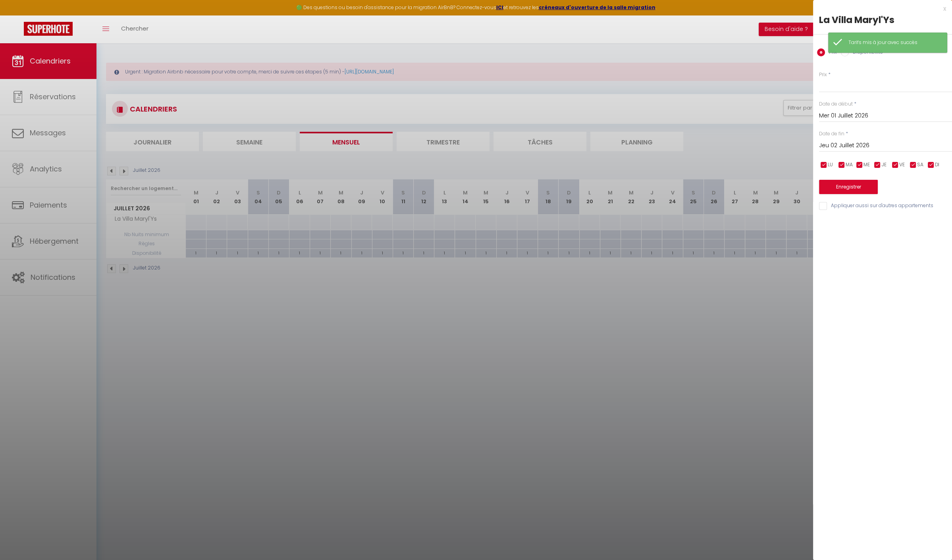
click at [875, 141] on input "Jeu 02 Juillet 2026" at bounding box center [885, 146] width 133 height 10
click at [926, 207] on span "11" at bounding box center [928, 207] width 17 height 16
click at [839, 81] on input "Prix" at bounding box center [885, 85] width 133 height 14
click at [844, 185] on button "Enregistrer" at bounding box center [848, 187] width 59 height 14
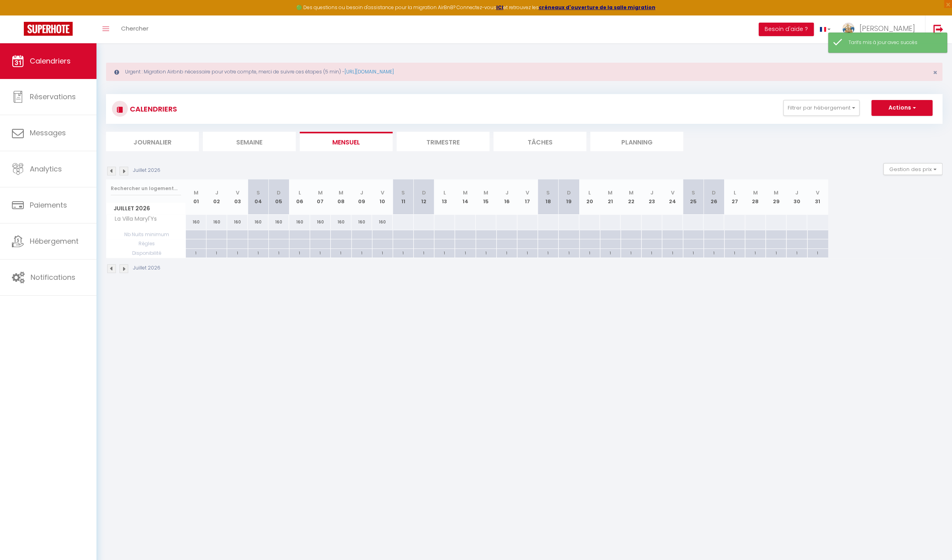
click at [404, 221] on div at bounding box center [402, 222] width 21 height 15
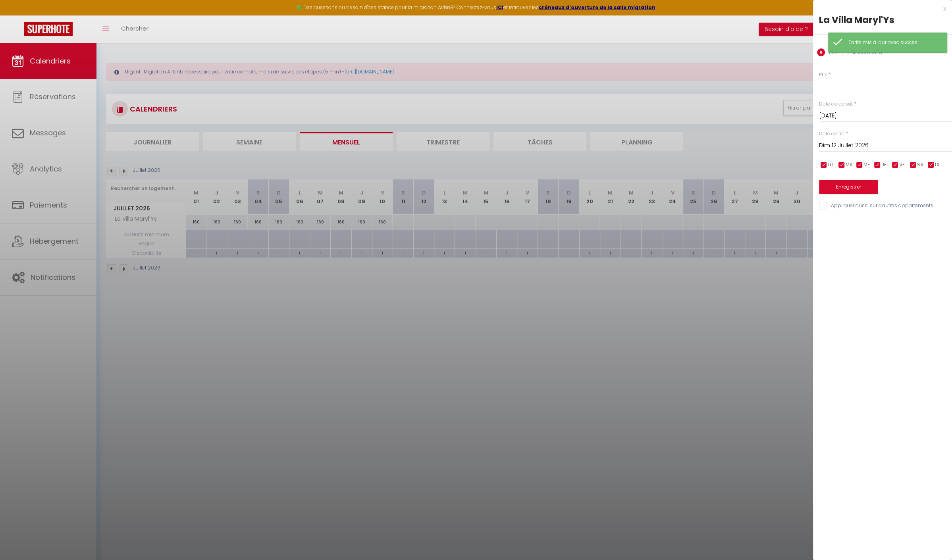
click at [868, 148] on input "Dim 12 Juillet 2026" at bounding box center [885, 146] width 133 height 10
drag, startPoint x: 928, startPoint y: 240, endPoint x: 920, endPoint y: 216, distance: 25.0
click at [928, 239] on span "25" at bounding box center [928, 239] width 17 height 16
click at [837, 88] on input "Prix" at bounding box center [885, 85] width 133 height 14
click at [857, 185] on button "Enregistrer" at bounding box center [848, 187] width 59 height 14
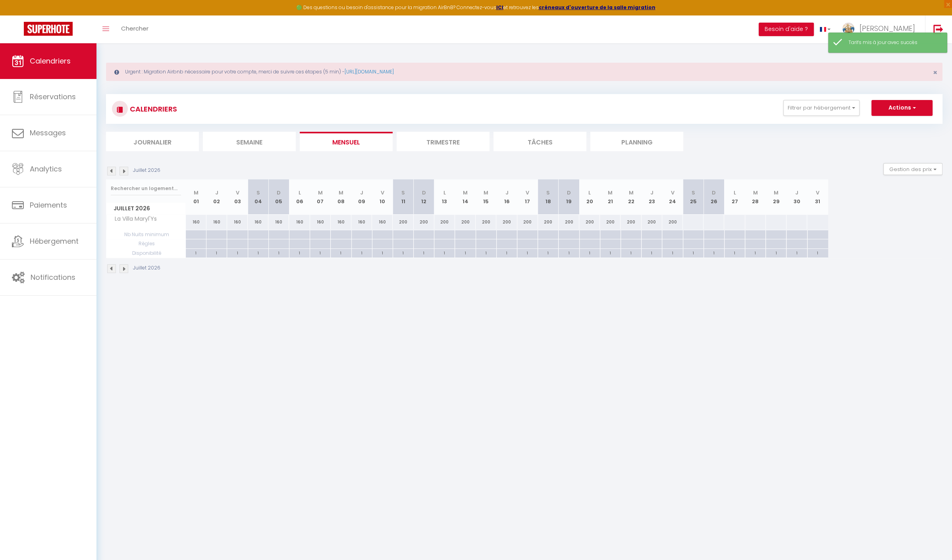
click at [691, 221] on div at bounding box center [692, 222] width 21 height 15
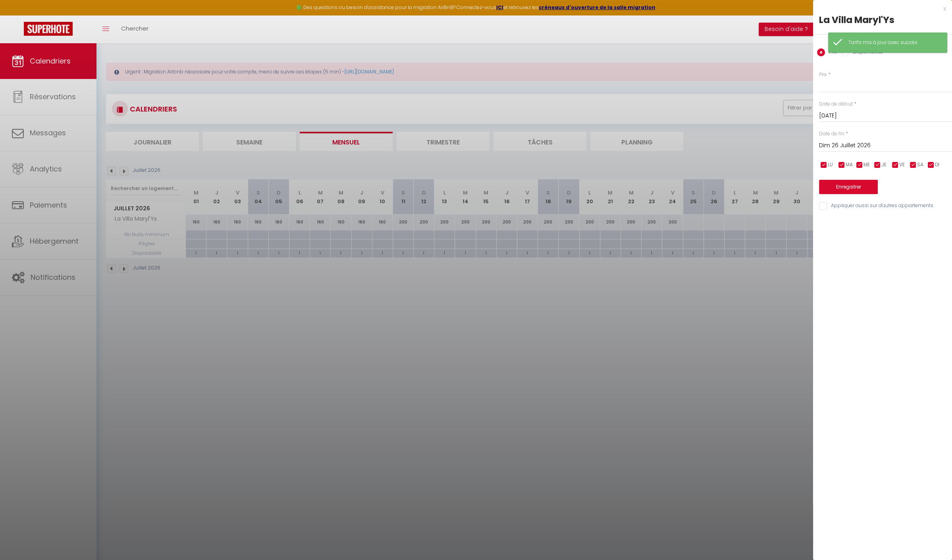
click at [896, 143] on input "Dim 26 Juillet 2026" at bounding box center [885, 146] width 133 height 10
click at [929, 157] on span ">" at bounding box center [928, 159] width 17 height 16
click at [934, 206] on span "8" at bounding box center [928, 207] width 17 height 16
click at [908, 148] on input "[DATE]" at bounding box center [885, 146] width 133 height 10
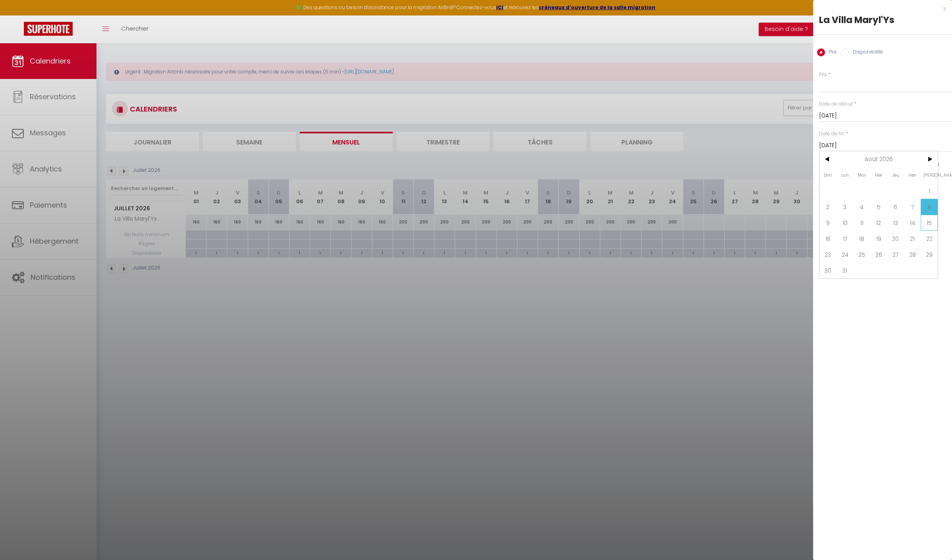
drag, startPoint x: 930, startPoint y: 219, endPoint x: 922, endPoint y: 197, distance: 23.4
click at [930, 219] on span "15" at bounding box center [928, 223] width 17 height 16
click at [864, 88] on input "Prix" at bounding box center [885, 85] width 133 height 14
click at [857, 179] on div "Enregistrer" at bounding box center [885, 182] width 133 height 24
click at [856, 183] on button "Enregistrer" at bounding box center [848, 187] width 59 height 14
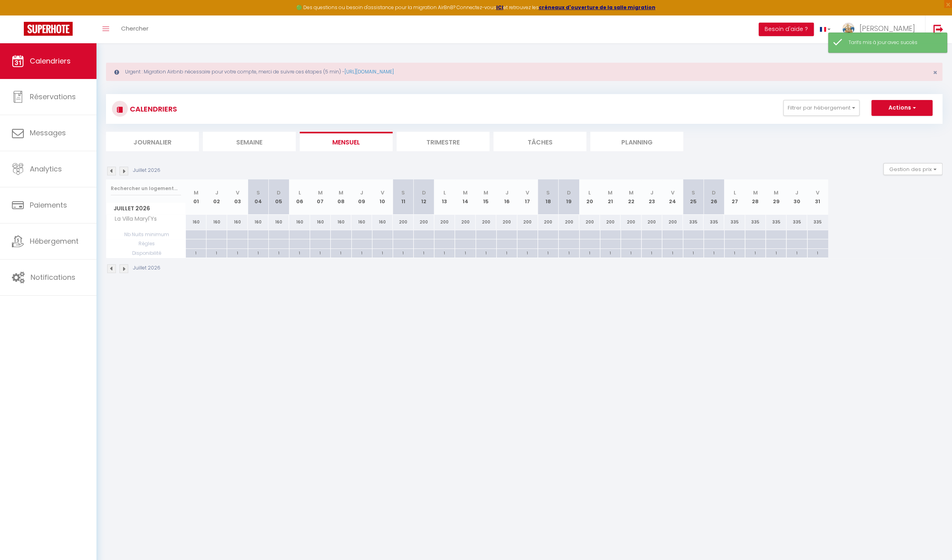
click at [122, 169] on img at bounding box center [123, 171] width 9 height 9
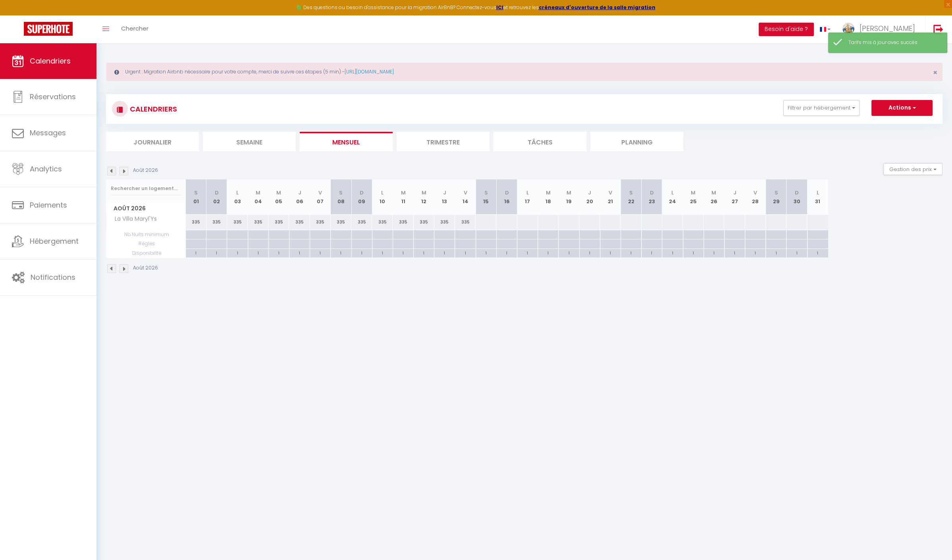
click at [484, 223] on div at bounding box center [485, 222] width 21 height 15
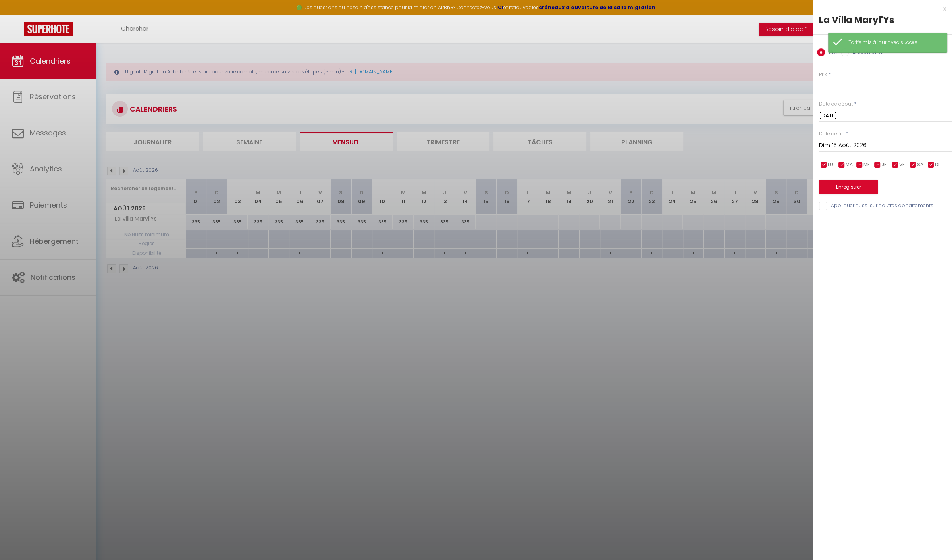
click at [892, 144] on input "Dim 16 Août 2026" at bounding box center [885, 146] width 133 height 10
click at [930, 252] on span "29" at bounding box center [928, 254] width 17 height 16
click at [832, 81] on input "Prix" at bounding box center [885, 85] width 133 height 14
drag, startPoint x: 833, startPoint y: 146, endPoint x: 839, endPoint y: 144, distance: 6.9
click at [833, 146] on input "[DATE]" at bounding box center [885, 146] width 133 height 10
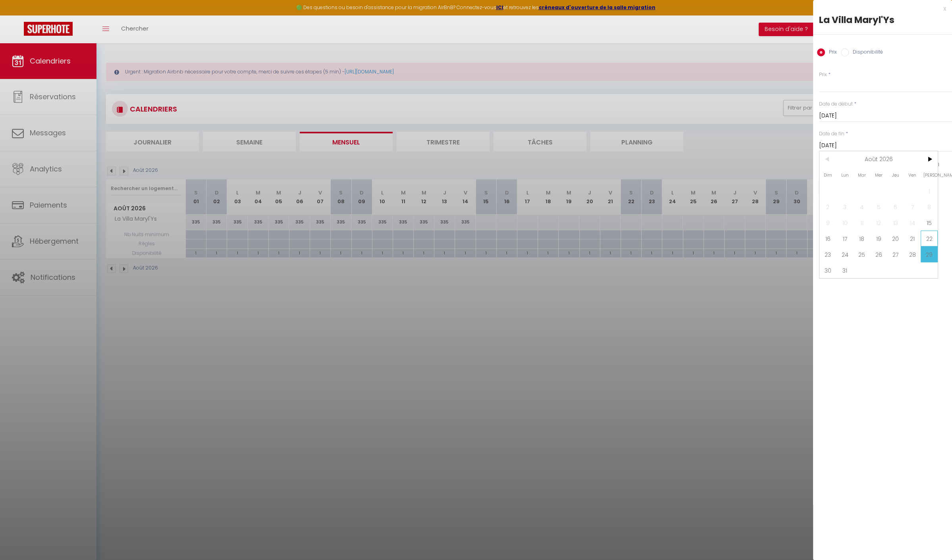
click at [928, 237] on span "22" at bounding box center [928, 239] width 17 height 16
click at [837, 86] on input "Prix" at bounding box center [885, 85] width 133 height 14
click at [860, 187] on button "Enregistrer" at bounding box center [848, 187] width 59 height 14
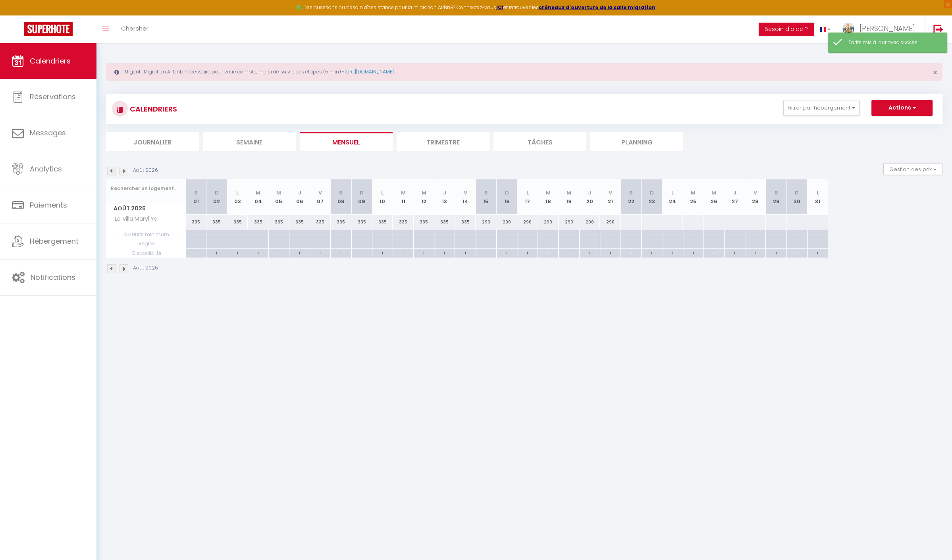
click at [633, 222] on div at bounding box center [630, 222] width 21 height 15
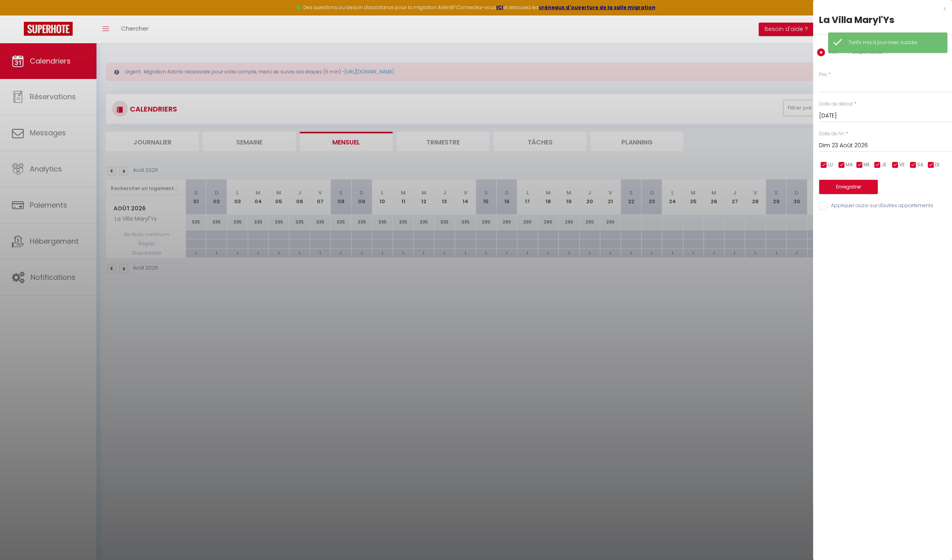
click at [900, 141] on input "Dim 23 Août 2026" at bounding box center [885, 146] width 133 height 10
drag, startPoint x: 843, startPoint y: 269, endPoint x: 844, endPoint y: 257, distance: 12.3
click at [843, 268] on span "31" at bounding box center [844, 270] width 17 height 16
click at [837, 86] on input "Prix" at bounding box center [885, 85] width 133 height 14
click at [862, 185] on button "Enregistrer" at bounding box center [848, 187] width 59 height 14
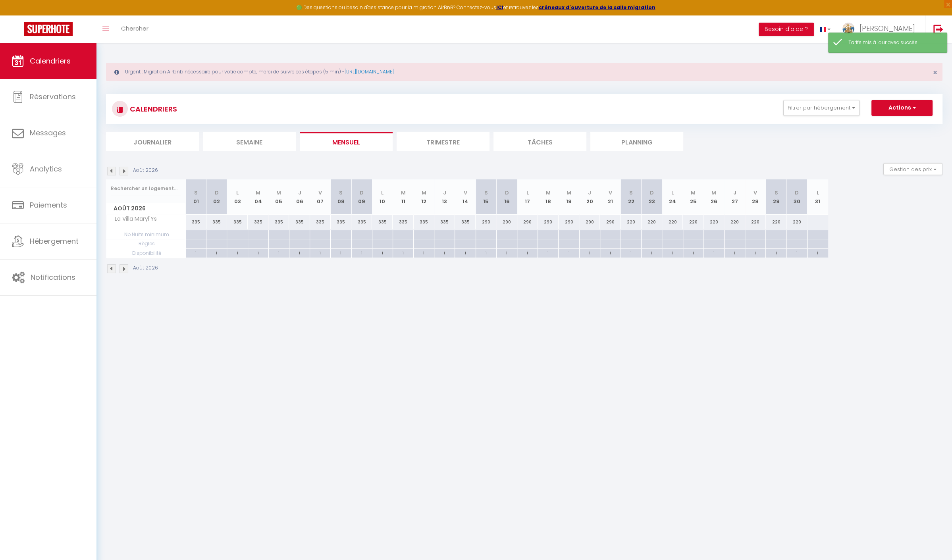
click at [811, 217] on div at bounding box center [817, 222] width 21 height 15
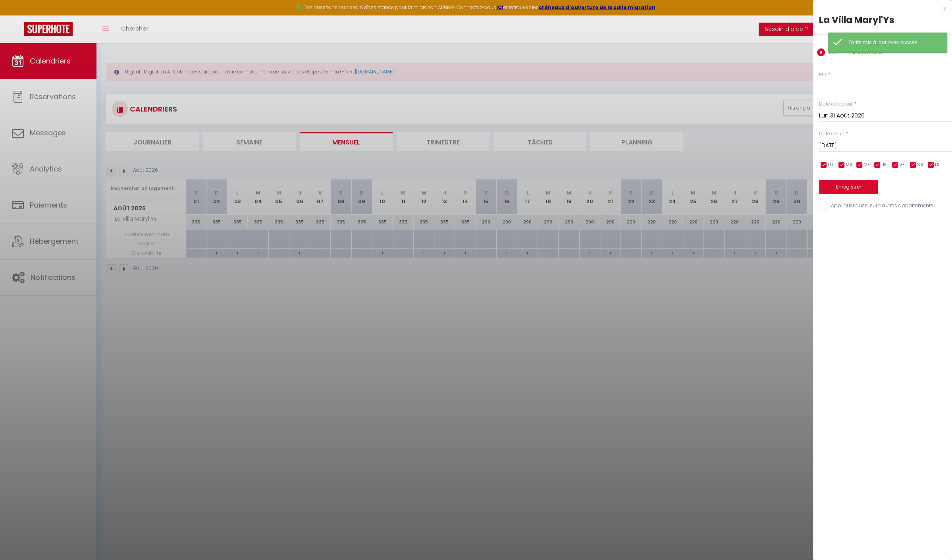
click at [865, 146] on input "[DATE]" at bounding box center [885, 146] width 133 height 10
click at [930, 156] on span ">" at bounding box center [928, 159] width 17 height 16
drag, startPoint x: 931, startPoint y: 253, endPoint x: 884, endPoint y: 140, distance: 122.6
click at [928, 248] on span "31" at bounding box center [928, 254] width 17 height 16
drag, startPoint x: 848, startPoint y: 81, endPoint x: 855, endPoint y: 84, distance: 8.0
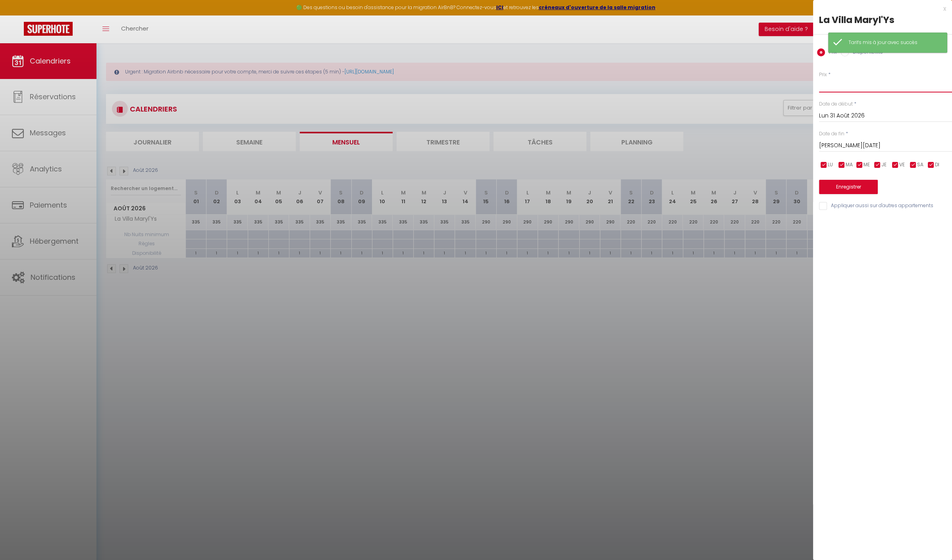
click at [848, 81] on input "Prix" at bounding box center [885, 85] width 133 height 14
click at [849, 187] on button "Enregistrer" at bounding box center [848, 187] width 59 height 14
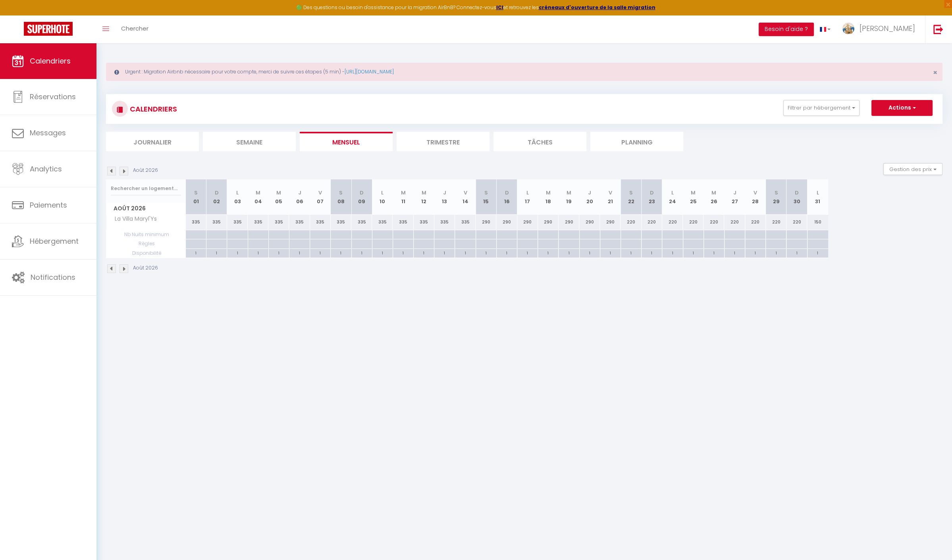
click at [113, 171] on img at bounding box center [111, 171] width 9 height 9
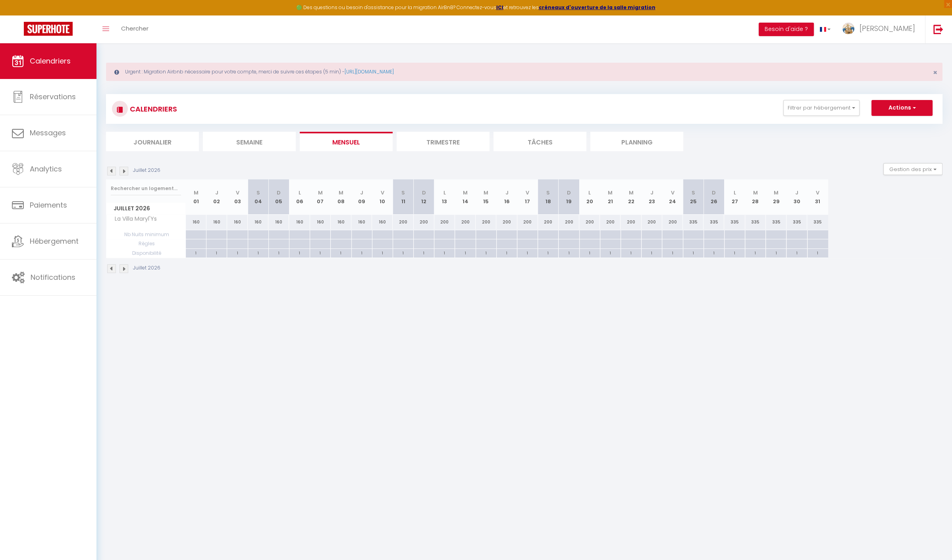
click at [113, 171] on img at bounding box center [111, 171] width 9 height 9
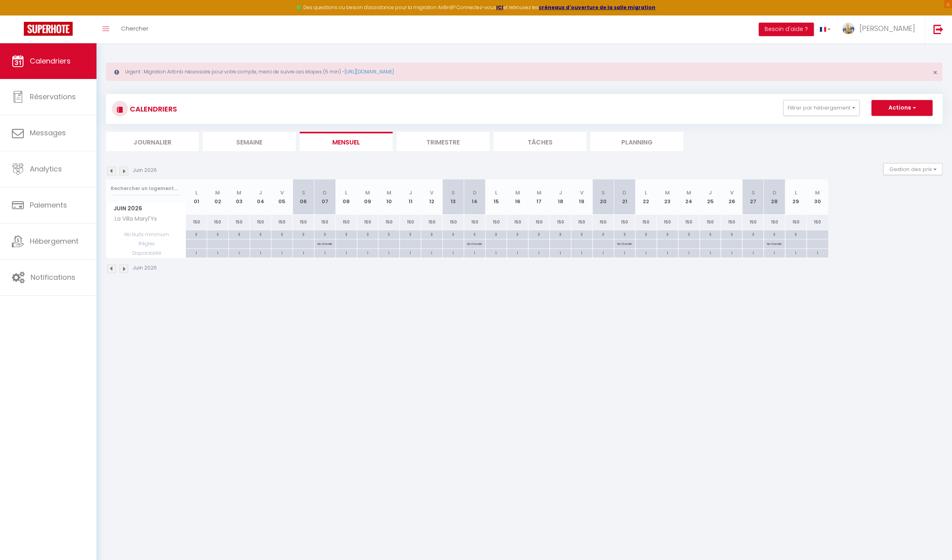
click at [113, 171] on img at bounding box center [111, 171] width 9 height 9
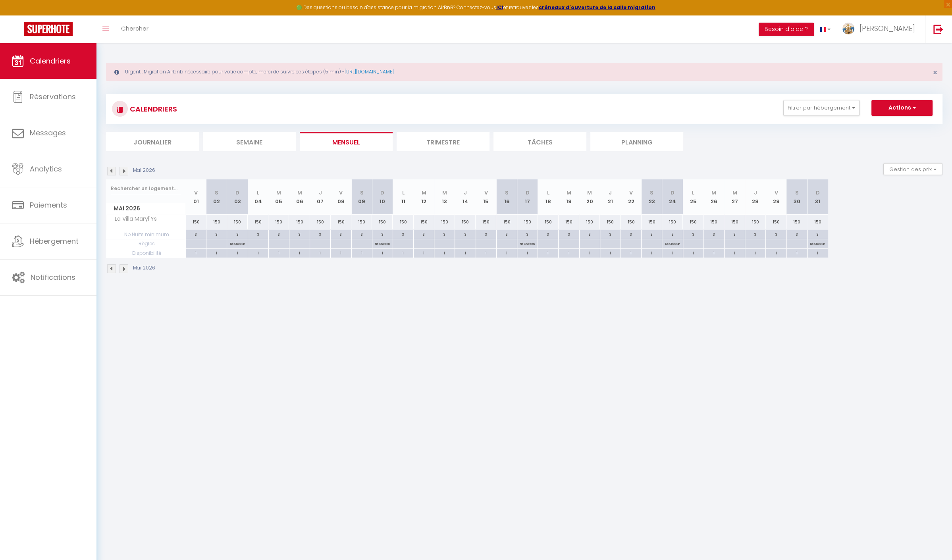
click at [113, 171] on img at bounding box center [111, 171] width 9 height 9
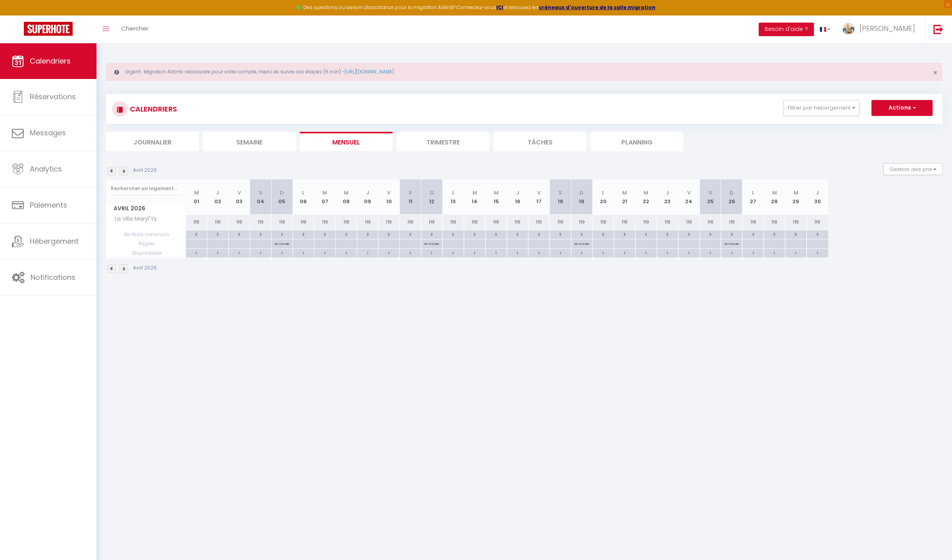
click at [126, 175] on img at bounding box center [123, 171] width 9 height 9
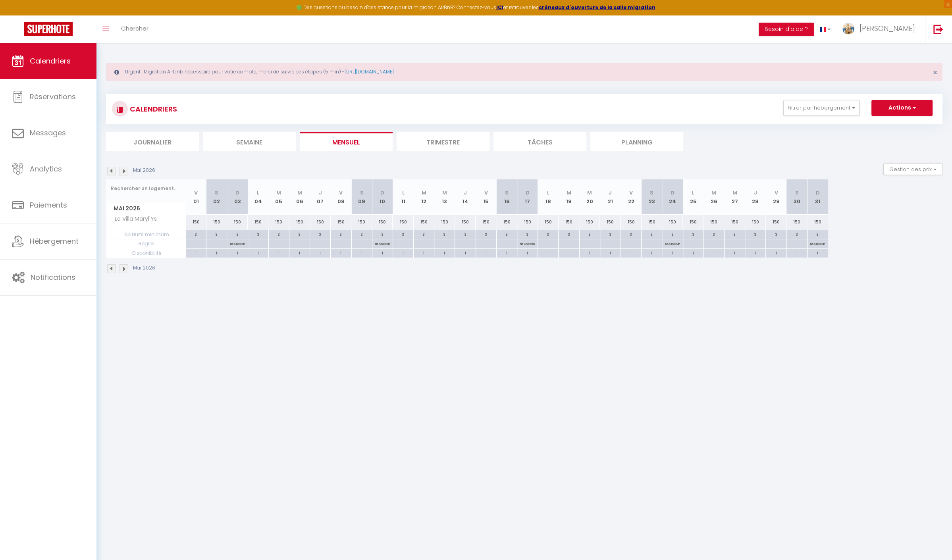
click at [126, 171] on img at bounding box center [123, 171] width 9 height 9
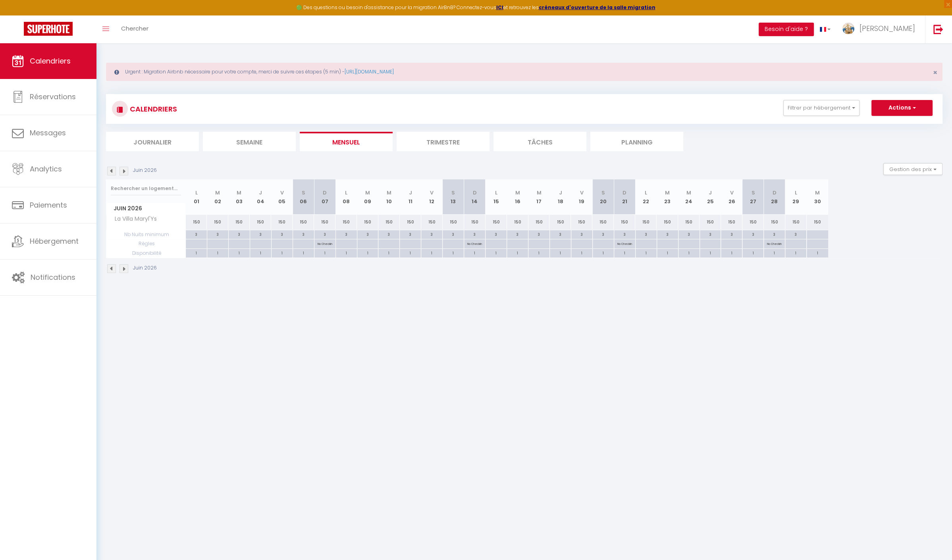
click at [820, 234] on div at bounding box center [816, 234] width 21 height 9
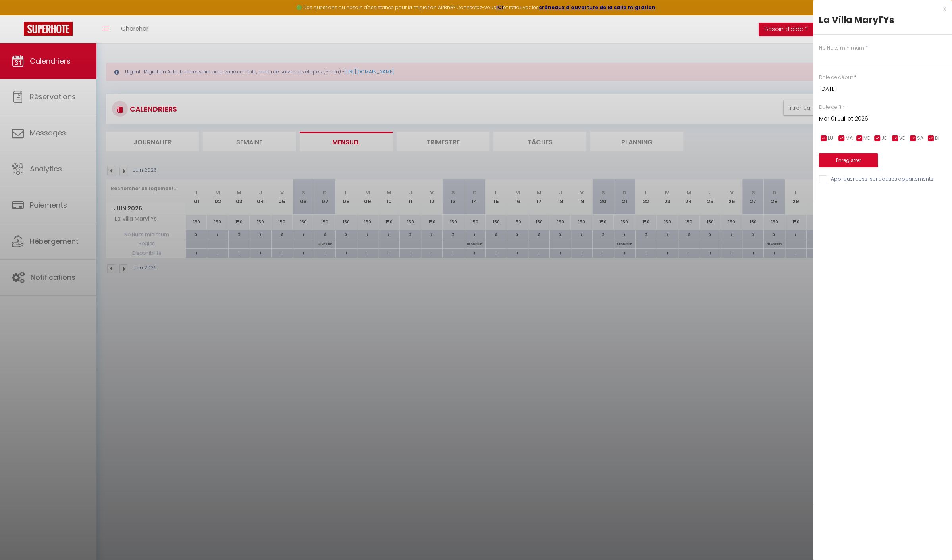
click at [899, 117] on input "Mer 01 Juillet 2026" at bounding box center [885, 119] width 133 height 10
click at [932, 129] on span ">" at bounding box center [928, 133] width 17 height 16
click at [880, 227] on span "30" at bounding box center [878, 228] width 17 height 16
click at [848, 60] on input "text" at bounding box center [885, 59] width 133 height 14
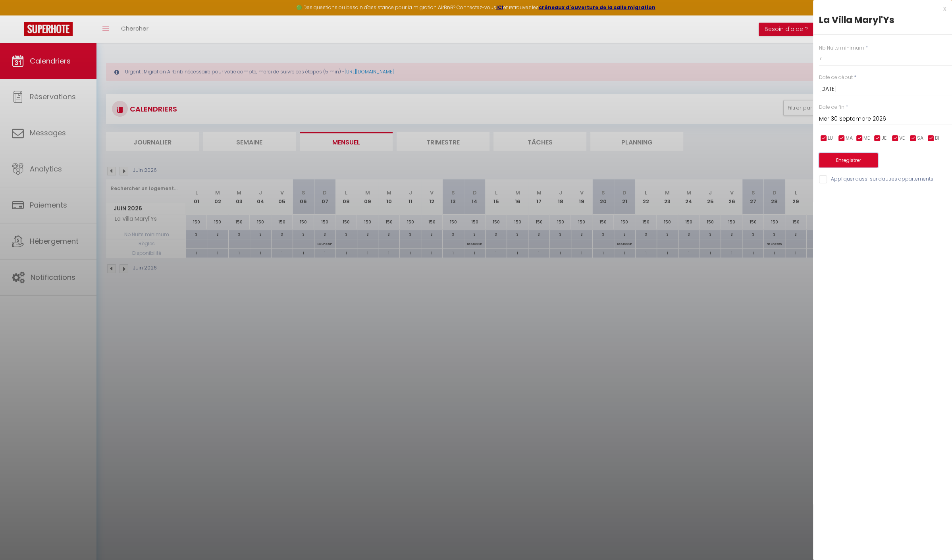
click at [855, 155] on button "Enregistrer" at bounding box center [848, 160] width 59 height 14
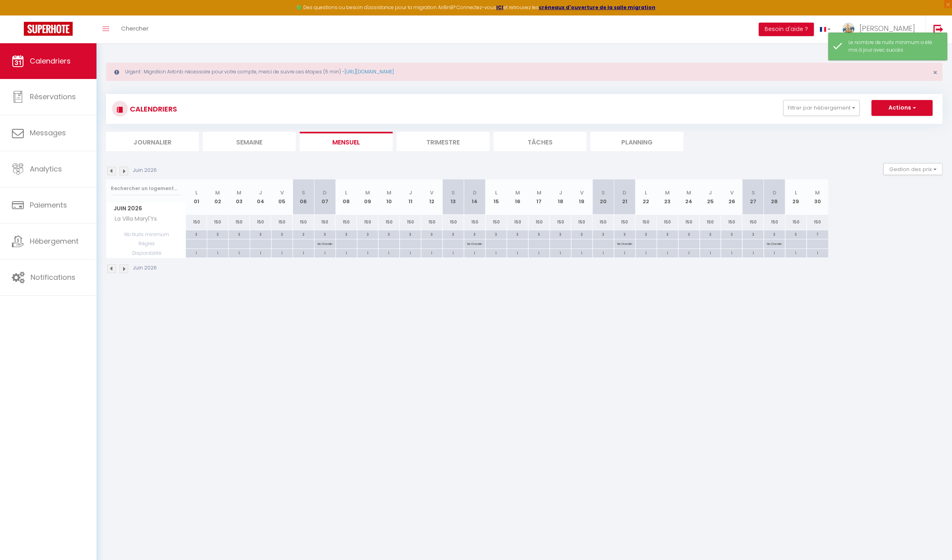
click at [123, 168] on img at bounding box center [123, 171] width 9 height 9
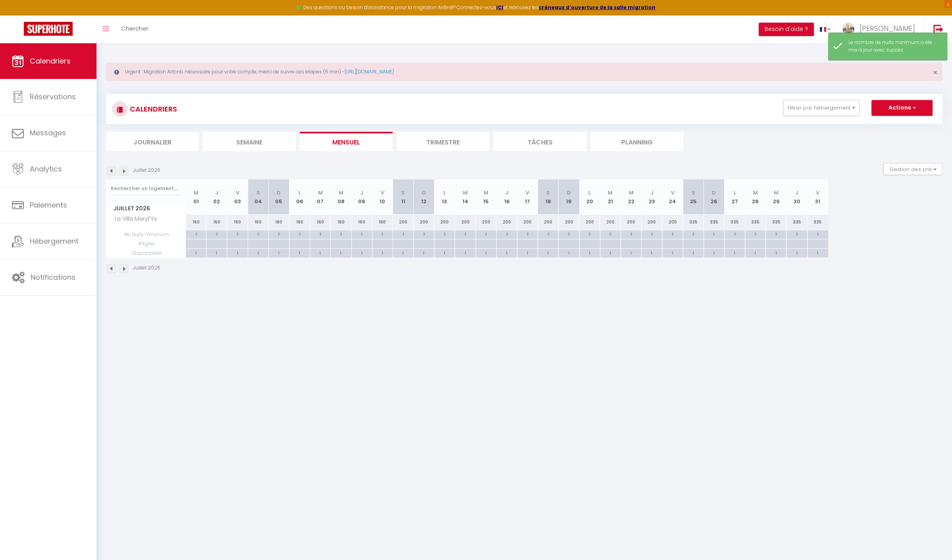
click at [123, 168] on img at bounding box center [123, 171] width 9 height 9
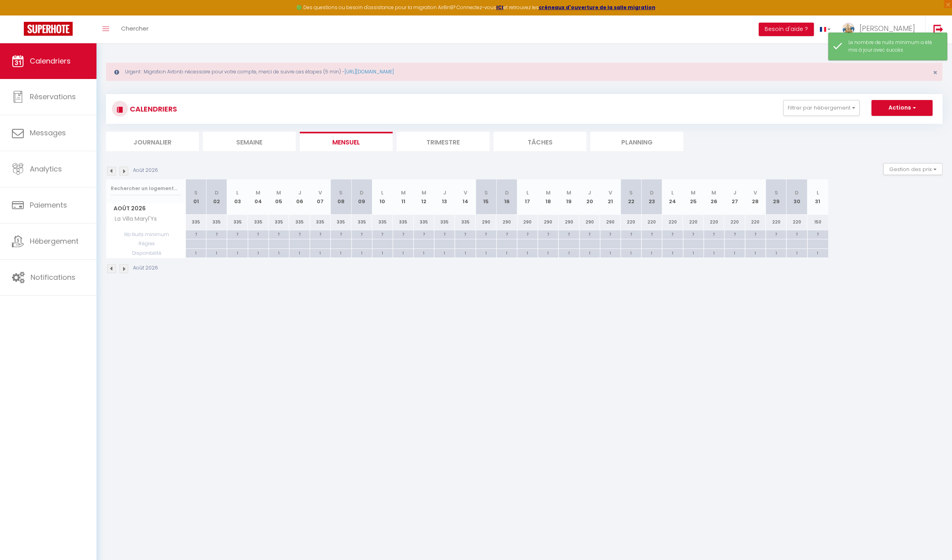
click at [123, 168] on img at bounding box center [123, 171] width 9 height 9
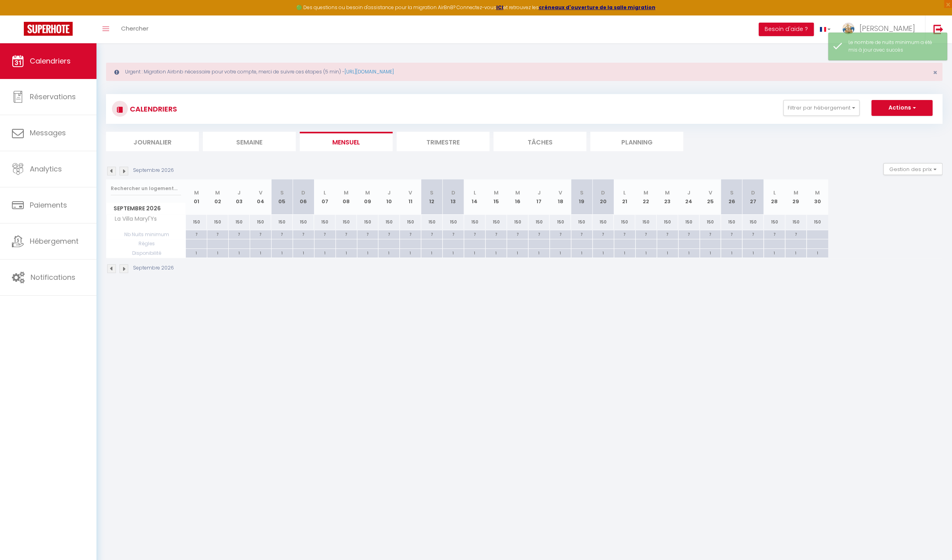
click at [123, 168] on img at bounding box center [123, 171] width 9 height 9
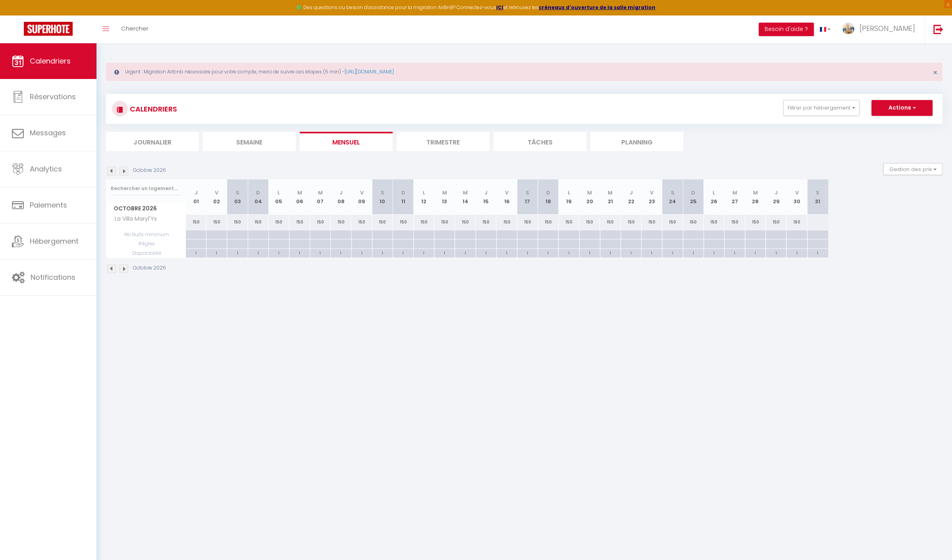
click at [200, 232] on div at bounding box center [195, 234] width 21 height 9
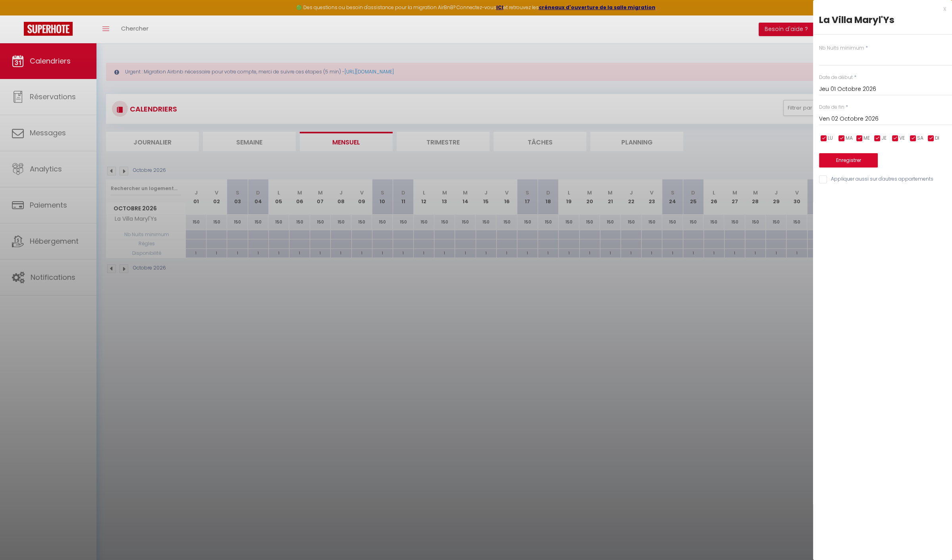
click at [903, 118] on input "Ven 02 Octobre 2026" at bounding box center [885, 119] width 133 height 10
click at [928, 129] on span ">" at bounding box center [928, 133] width 17 height 16
click at [927, 129] on span ">" at bounding box center [928, 133] width 17 height 16
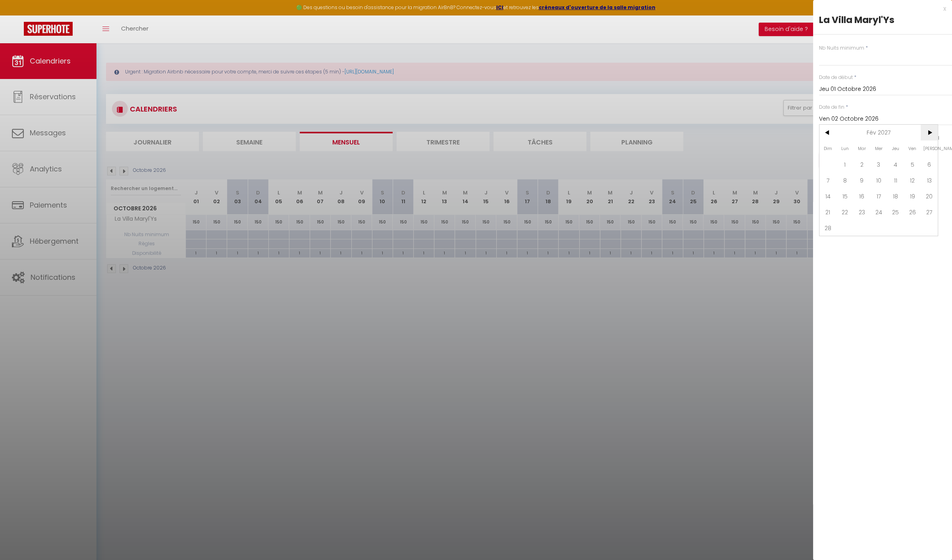
click at [928, 129] on span ">" at bounding box center [928, 133] width 17 height 16
drag, startPoint x: 909, startPoint y: 226, endPoint x: 910, endPoint y: 210, distance: 16.3
click at [910, 225] on span "30" at bounding box center [912, 228] width 17 height 16
click at [846, 62] on input "text" at bounding box center [885, 59] width 133 height 14
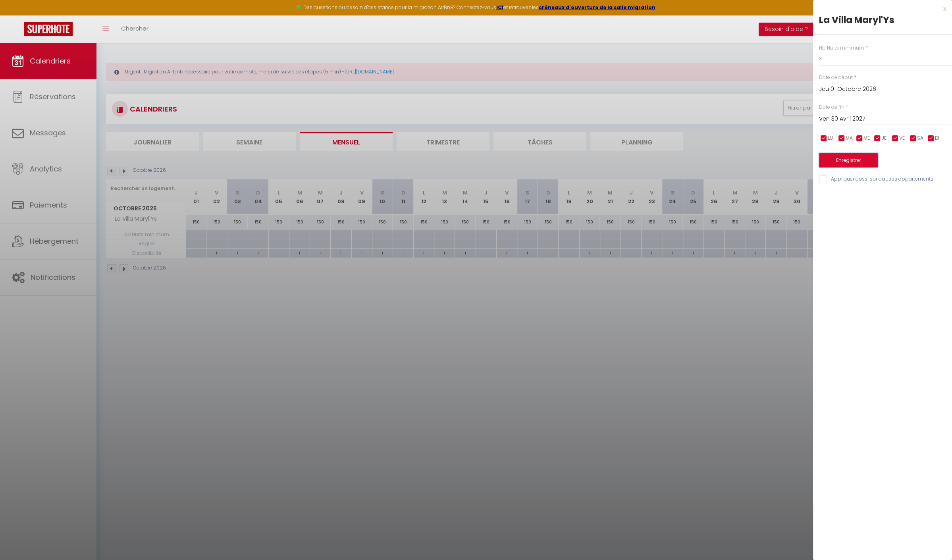
click at [850, 155] on button "Enregistrer" at bounding box center [848, 160] width 59 height 14
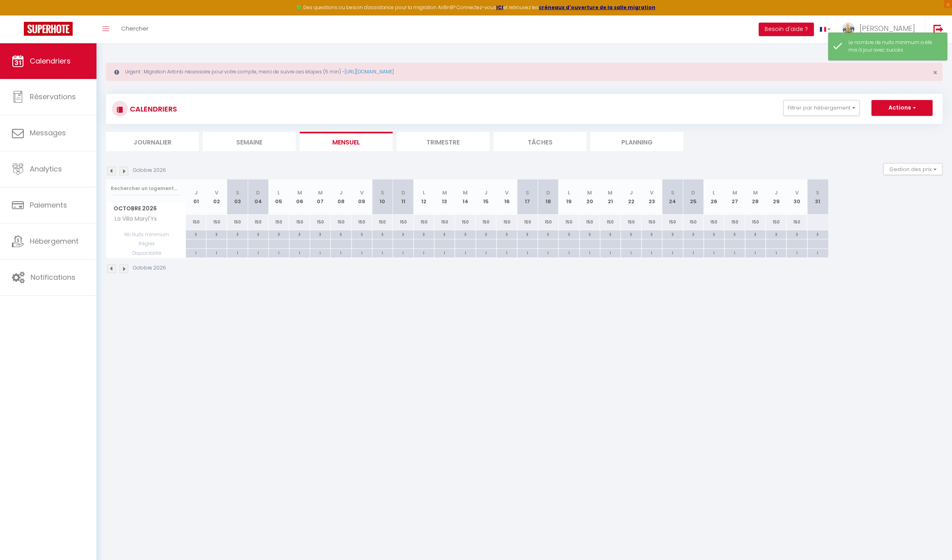
click at [818, 219] on div at bounding box center [817, 222] width 21 height 15
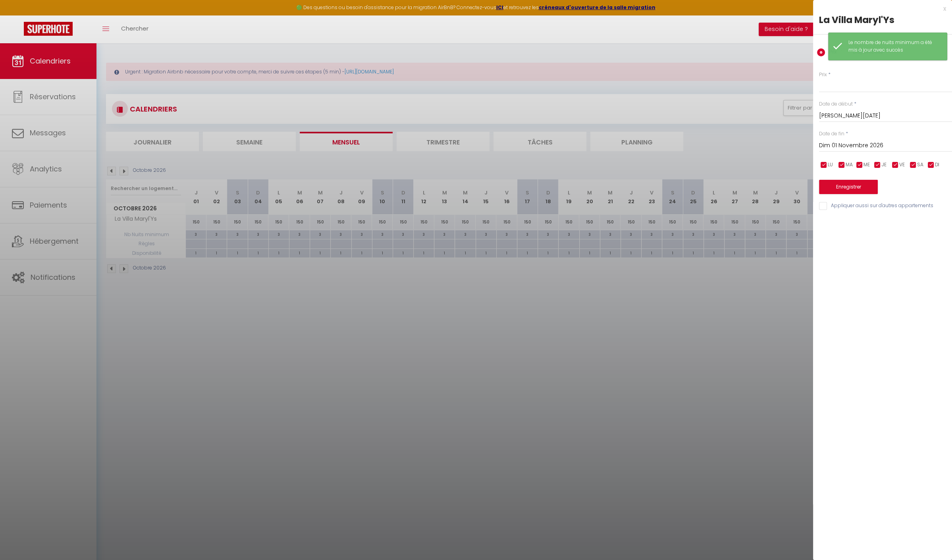
click at [894, 144] on input "Dim 01 Novembre 2026" at bounding box center [885, 146] width 133 height 10
click at [924, 157] on span ">" at bounding box center [928, 159] width 17 height 16
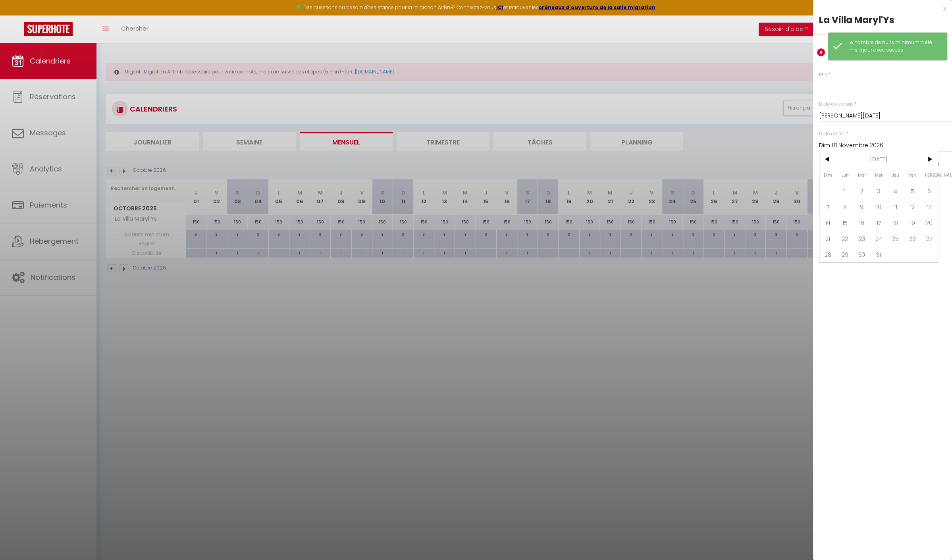
drag, startPoint x: 880, startPoint y: 254, endPoint x: 870, endPoint y: 190, distance: 65.5
click at [880, 254] on span "31" at bounding box center [878, 254] width 17 height 16
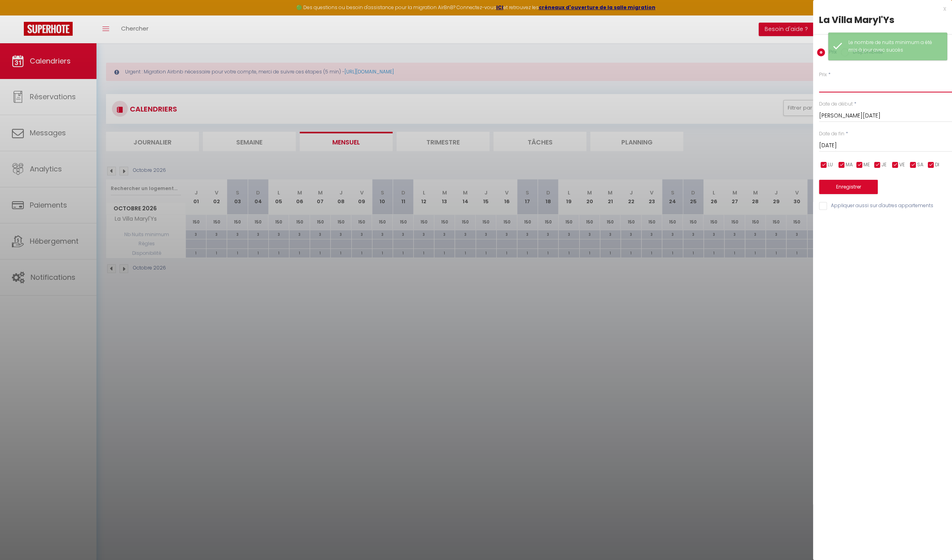
click at [827, 84] on input "Prix" at bounding box center [885, 85] width 133 height 14
click at [845, 185] on button "Enregistrer" at bounding box center [848, 187] width 59 height 14
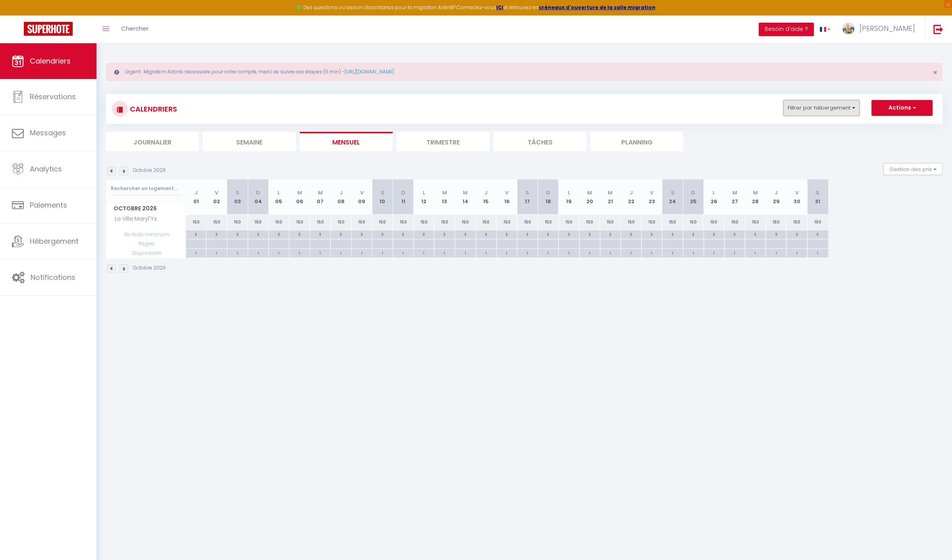
click at [803, 110] on button "Filtrer par hébergement" at bounding box center [821, 108] width 76 height 16
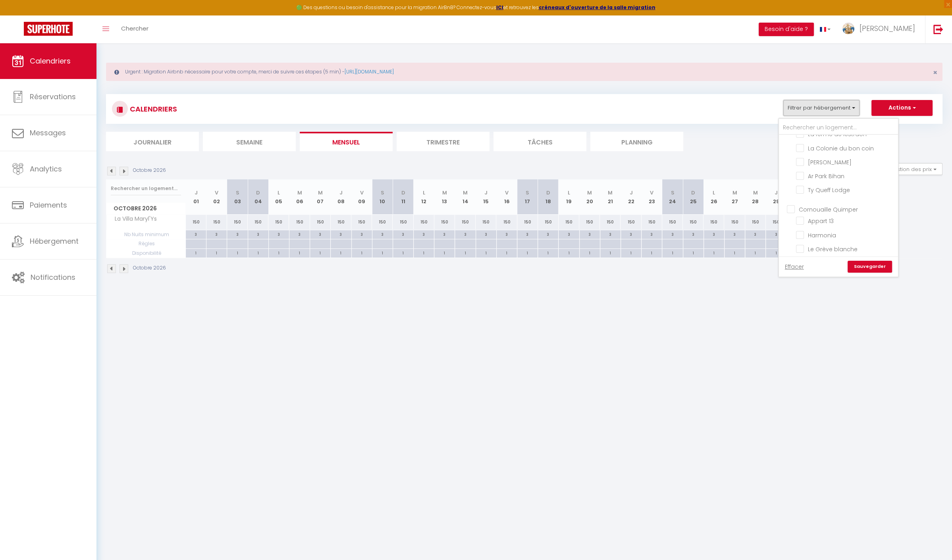
scroll to position [397, 0]
click at [821, 152] on input "[PERSON_NAME]" at bounding box center [845, 148] width 99 height 8
click at [872, 266] on link "Sauvegarder" at bounding box center [869, 267] width 44 height 12
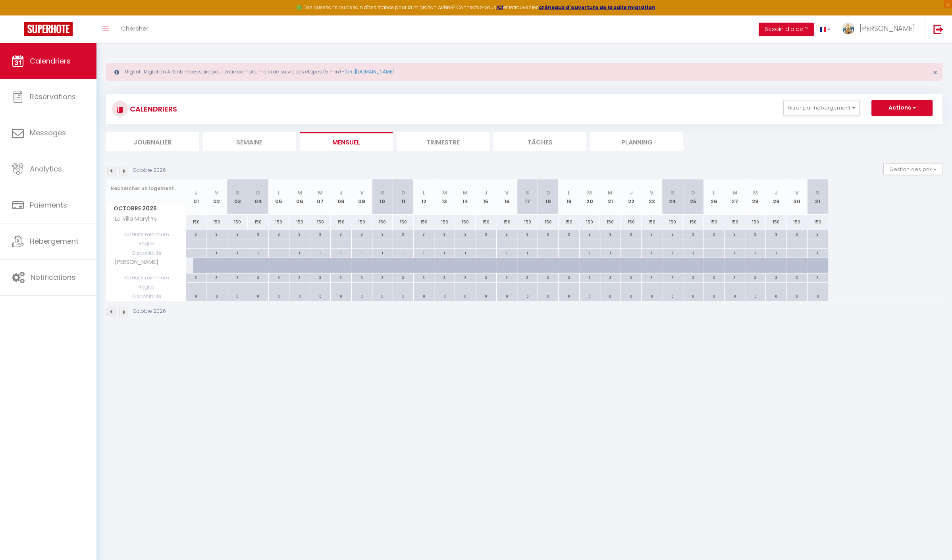
click at [112, 170] on img at bounding box center [111, 171] width 9 height 9
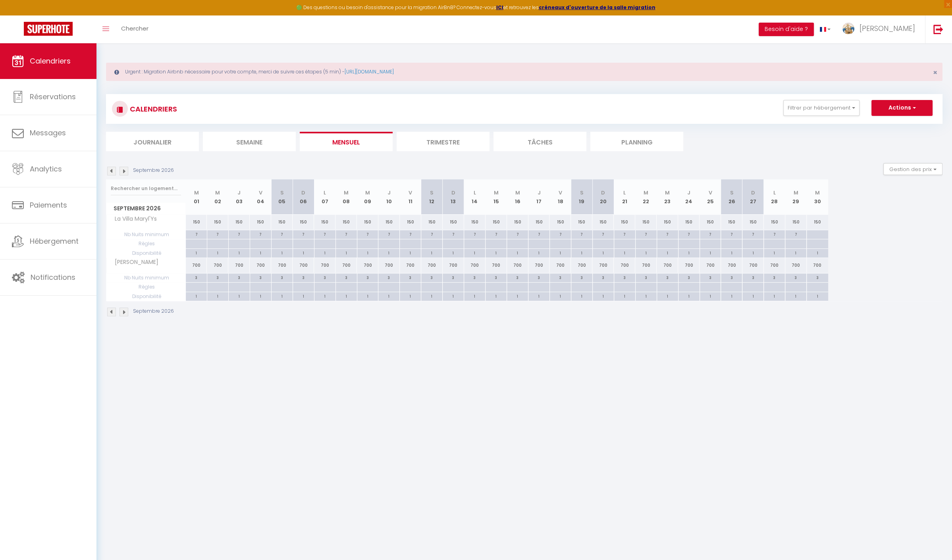
click at [112, 170] on img at bounding box center [111, 171] width 9 height 9
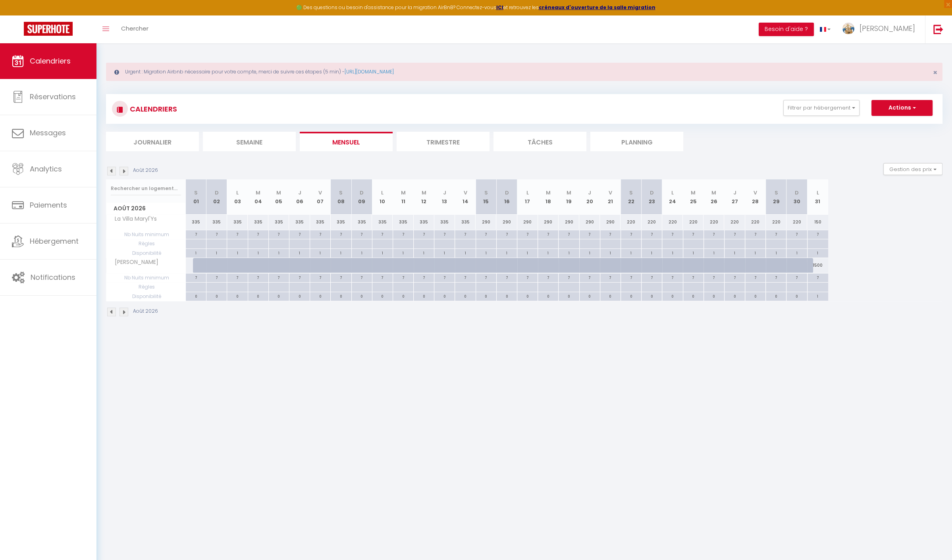
click at [112, 170] on img at bounding box center [111, 171] width 9 height 9
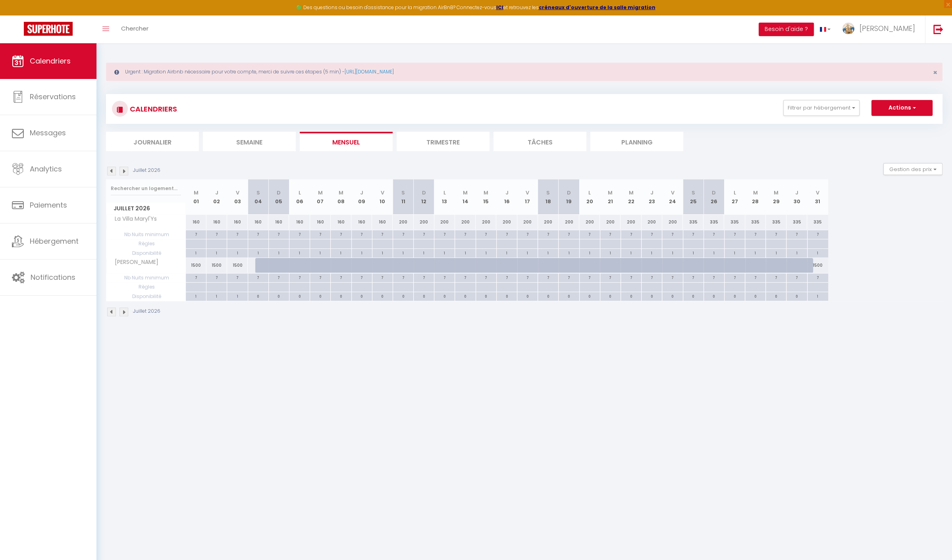
click at [112, 170] on img at bounding box center [111, 171] width 9 height 9
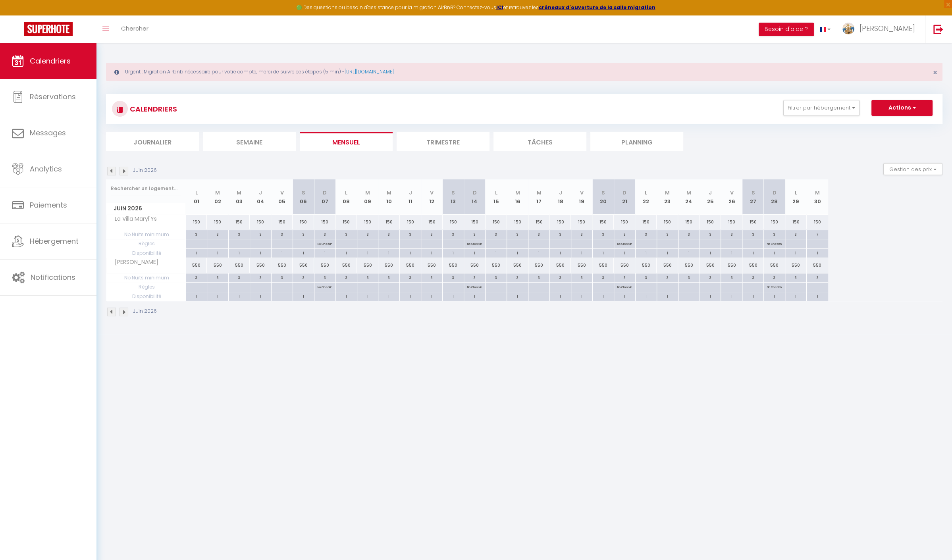
click at [112, 170] on img at bounding box center [111, 171] width 9 height 9
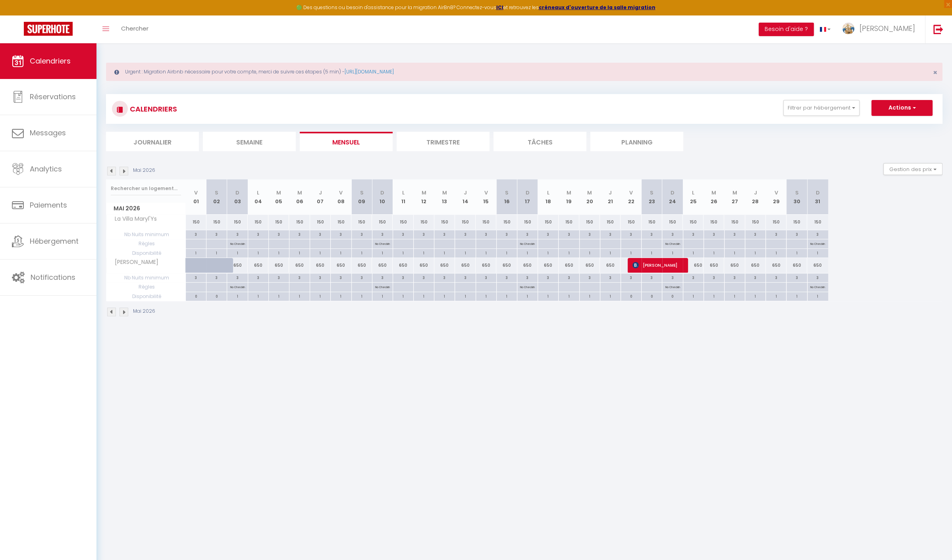
click at [112, 170] on img at bounding box center [111, 171] width 9 height 9
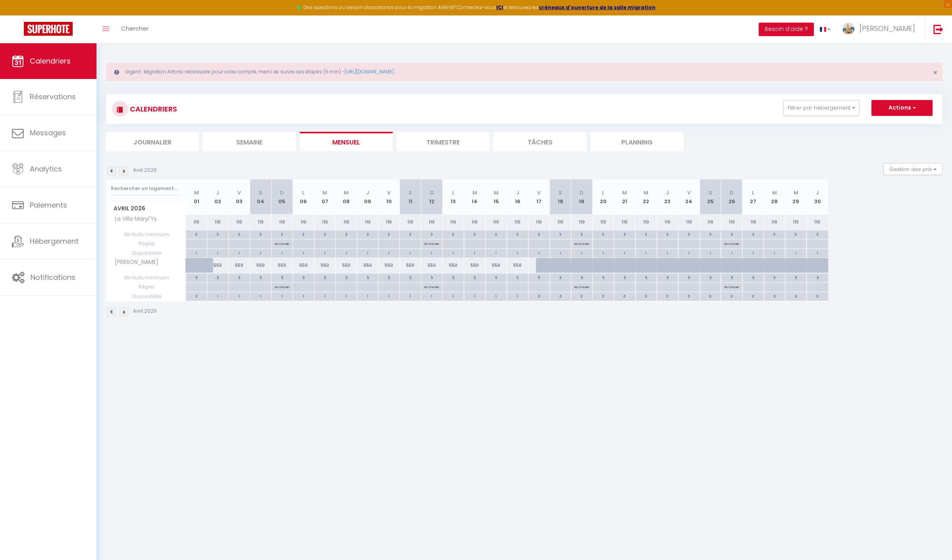
click at [113, 169] on img at bounding box center [111, 171] width 9 height 9
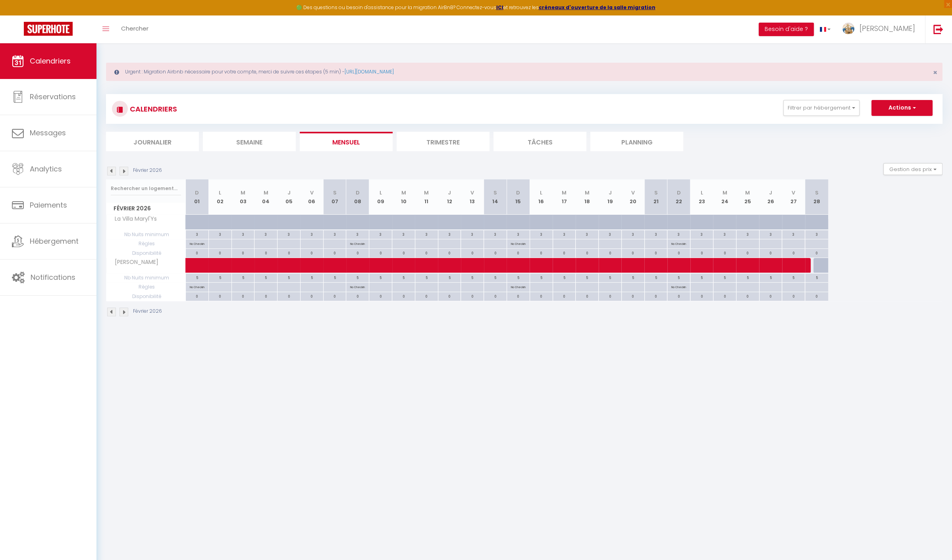
click at [113, 169] on img at bounding box center [111, 171] width 9 height 9
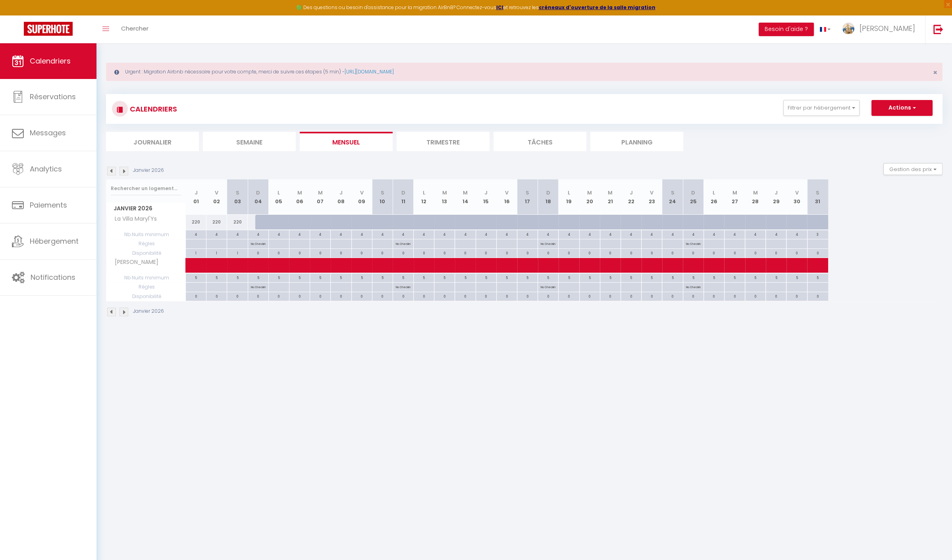
click at [113, 169] on img at bounding box center [111, 171] width 9 height 9
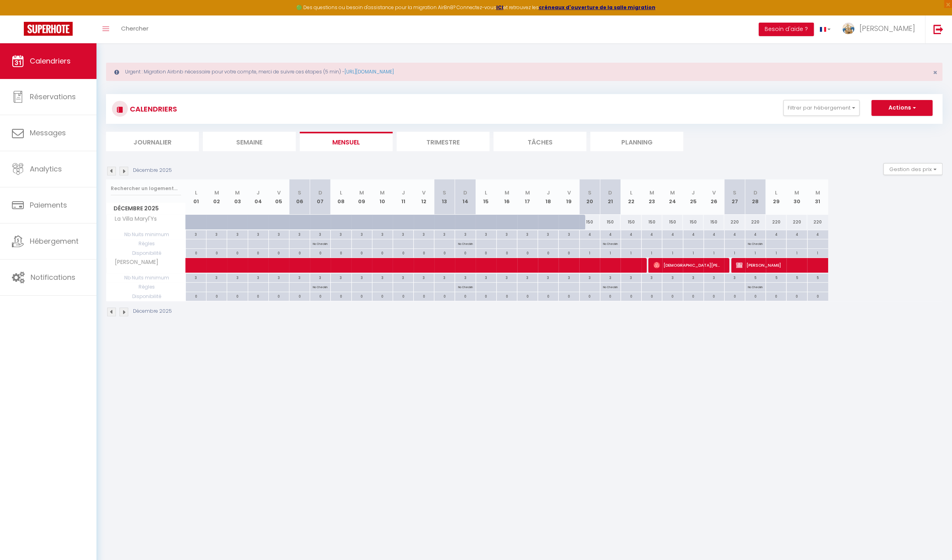
click at [113, 169] on img at bounding box center [111, 171] width 9 height 9
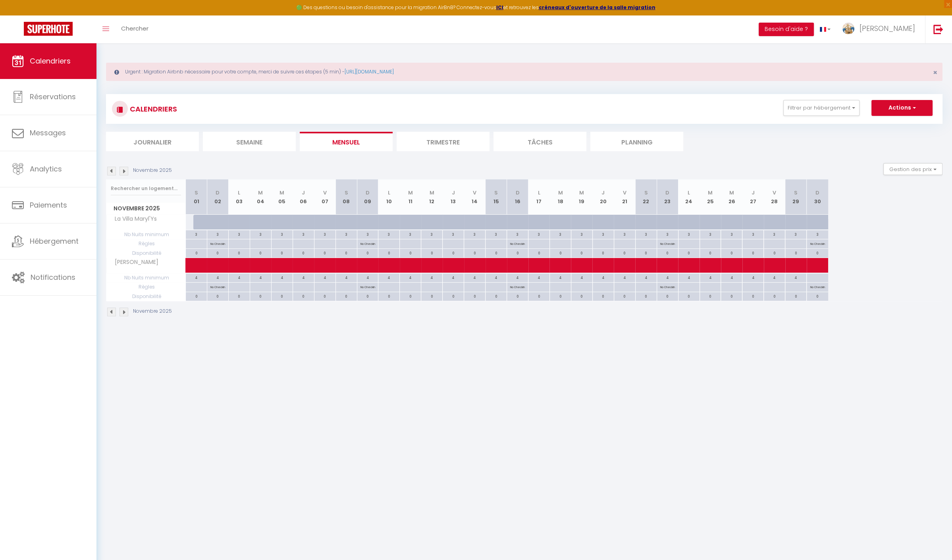
click at [113, 169] on img at bounding box center [111, 171] width 9 height 9
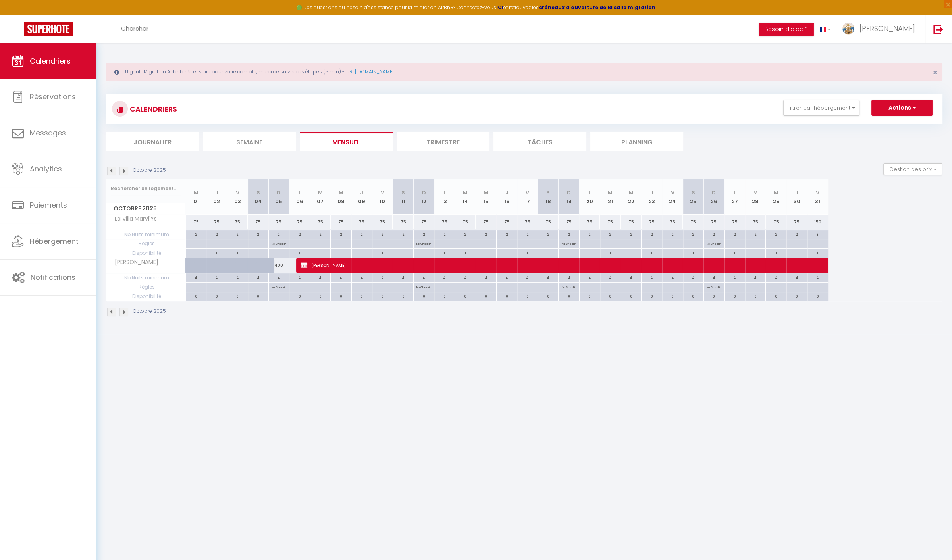
click at [113, 169] on img at bounding box center [111, 171] width 9 height 9
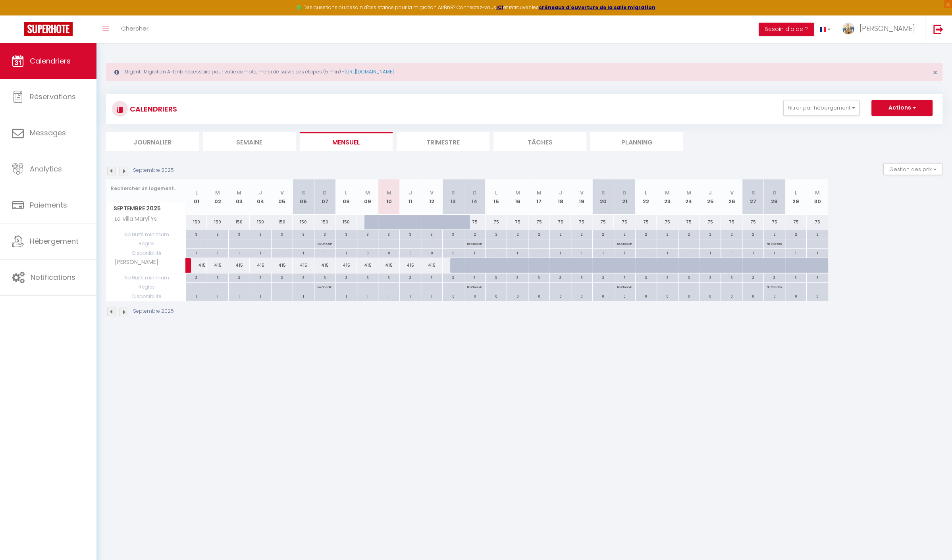
click at [113, 169] on img at bounding box center [111, 171] width 9 height 9
